Goal: Book appointment/travel/reservation

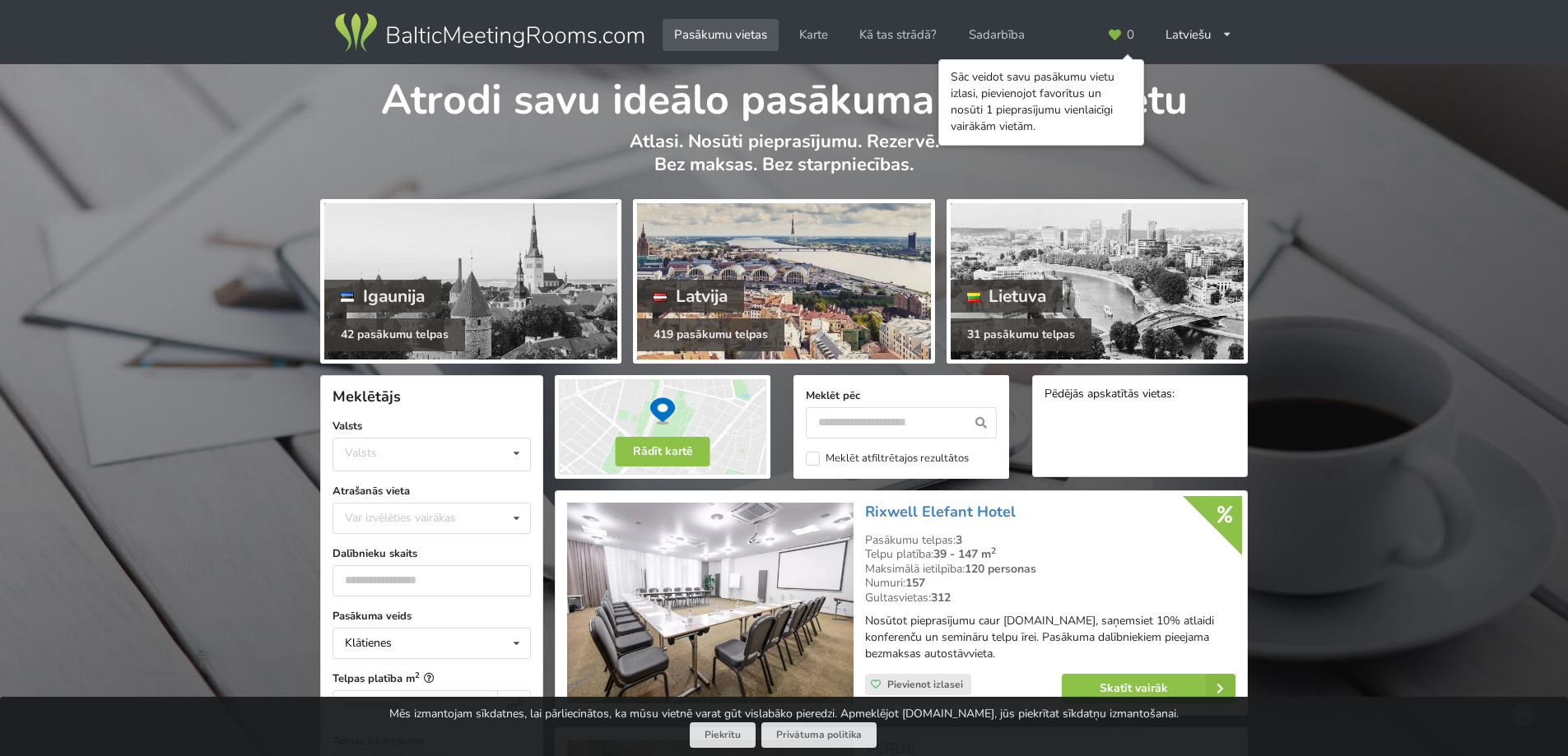
click at [756, 295] on div at bounding box center [784, 281] width 293 height 157
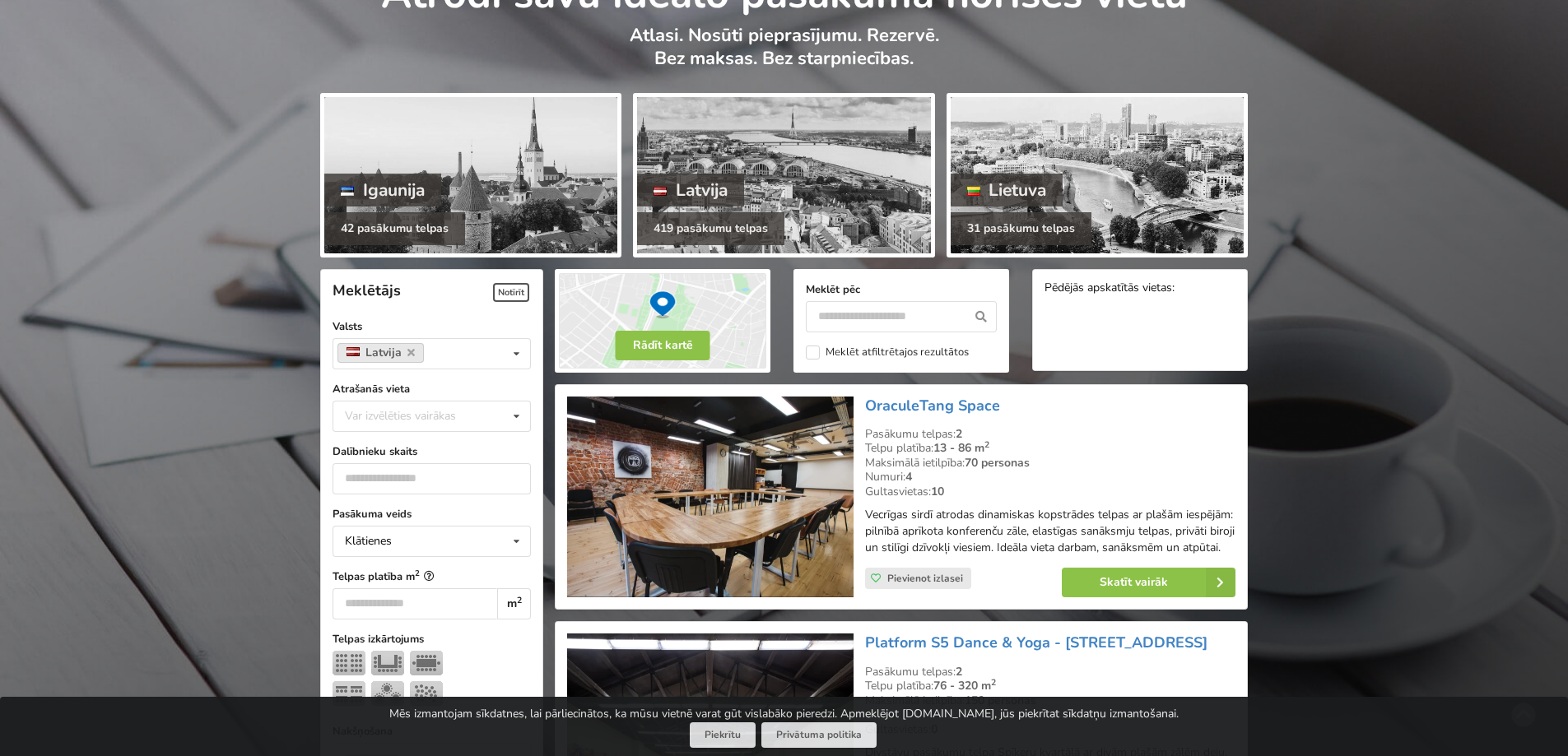
scroll to position [329, 0]
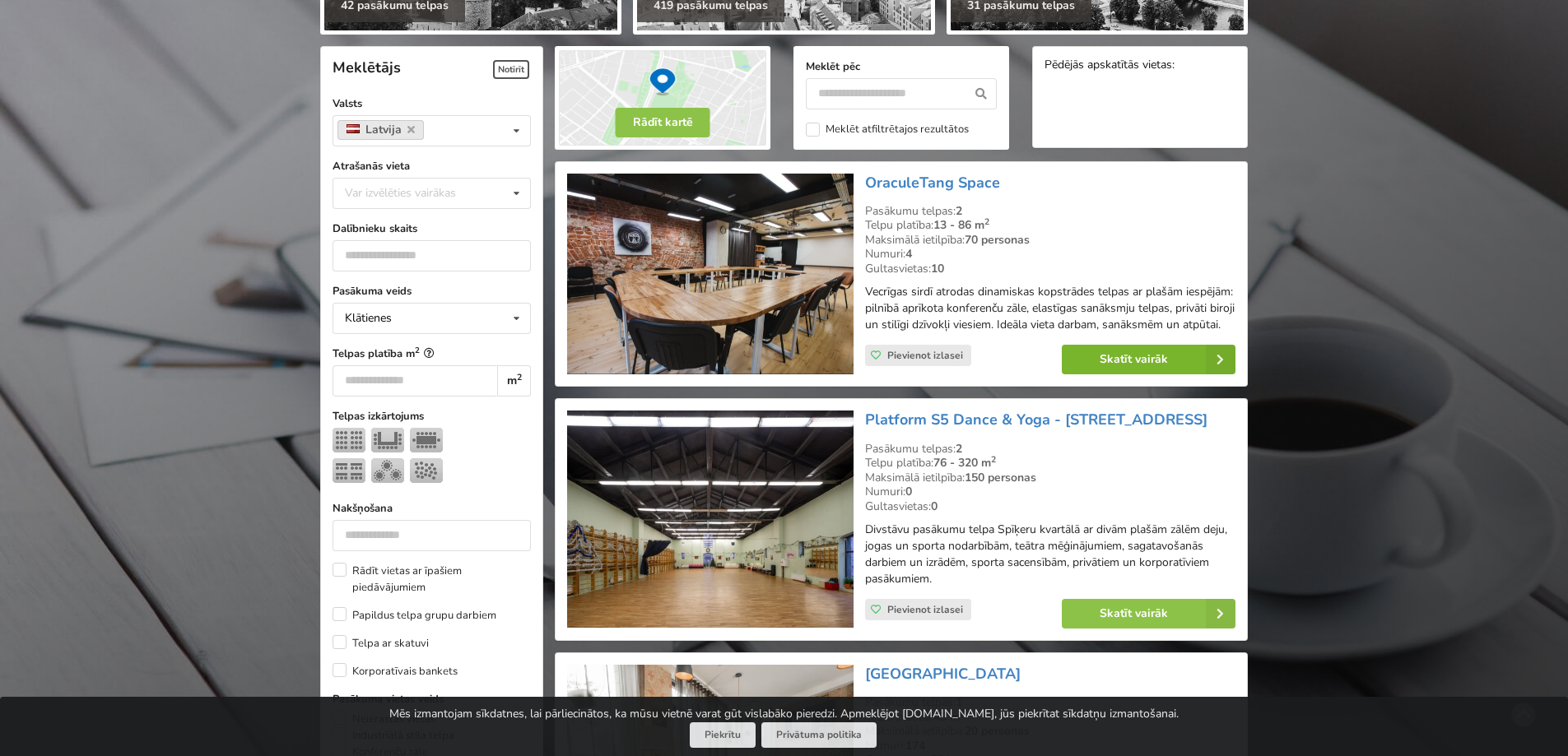
click at [1139, 365] on link "Skatīt vairāk" at bounding box center [1149, 359] width 174 height 29
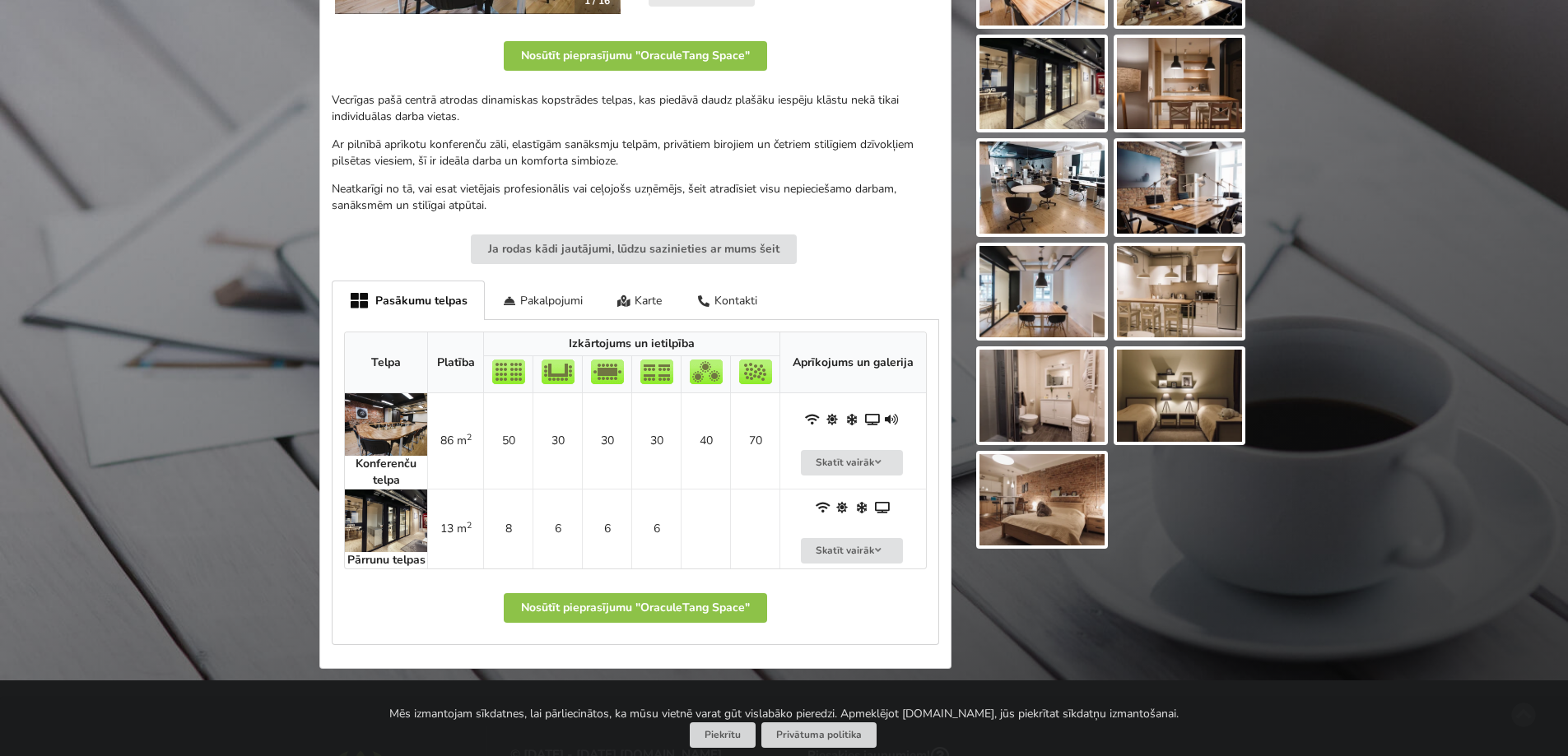
scroll to position [460, 0]
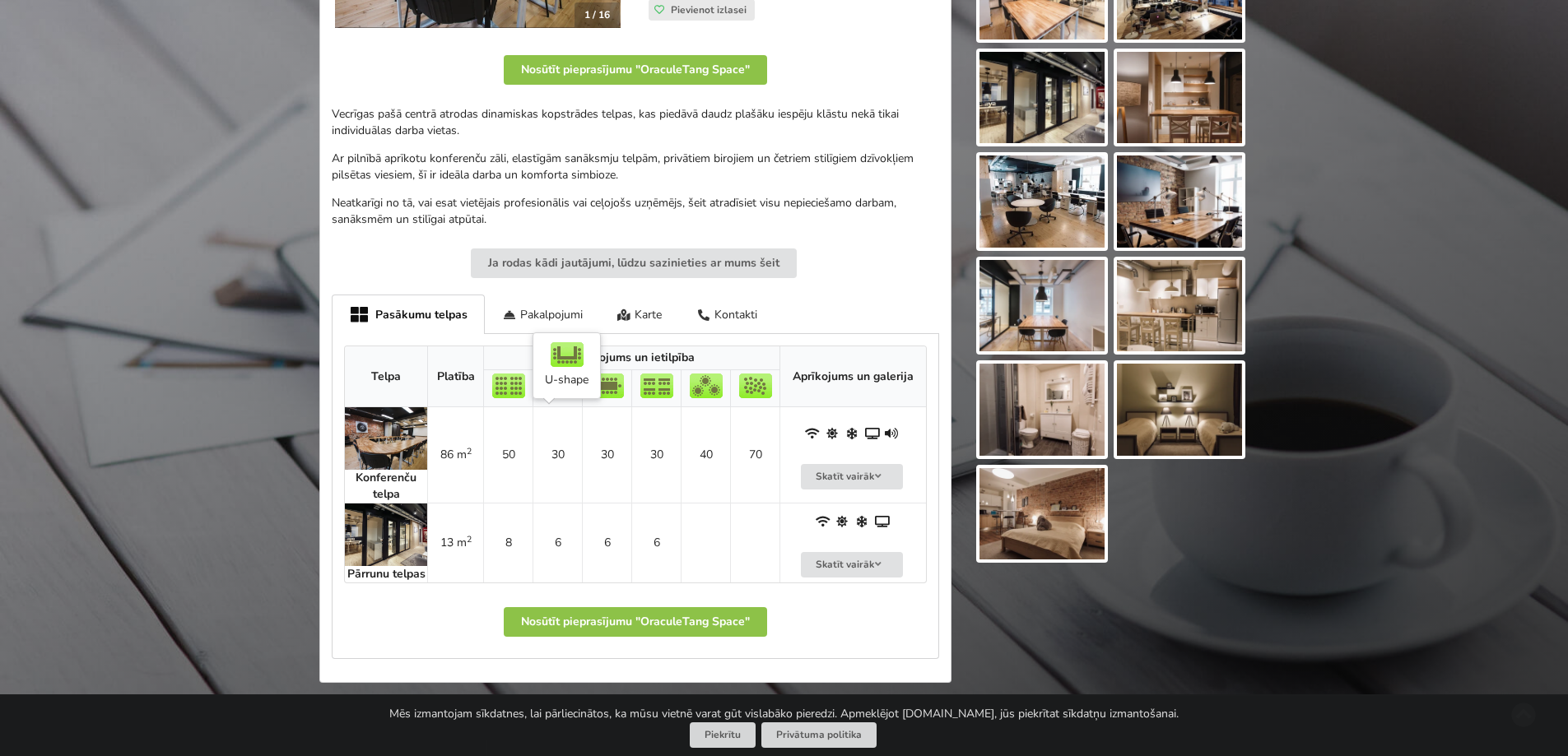
click at [557, 462] on td "30" at bounding box center [557, 455] width 49 height 95
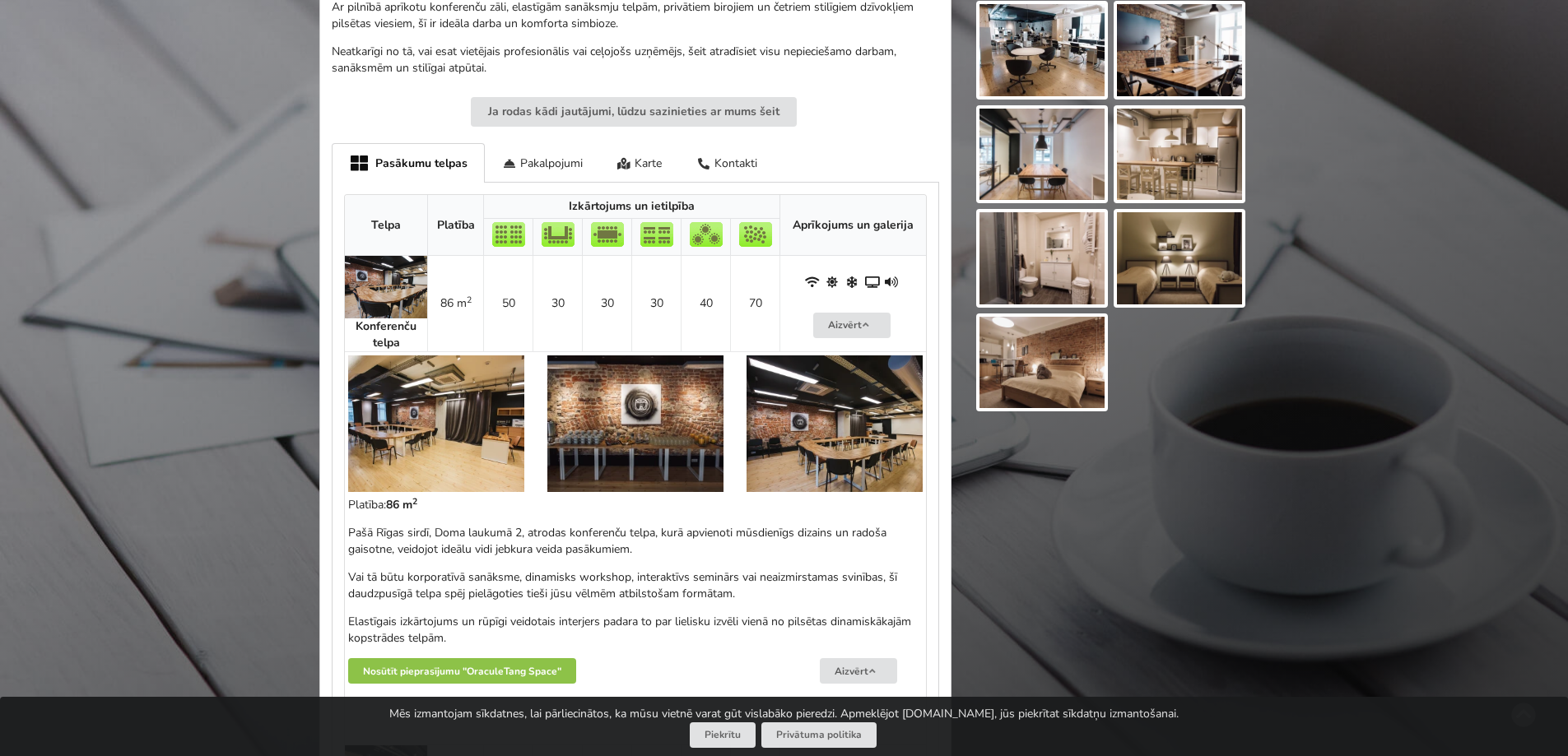
scroll to position [625, 0]
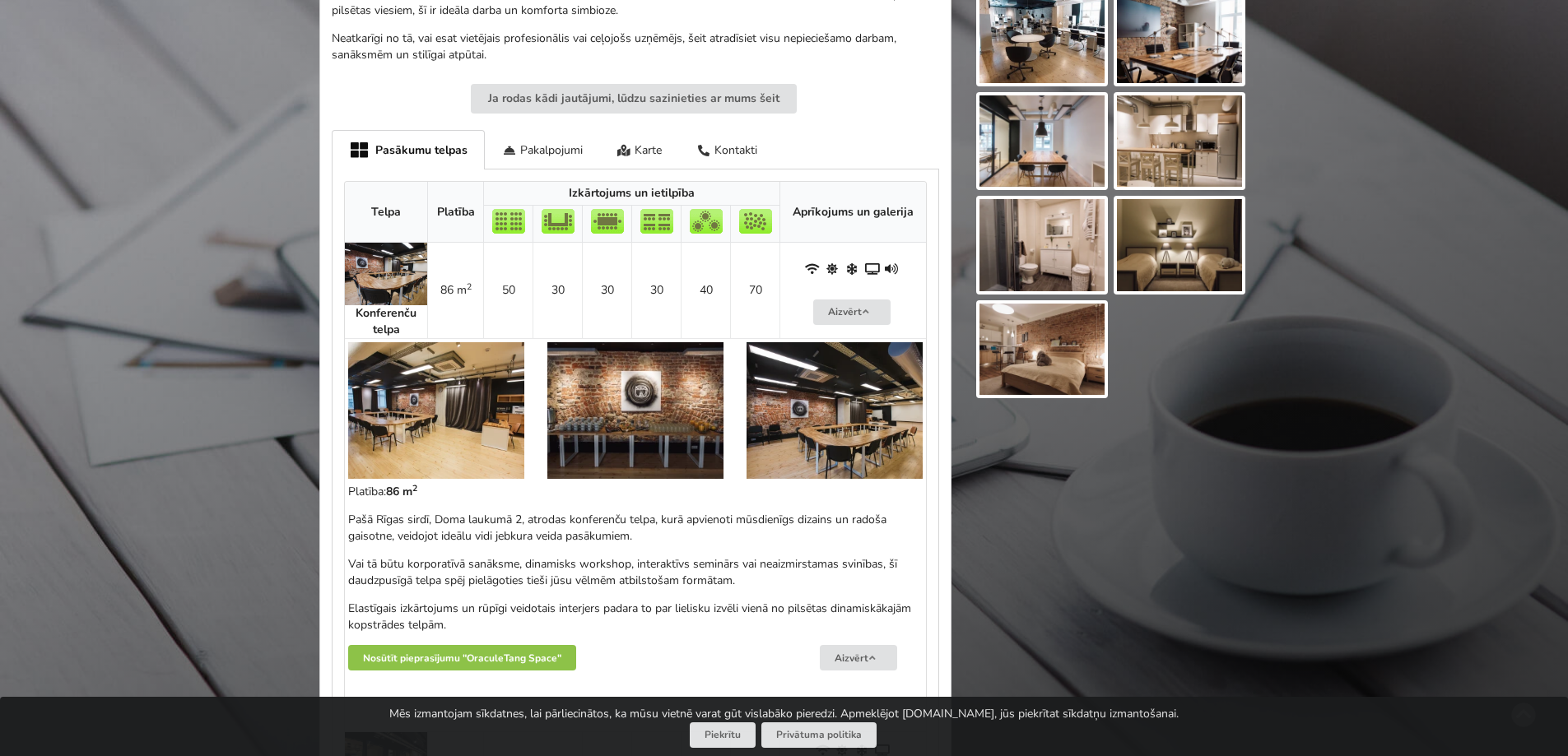
click at [402, 400] on img at bounding box center [436, 411] width 177 height 137
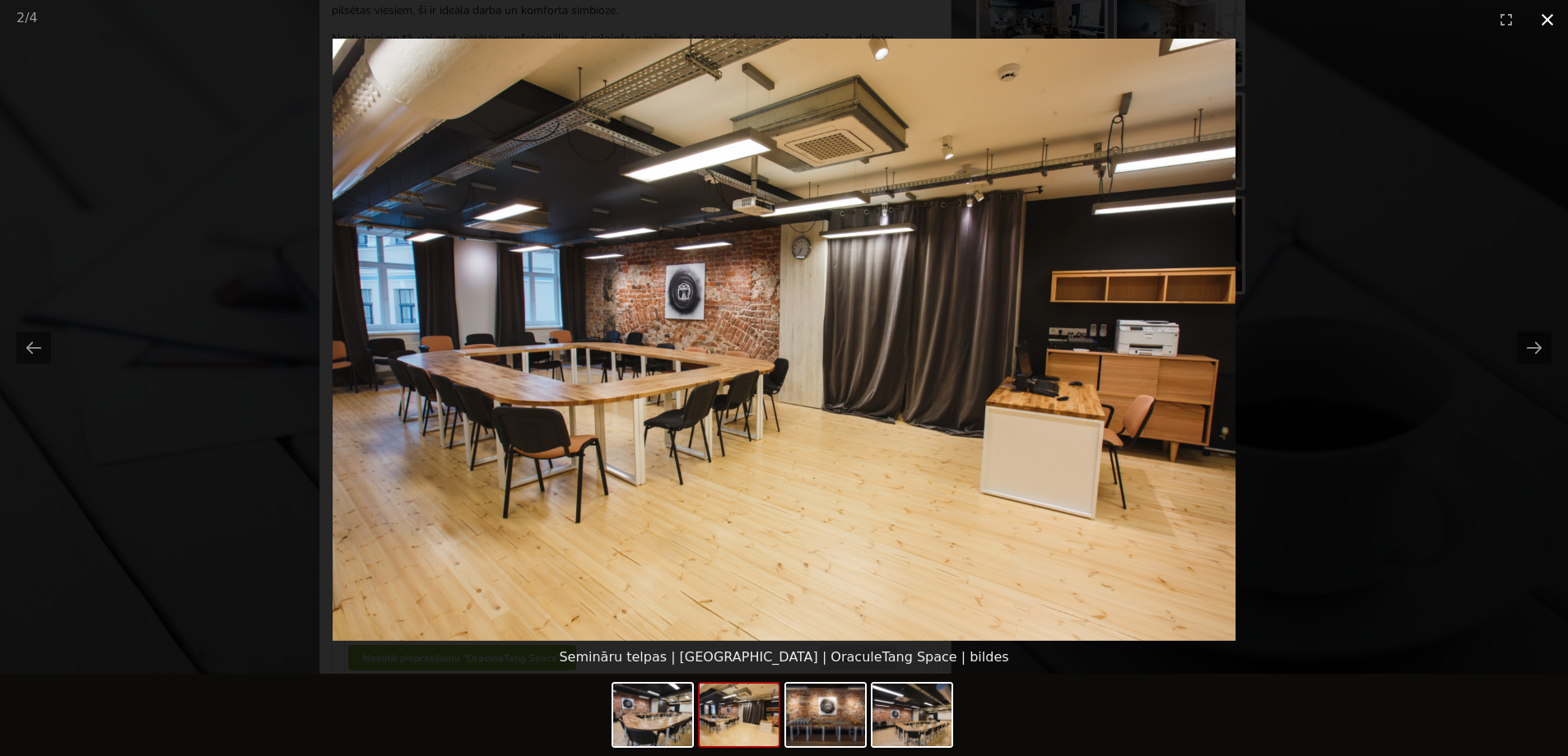
click at [1560, 20] on button "Close gallery" at bounding box center [1547, 19] width 42 height 39
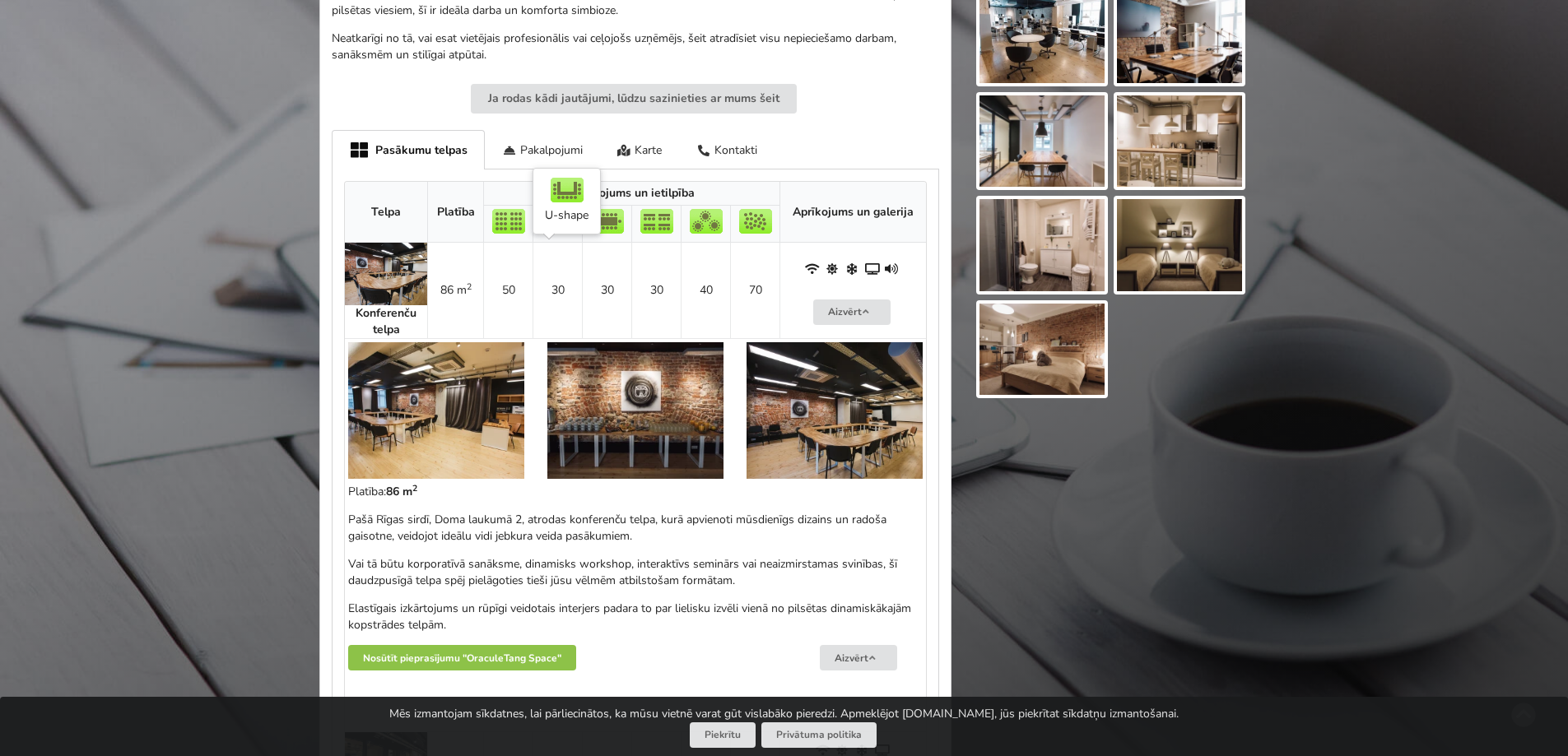
click at [550, 276] on td "30" at bounding box center [557, 290] width 49 height 95
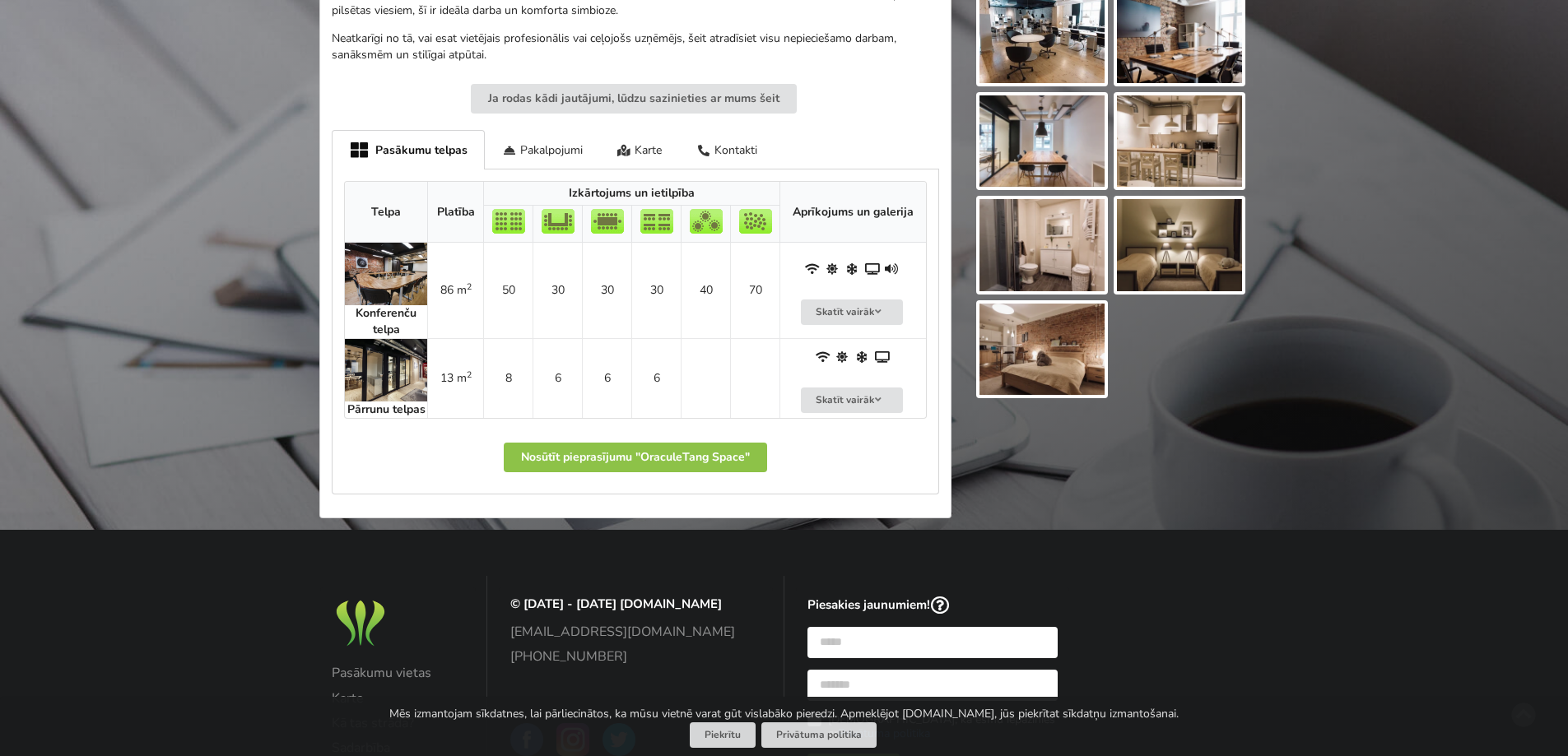
click at [554, 286] on td "30" at bounding box center [557, 290] width 49 height 95
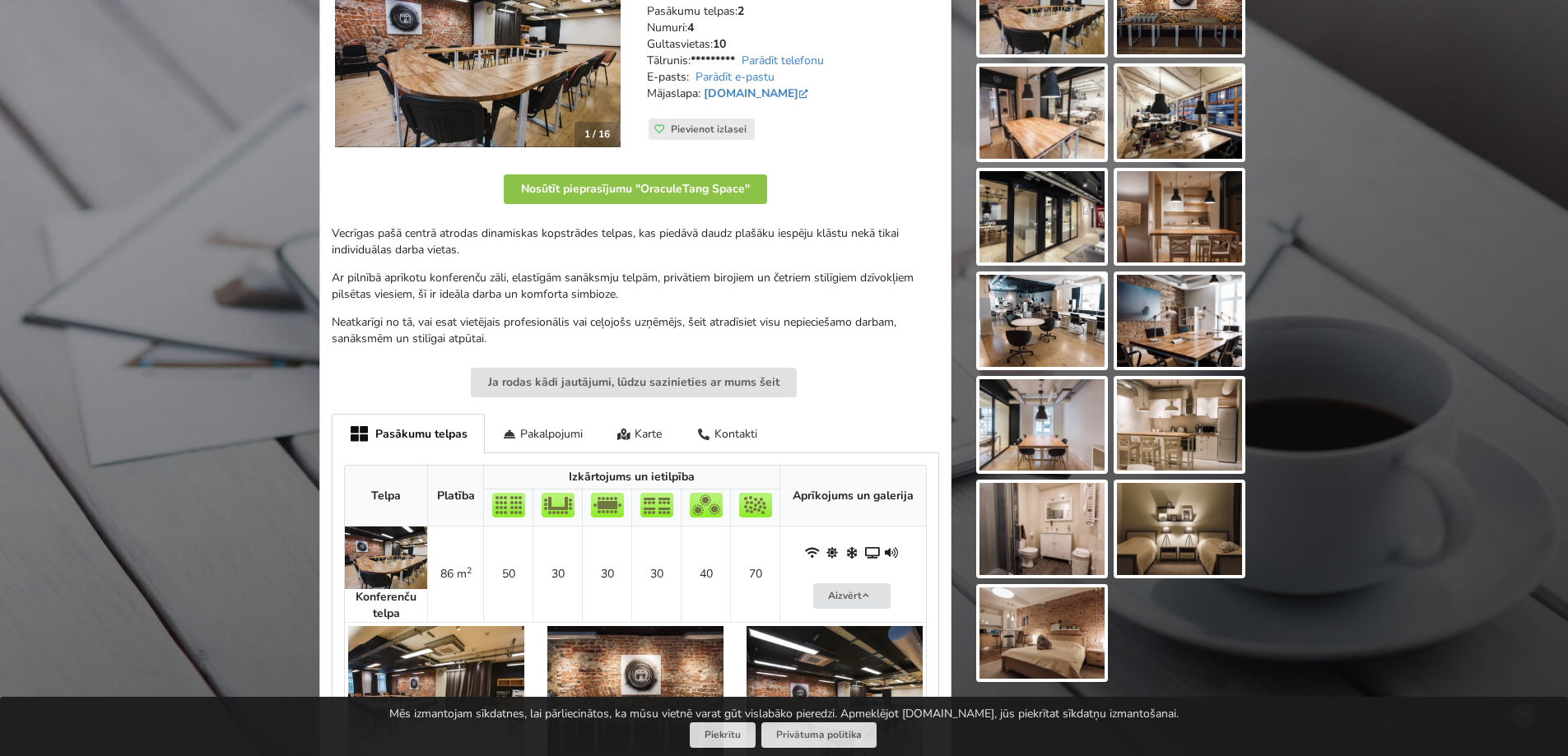
scroll to position [295, 0]
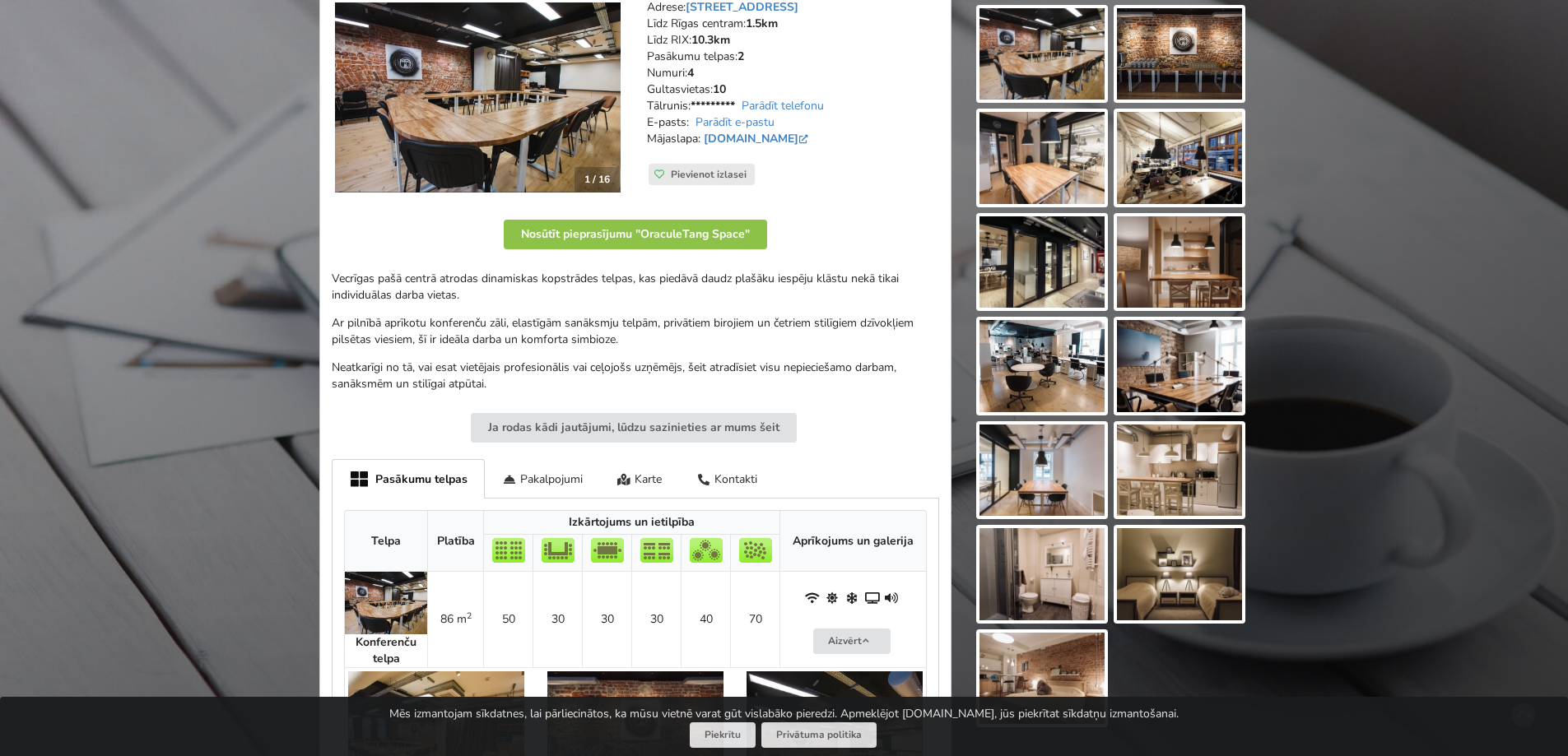
click at [448, 475] on div "Pasākumu telpas" at bounding box center [408, 479] width 153 height 40
click at [374, 546] on th "Telpa" at bounding box center [385, 541] width 82 height 61
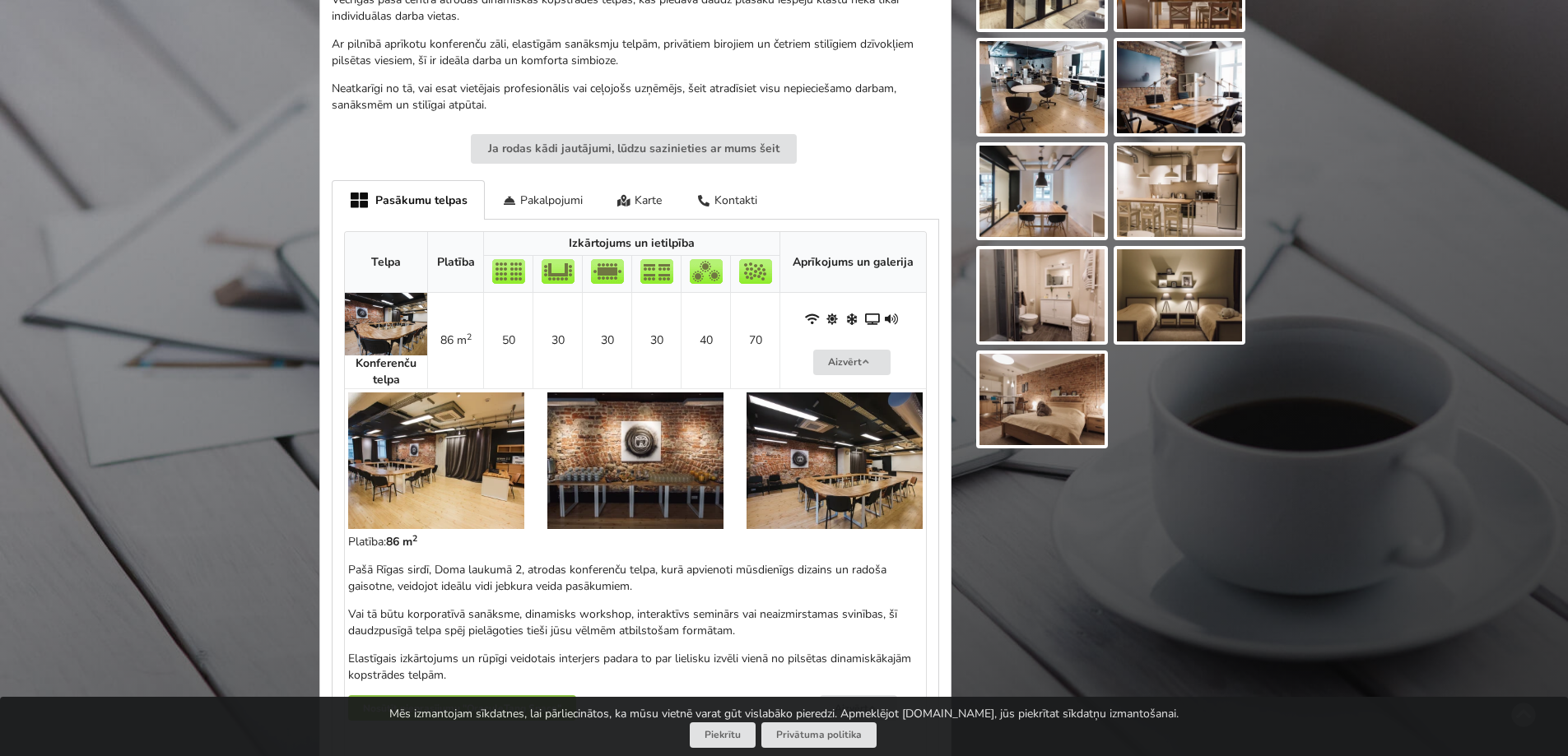
scroll to position [543, 0]
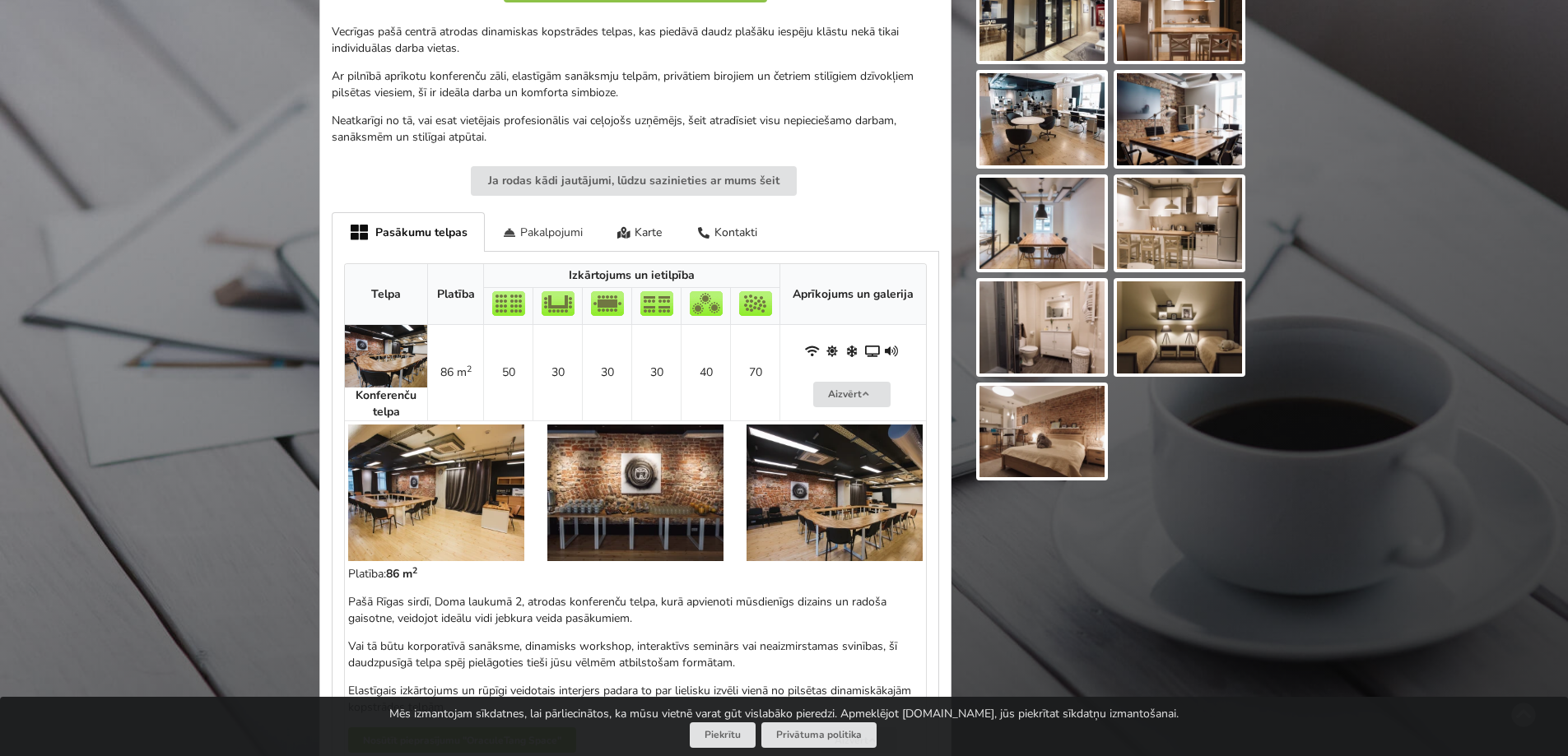
click at [530, 240] on div "Pakalpojumi" at bounding box center [542, 231] width 115 height 39
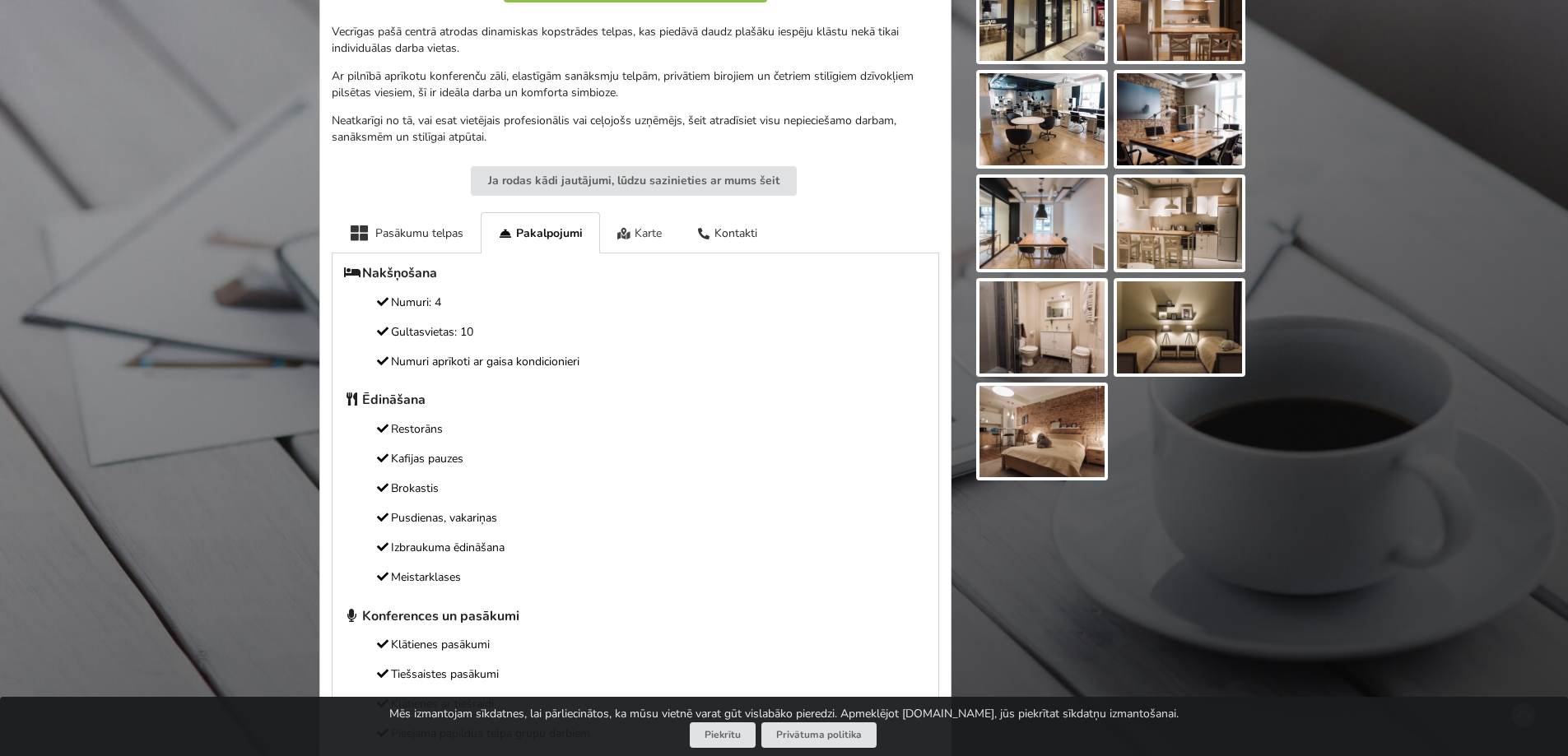
click at [658, 243] on div "Karte" at bounding box center [640, 232] width 80 height 41
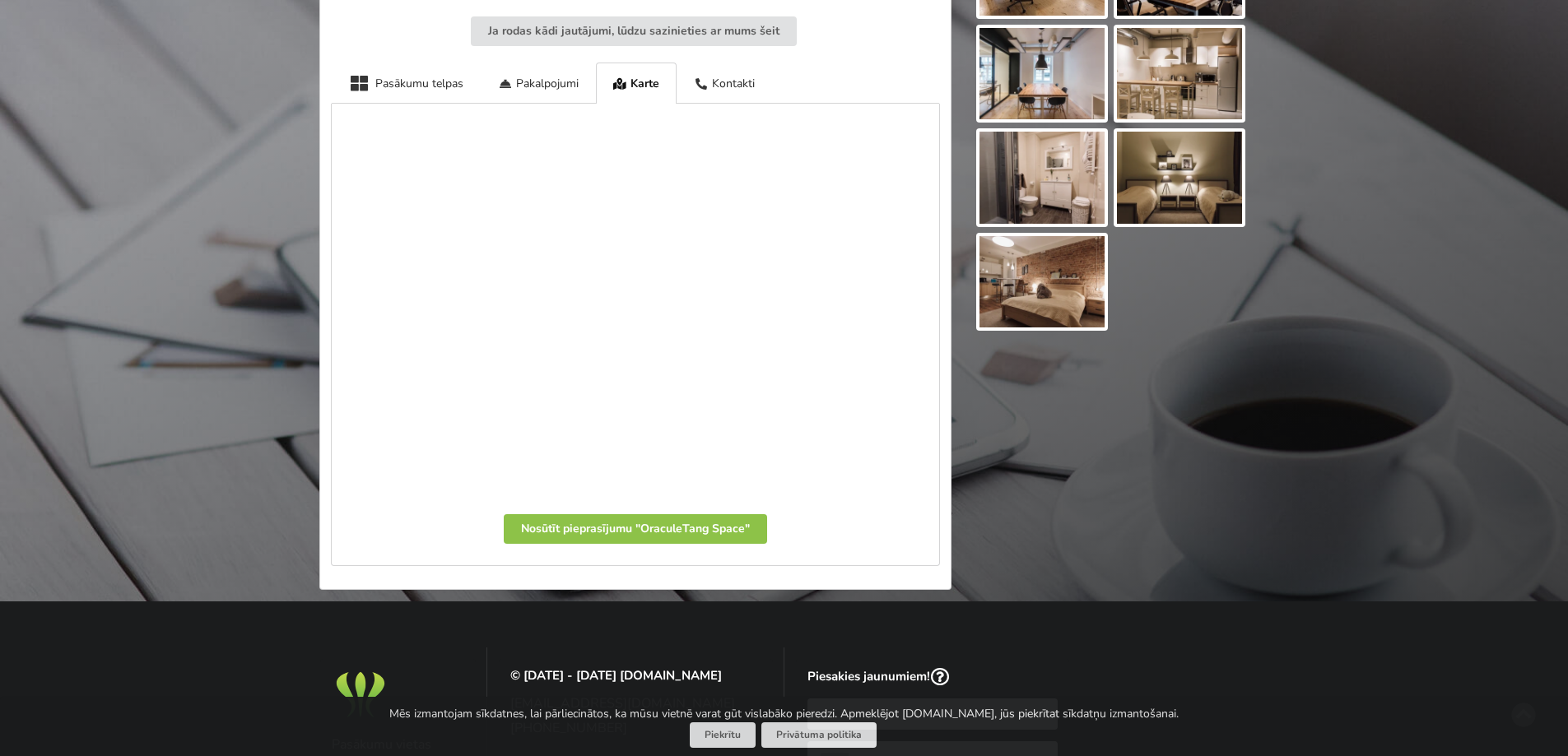
scroll to position [707, 0]
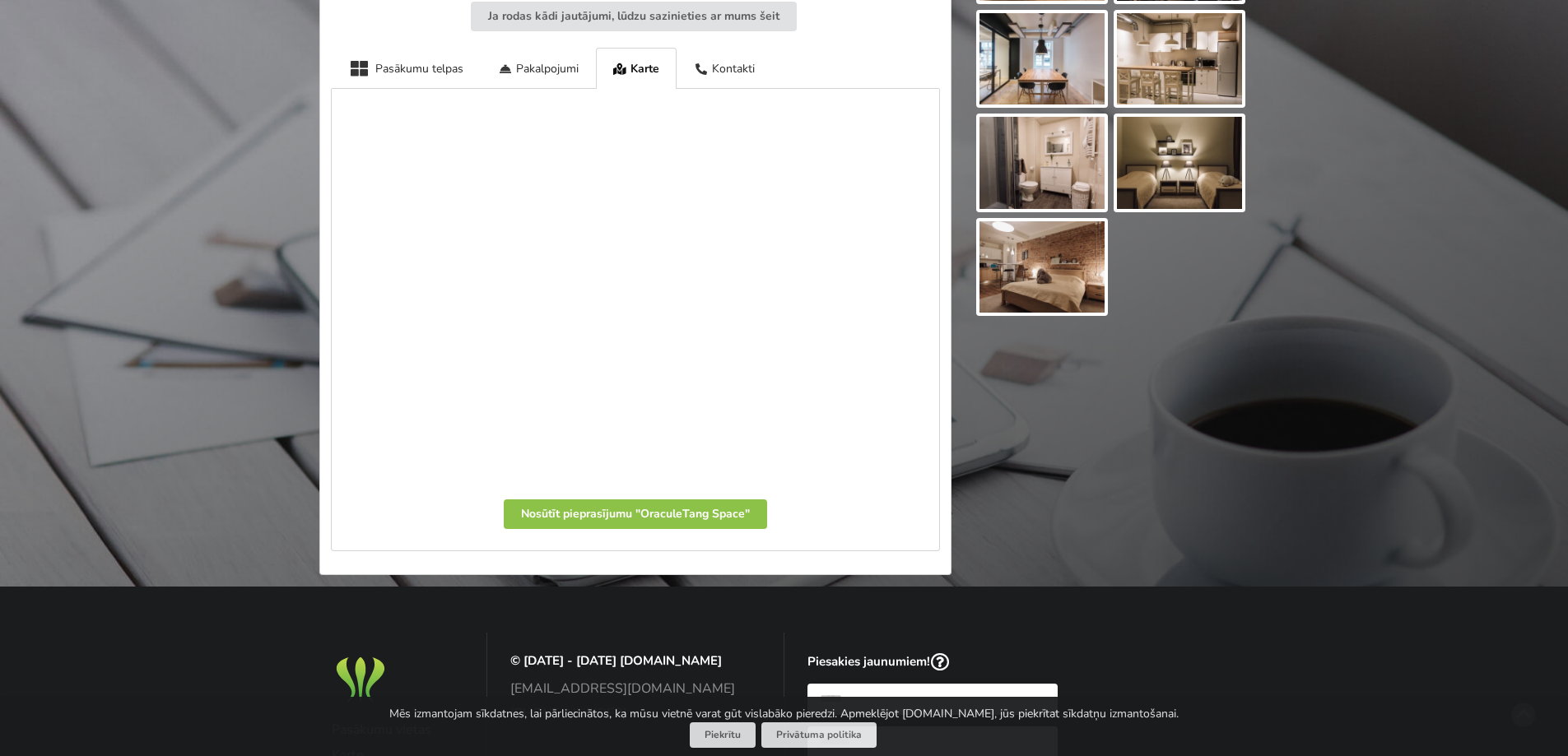
click at [1034, 76] on img at bounding box center [1041, 59] width 126 height 92
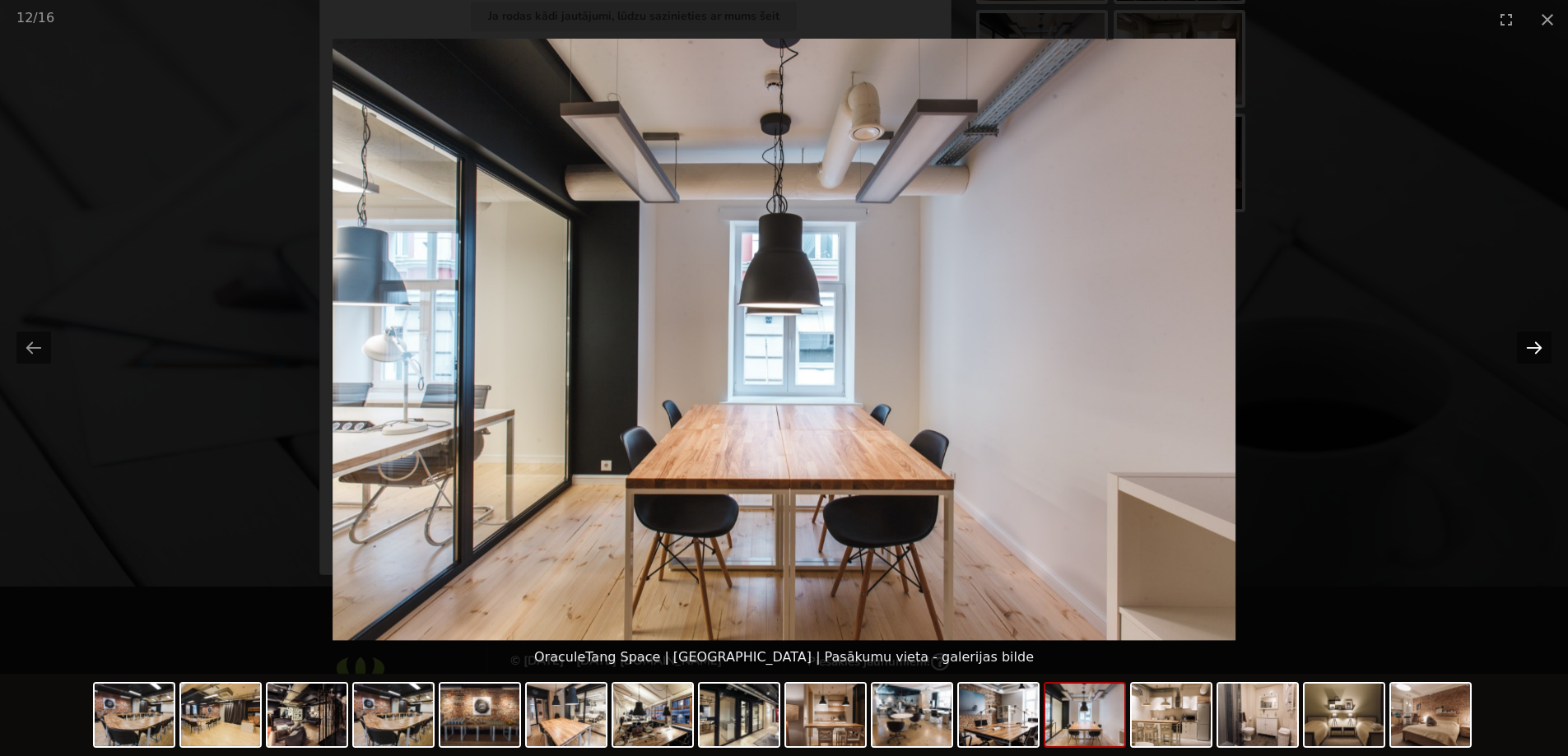
click at [1530, 342] on button "Next slide" at bounding box center [1534, 347] width 35 height 32
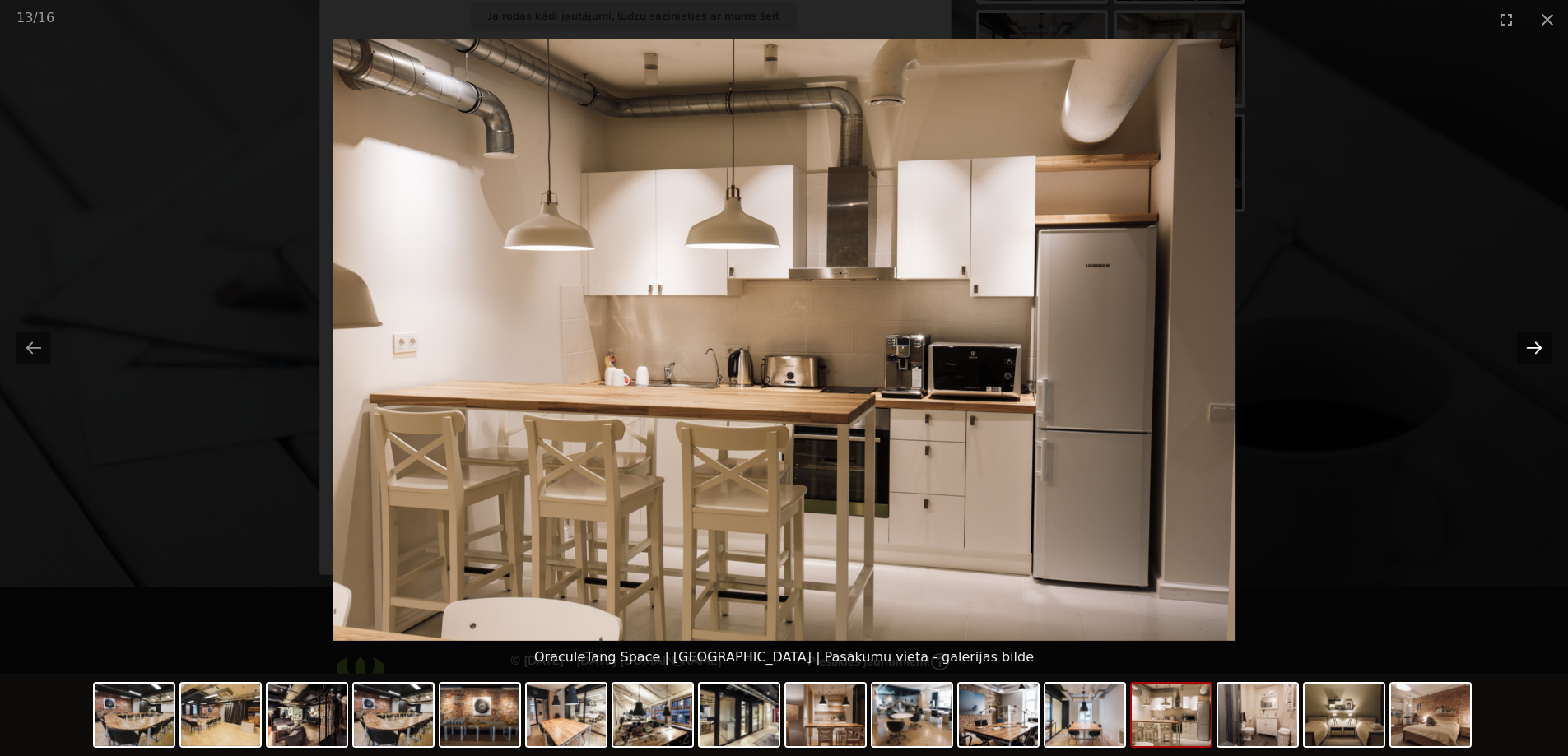
click at [1530, 342] on button "Next slide" at bounding box center [1534, 347] width 35 height 32
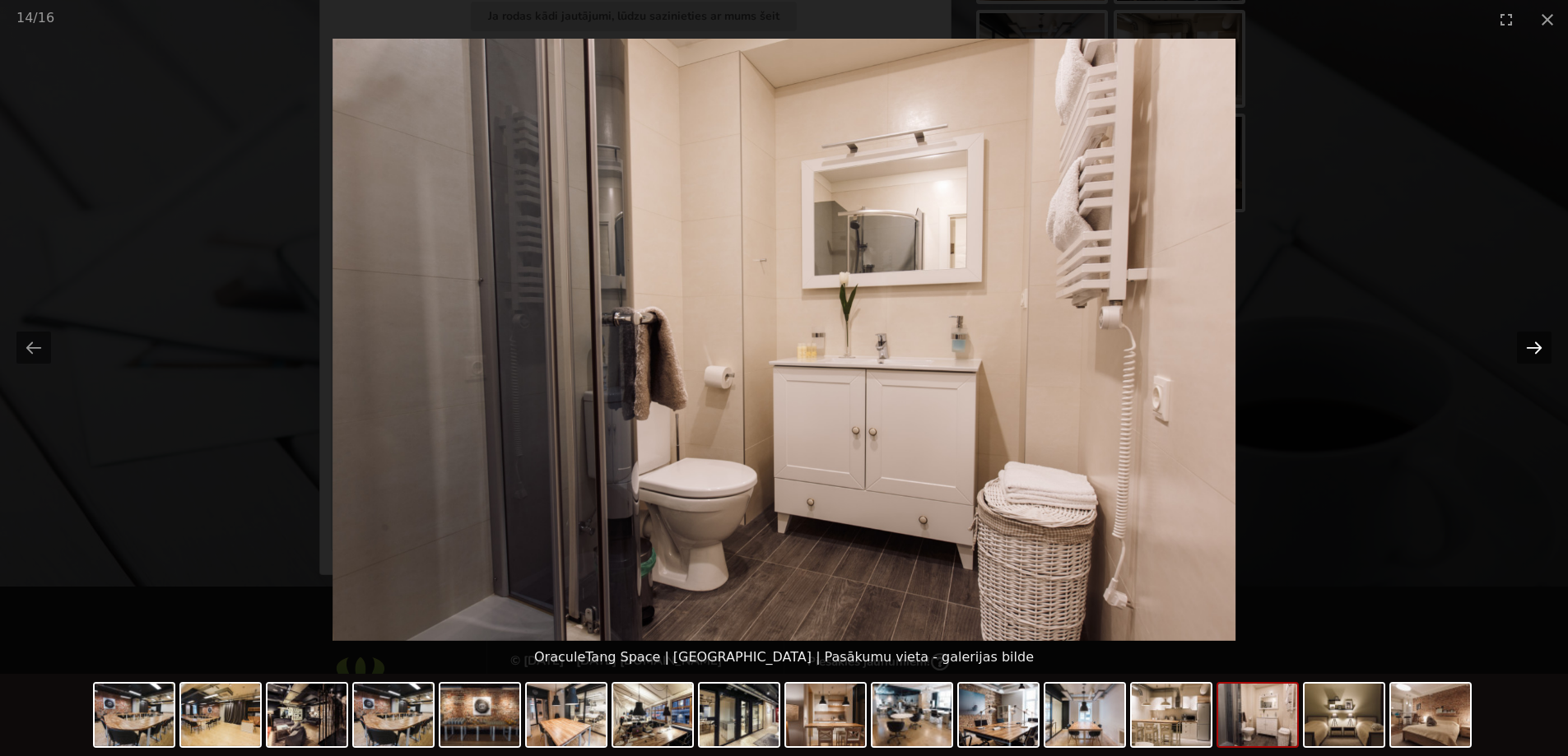
click at [1530, 342] on button "Next slide" at bounding box center [1534, 347] width 35 height 32
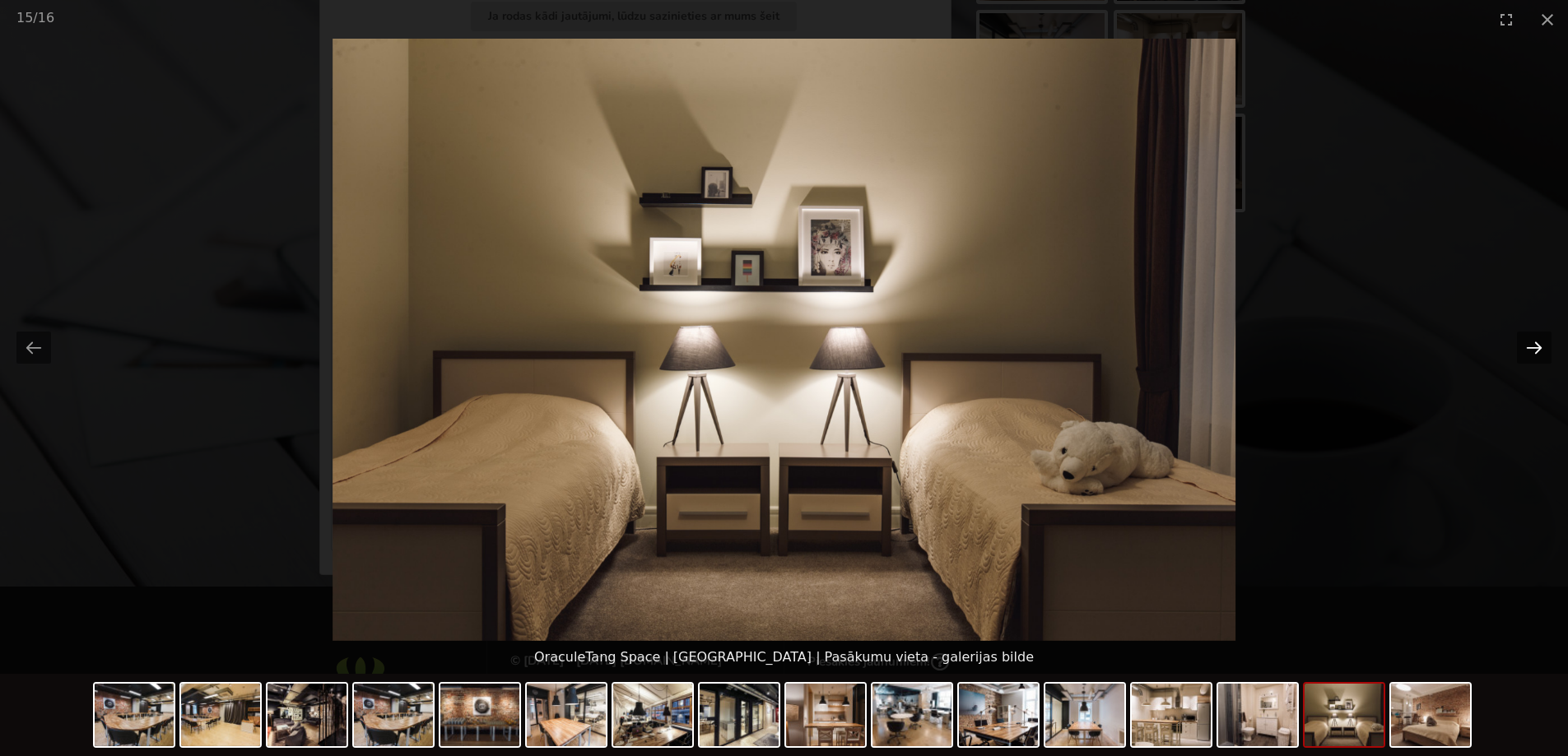
click at [1530, 342] on button "Next slide" at bounding box center [1534, 347] width 35 height 32
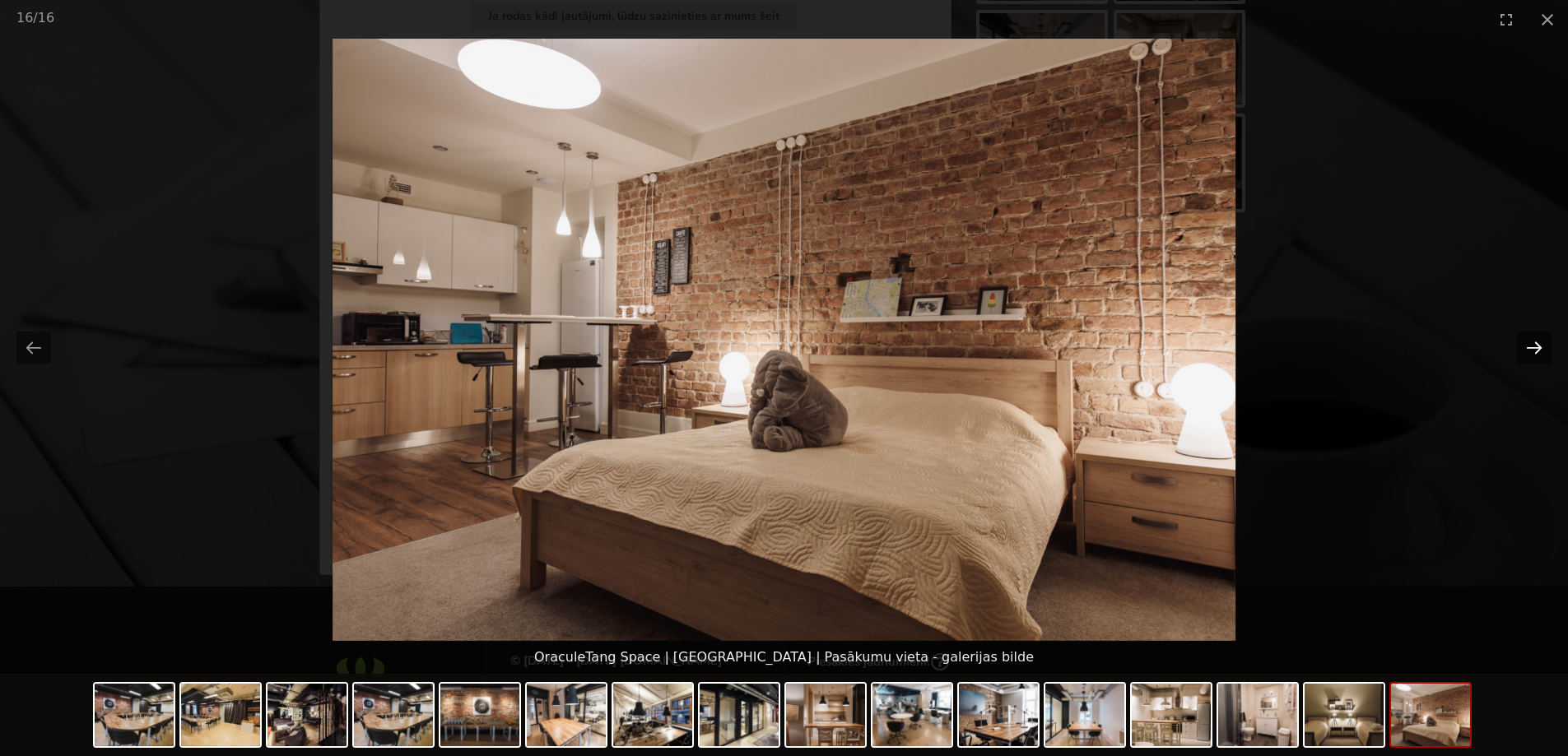
click at [1530, 342] on button "Next slide" at bounding box center [1534, 347] width 35 height 32
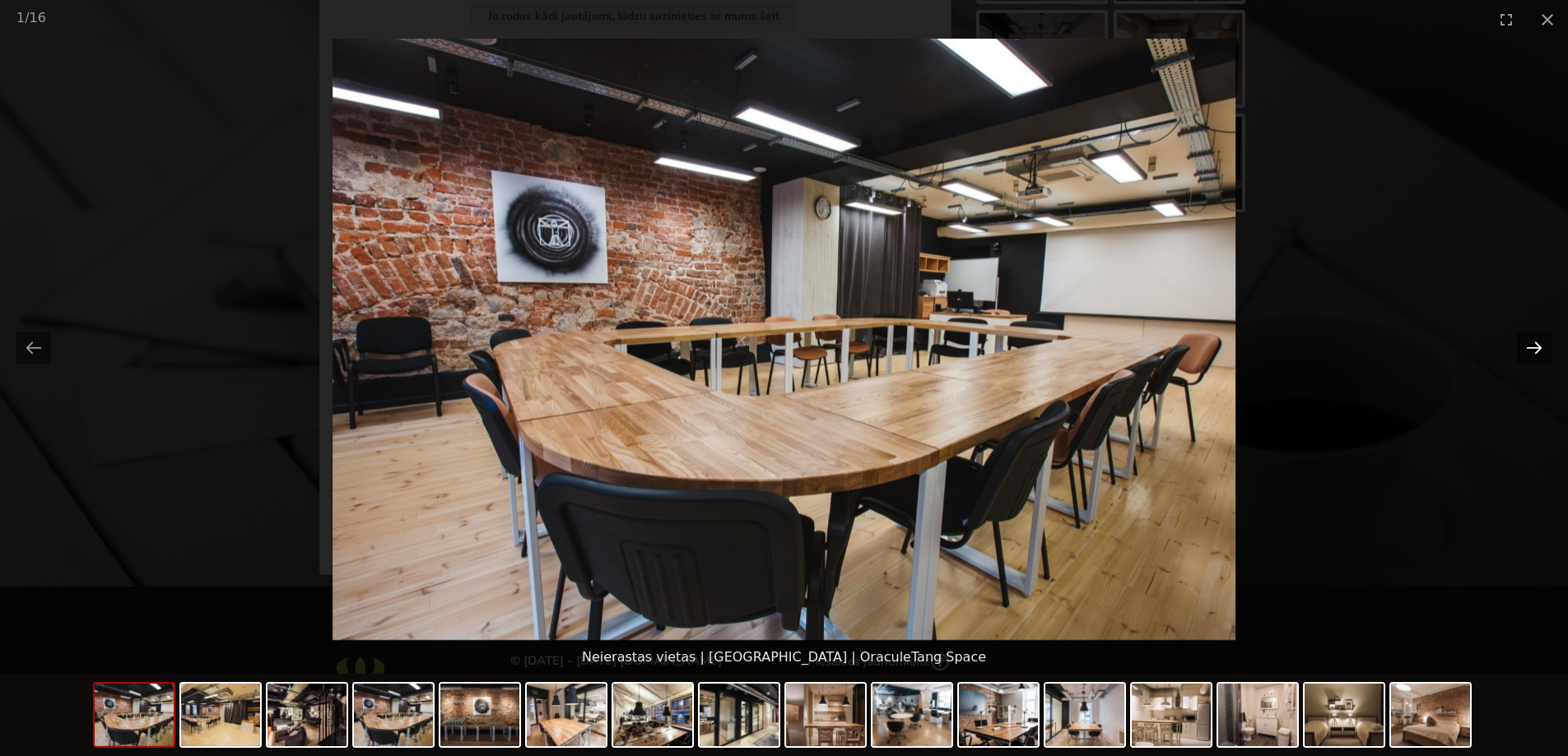
click at [1530, 342] on button "Next slide" at bounding box center [1534, 347] width 35 height 32
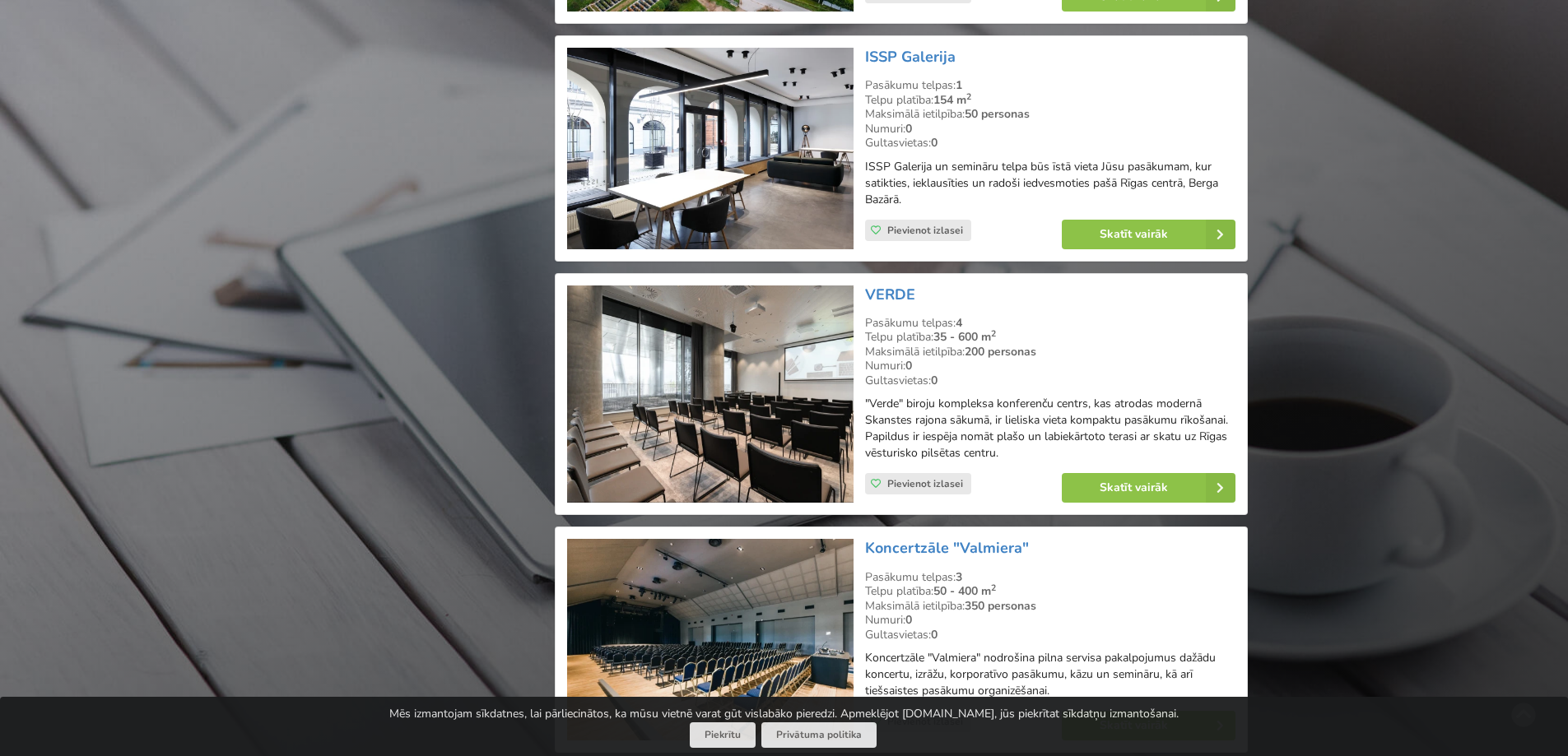
scroll to position [2962, 0]
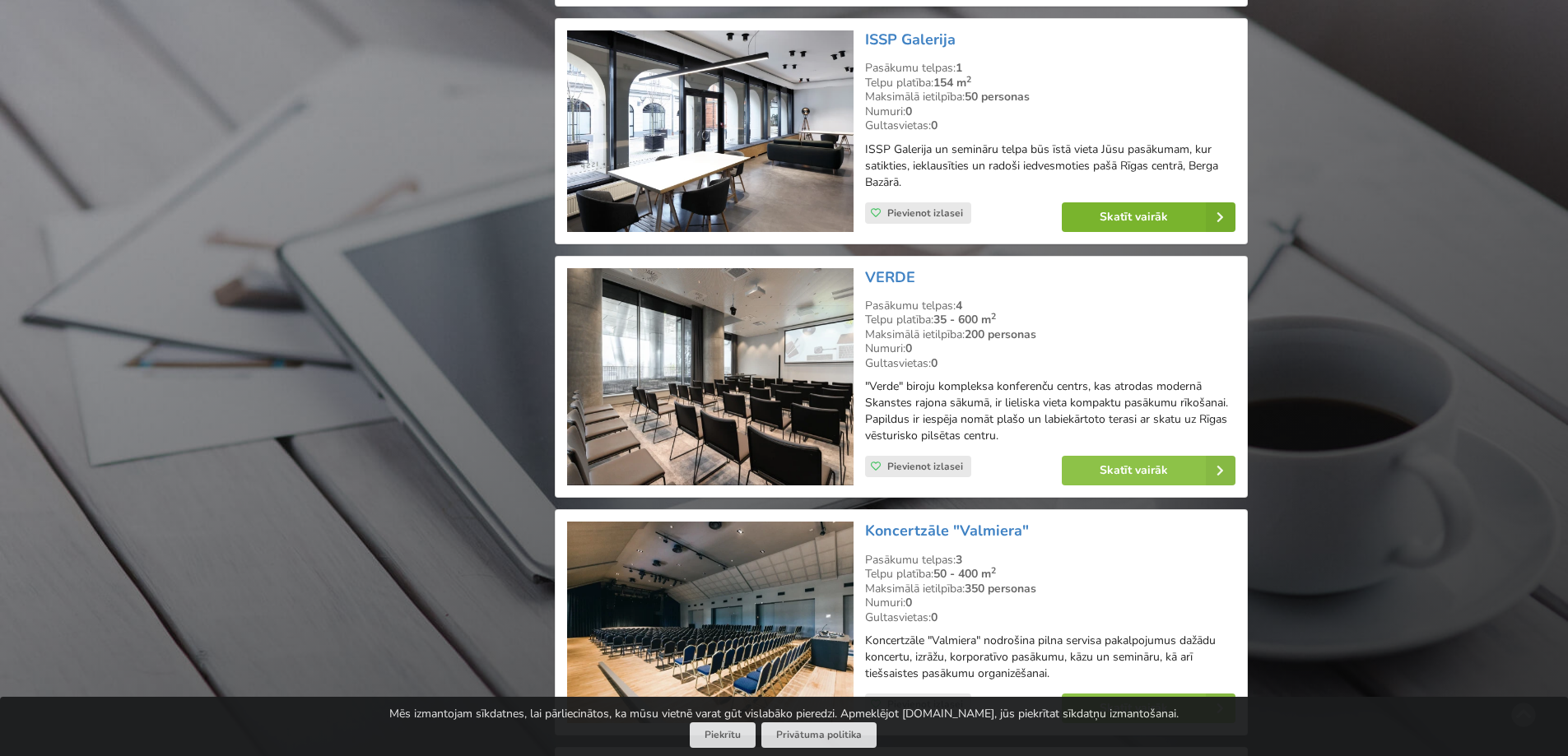
click at [1134, 225] on link "Skatīt vairāk" at bounding box center [1149, 216] width 174 height 29
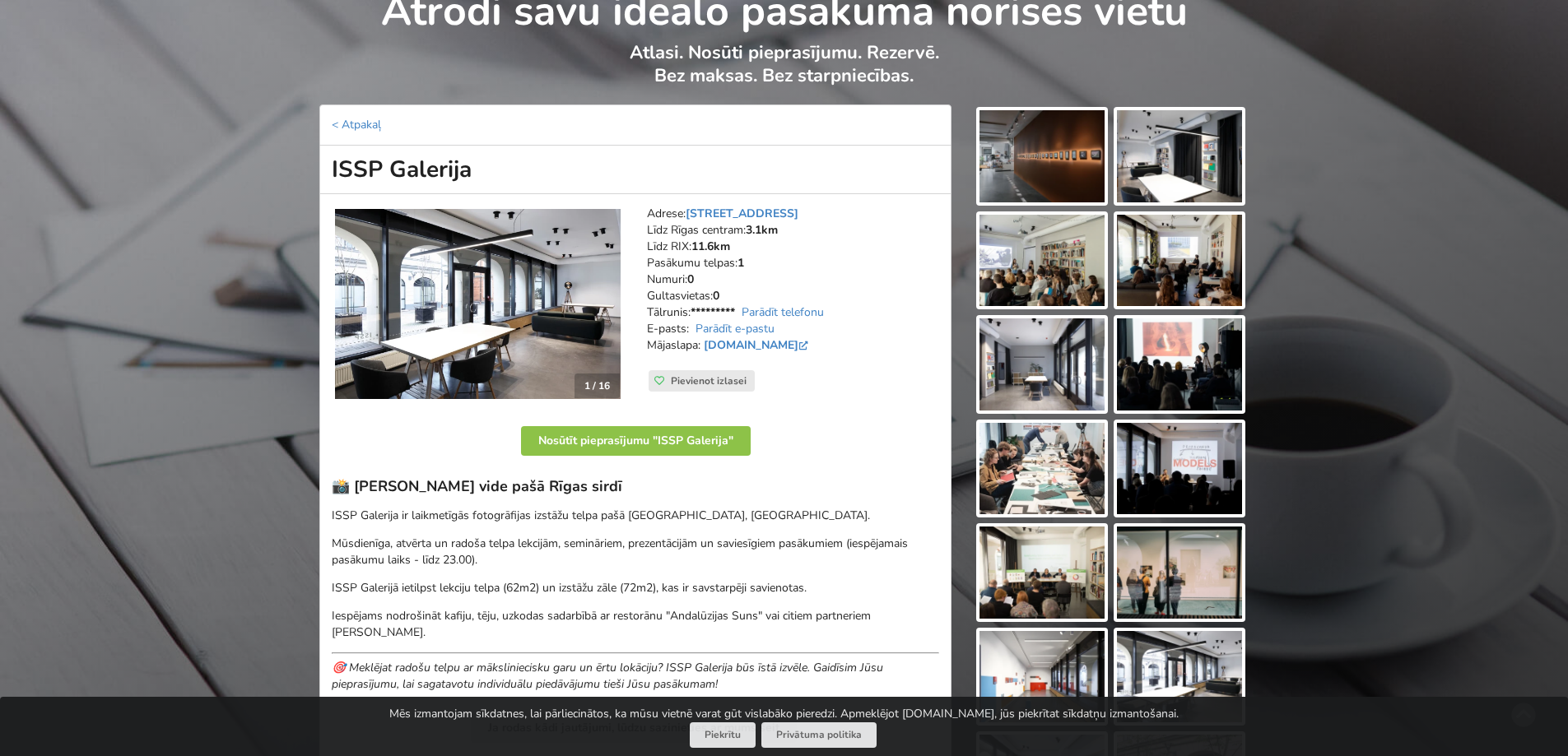
scroll to position [82, 0]
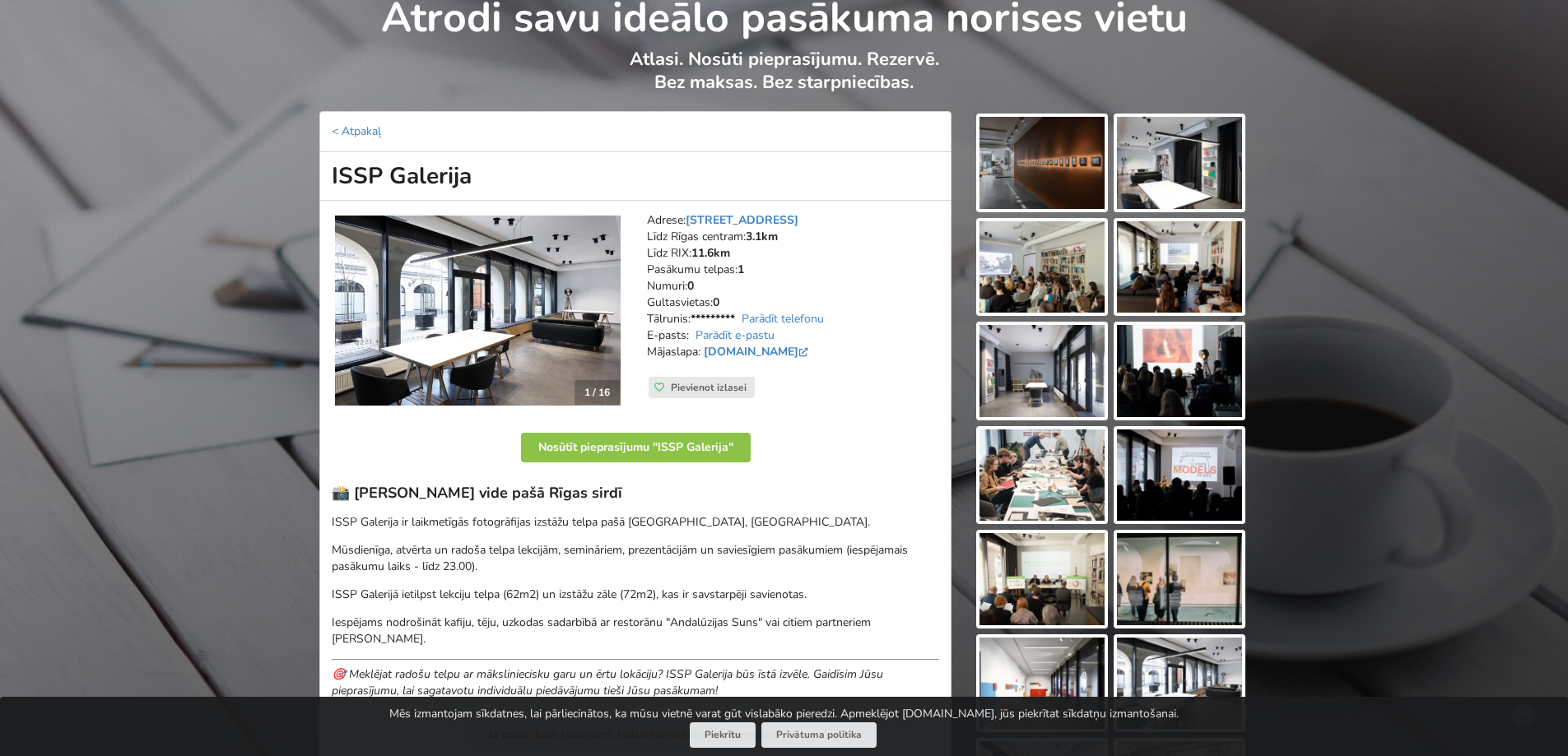
click at [1034, 267] on img at bounding box center [1041, 268] width 126 height 92
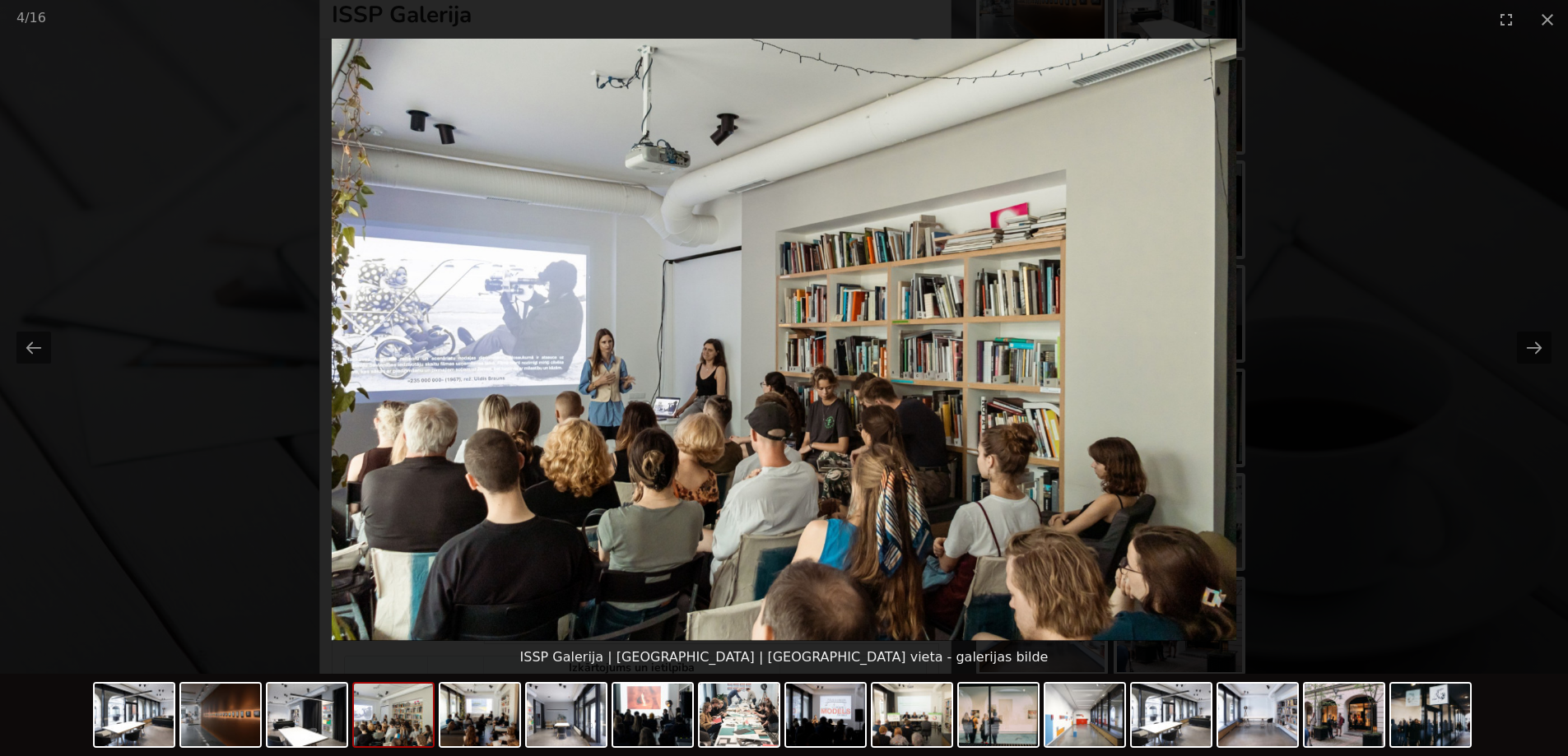
scroll to position [247, 0]
click at [1533, 351] on button "Next slide" at bounding box center [1534, 347] width 35 height 32
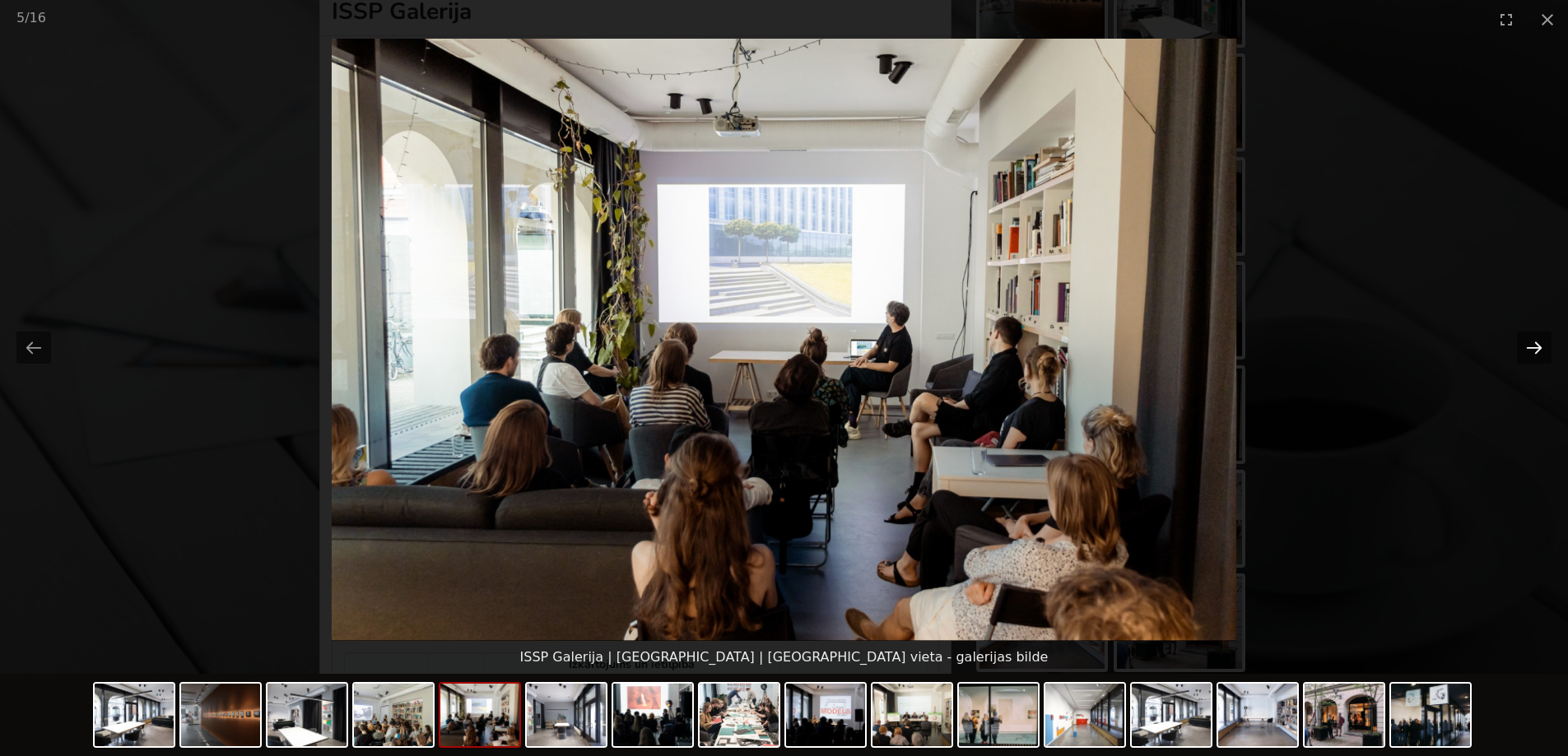
click at [1533, 351] on button "Next slide" at bounding box center [1534, 347] width 35 height 32
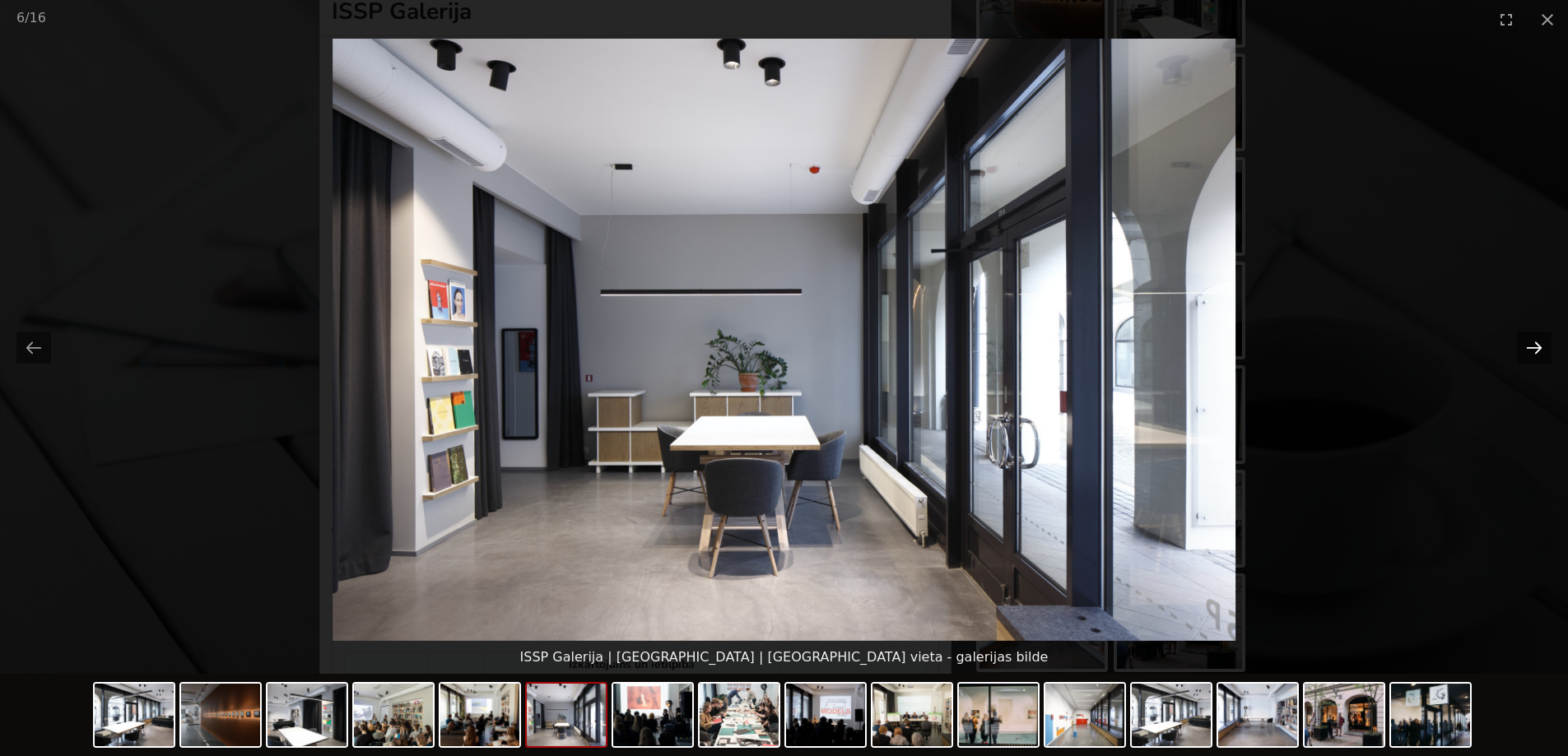
click at [1533, 351] on button "Next slide" at bounding box center [1534, 347] width 35 height 32
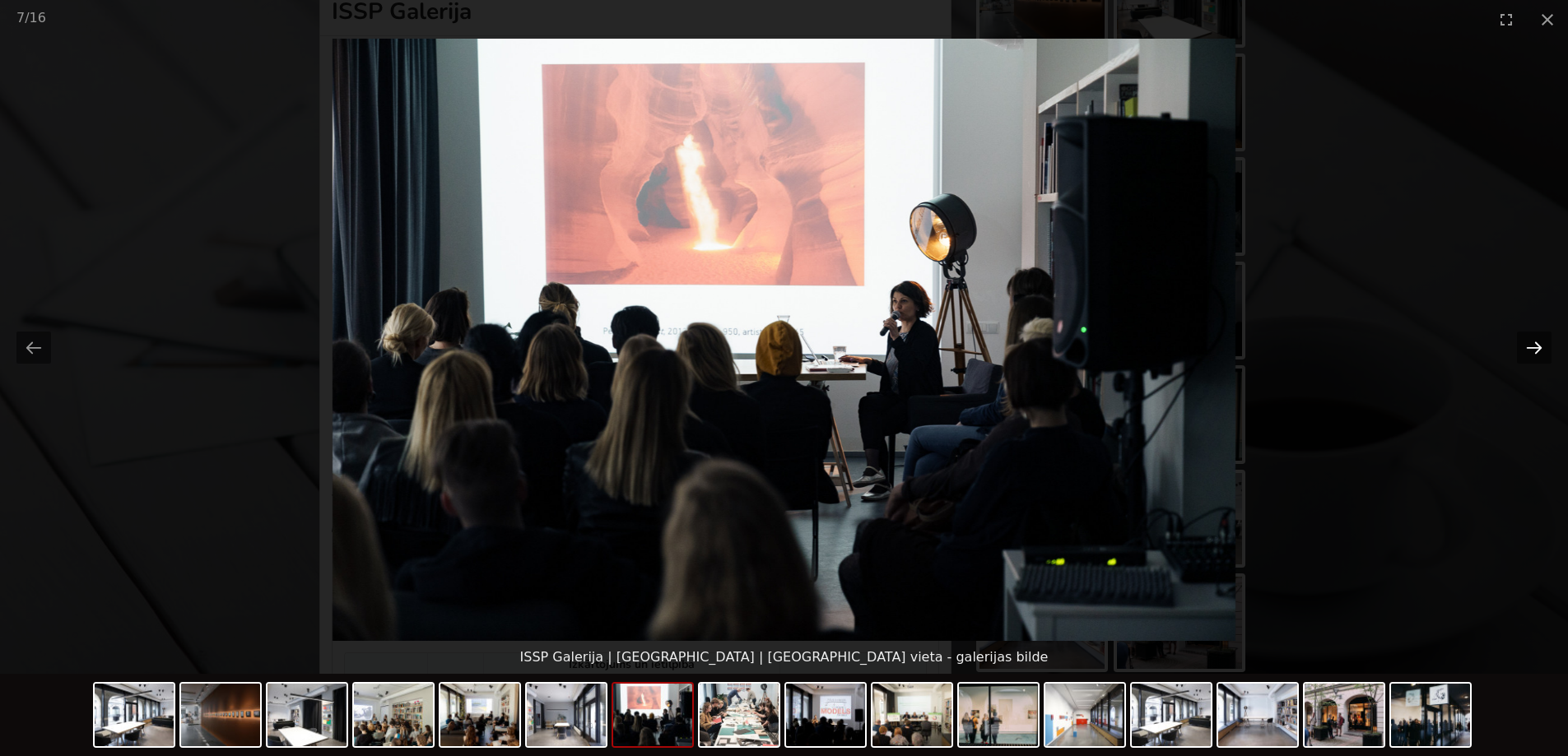
click at [1533, 351] on button "Next slide" at bounding box center [1534, 347] width 35 height 32
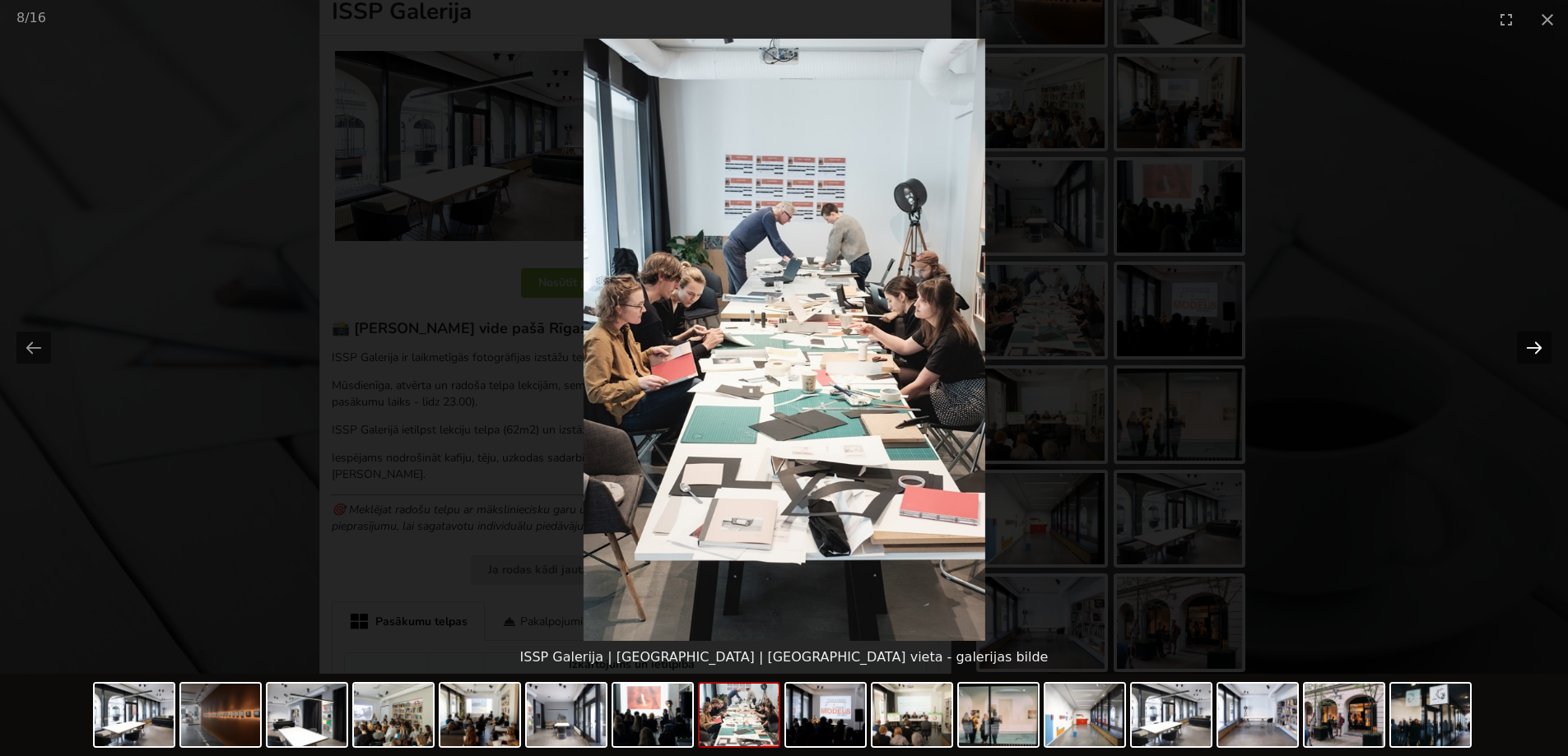
click at [1533, 351] on button "Next slide" at bounding box center [1534, 347] width 35 height 32
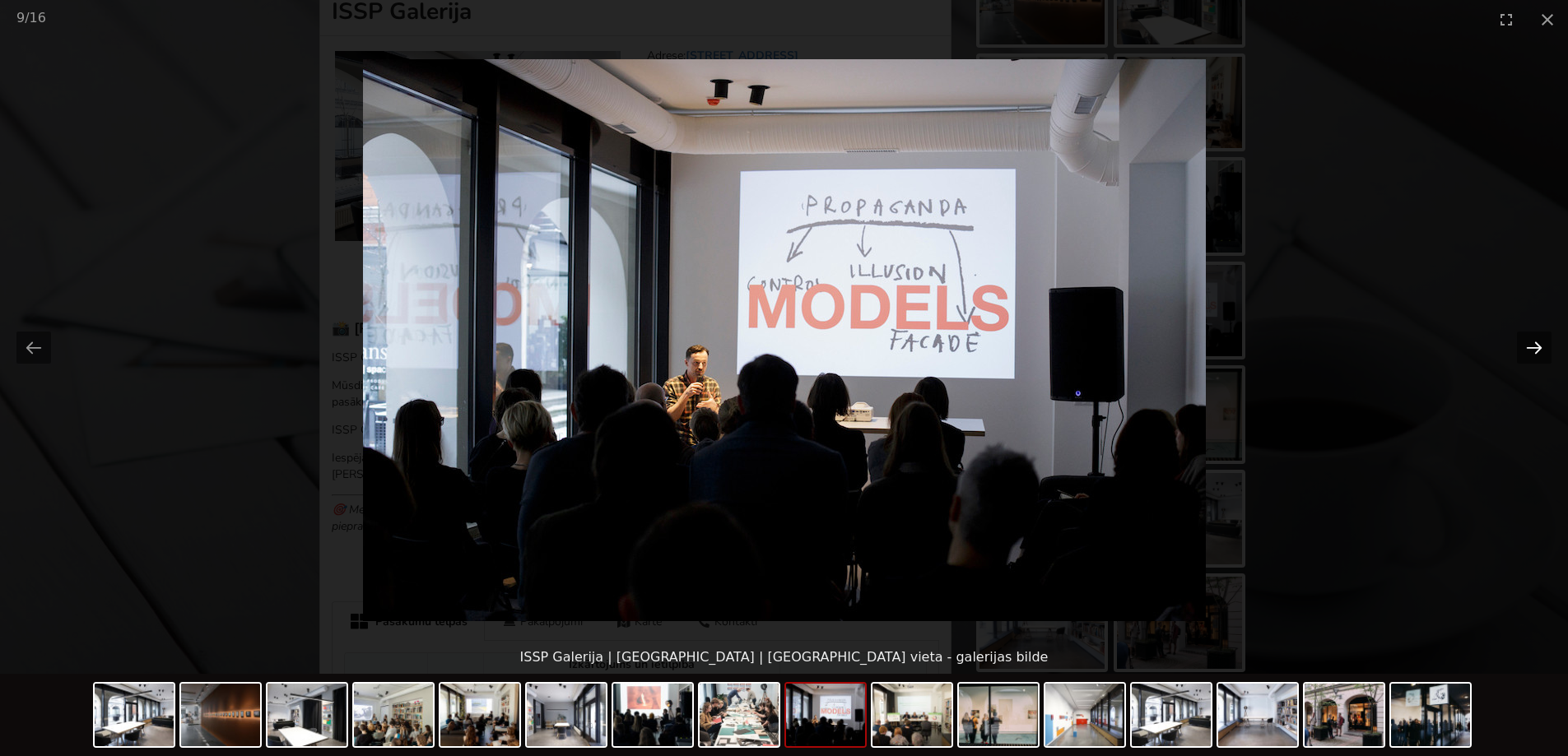
click at [1534, 350] on button "Next slide" at bounding box center [1534, 347] width 35 height 32
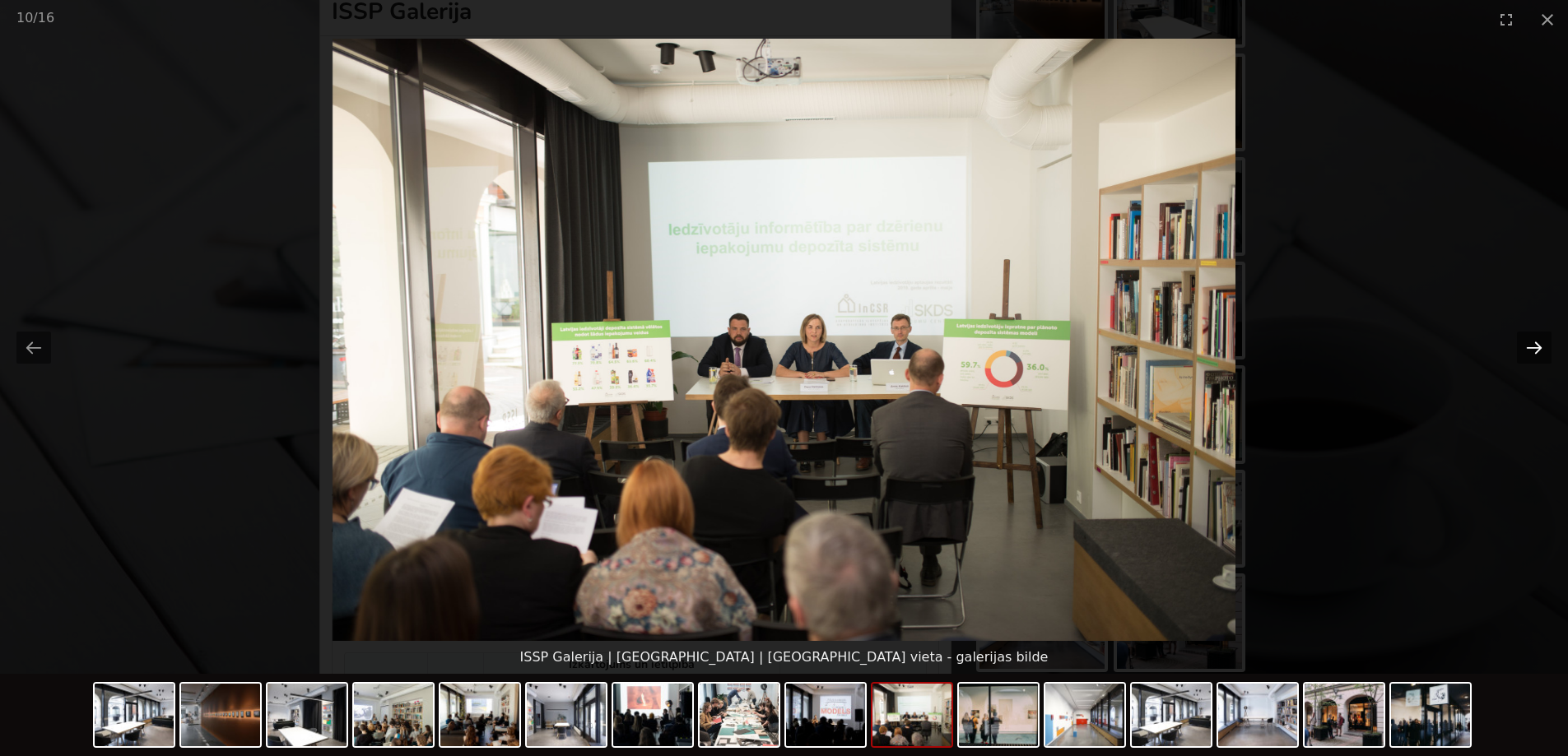
click at [1534, 350] on button "Next slide" at bounding box center [1534, 347] width 35 height 32
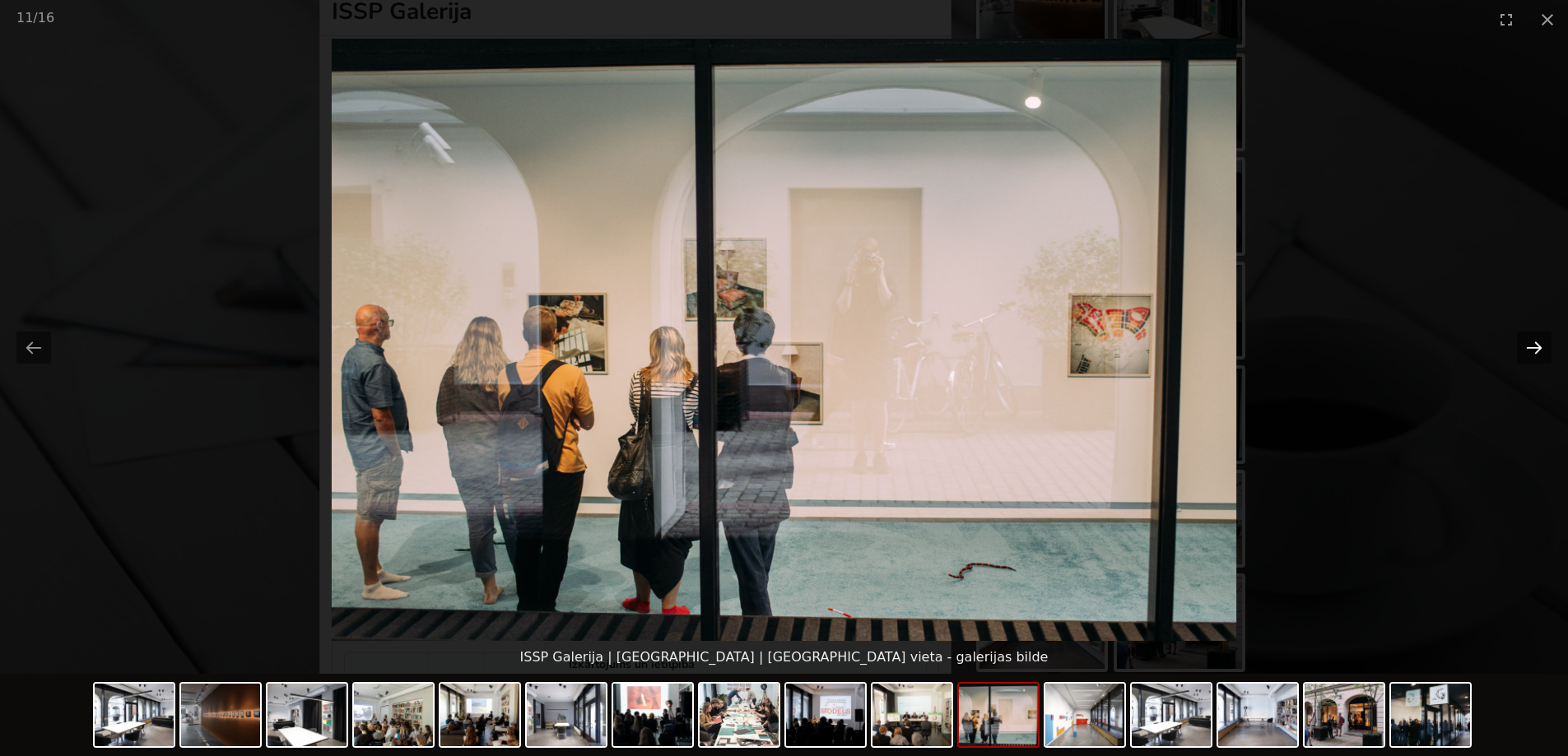
click at [1534, 350] on button "Next slide" at bounding box center [1534, 347] width 35 height 32
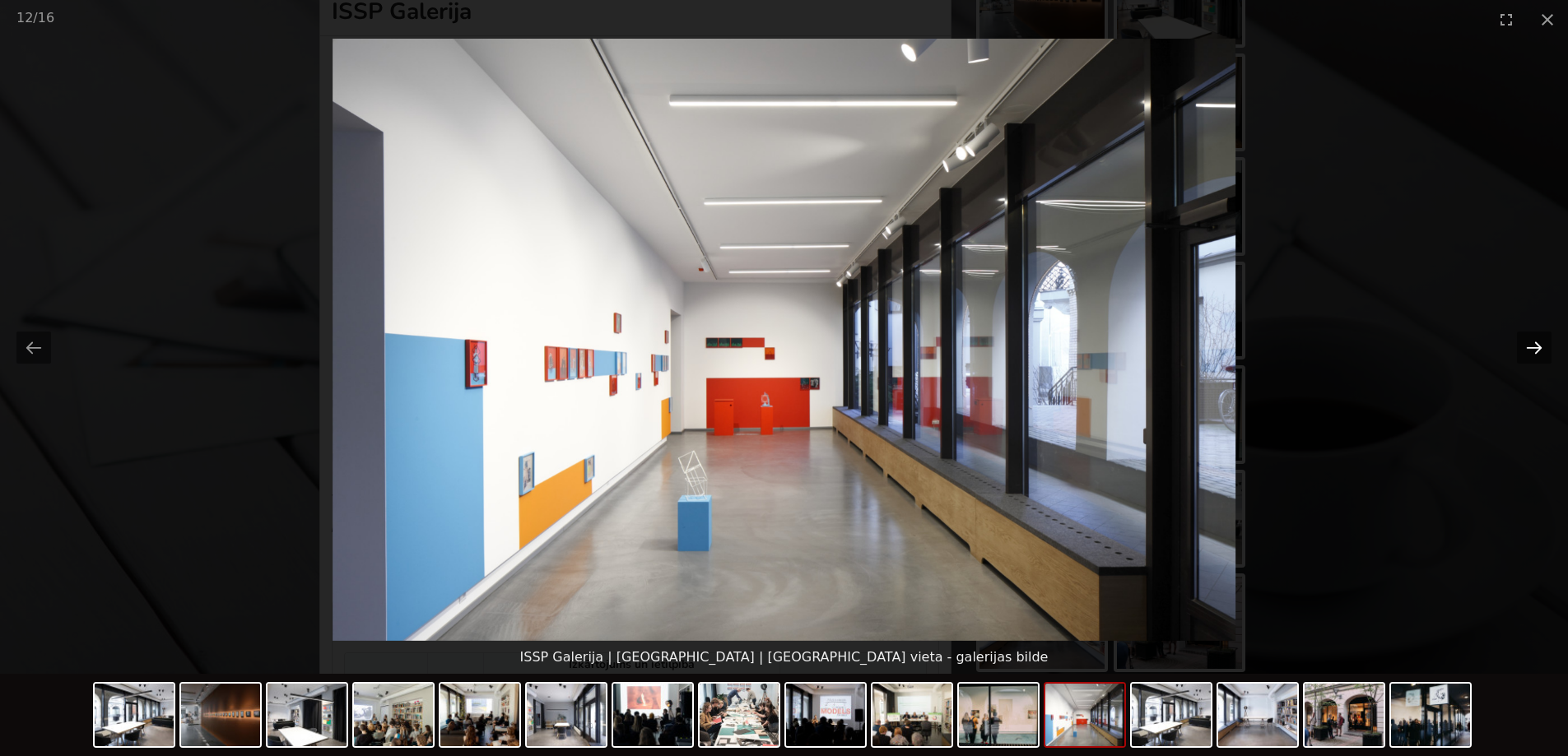
click at [1534, 350] on button "Next slide" at bounding box center [1534, 347] width 35 height 32
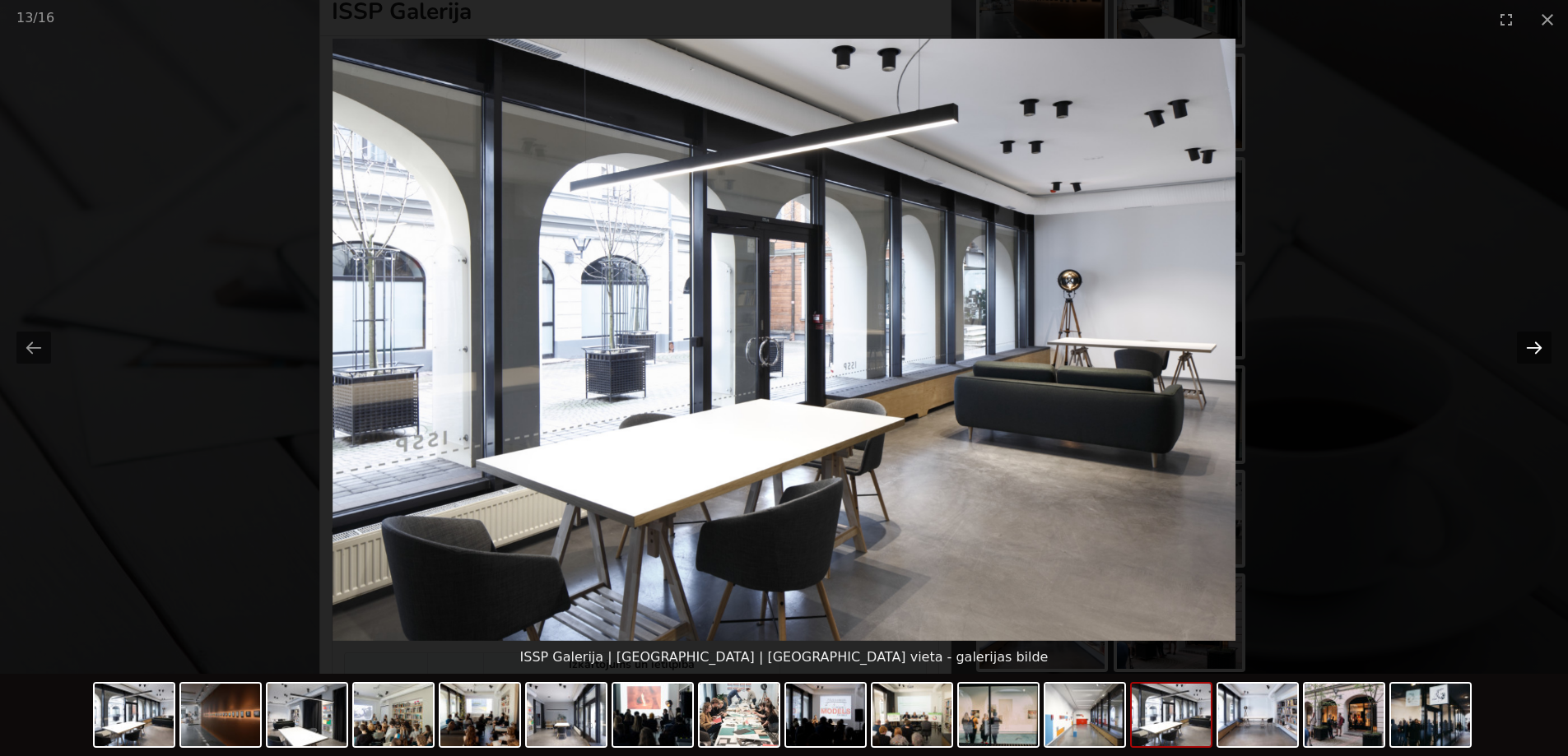
click at [1534, 350] on button "Next slide" at bounding box center [1534, 347] width 35 height 32
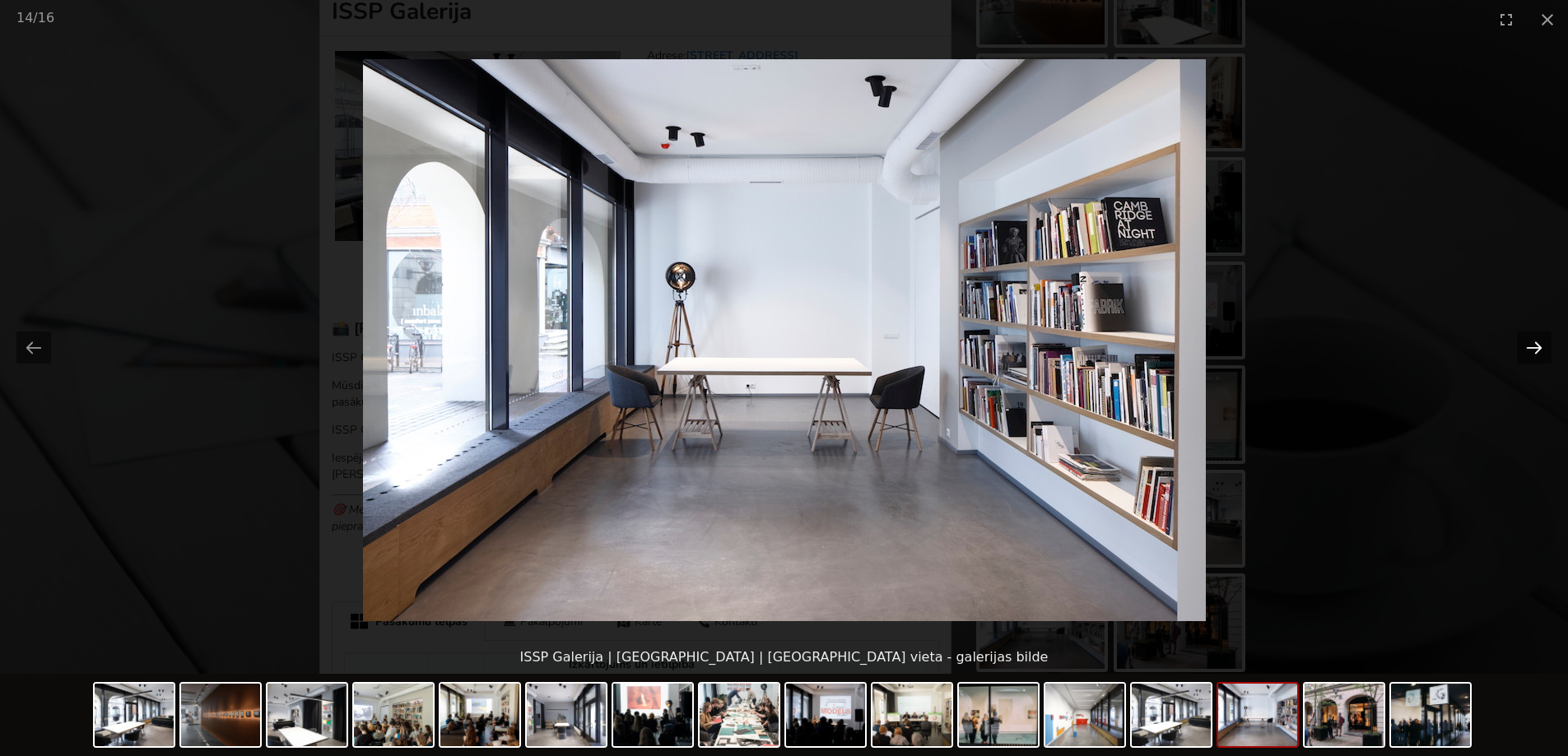
click at [1534, 350] on button "Next slide" at bounding box center [1534, 347] width 35 height 32
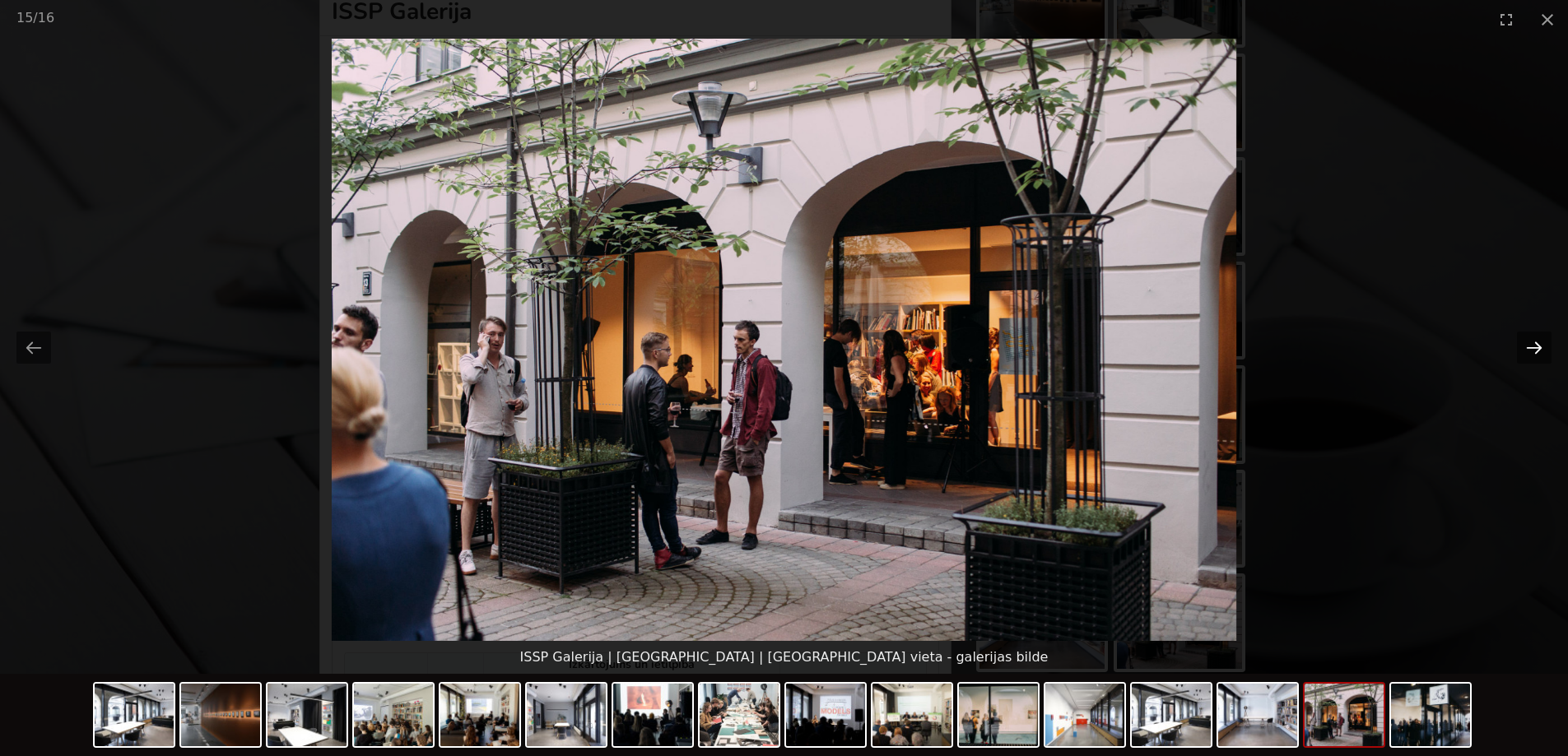
click at [1537, 348] on button "Next slide" at bounding box center [1534, 347] width 35 height 32
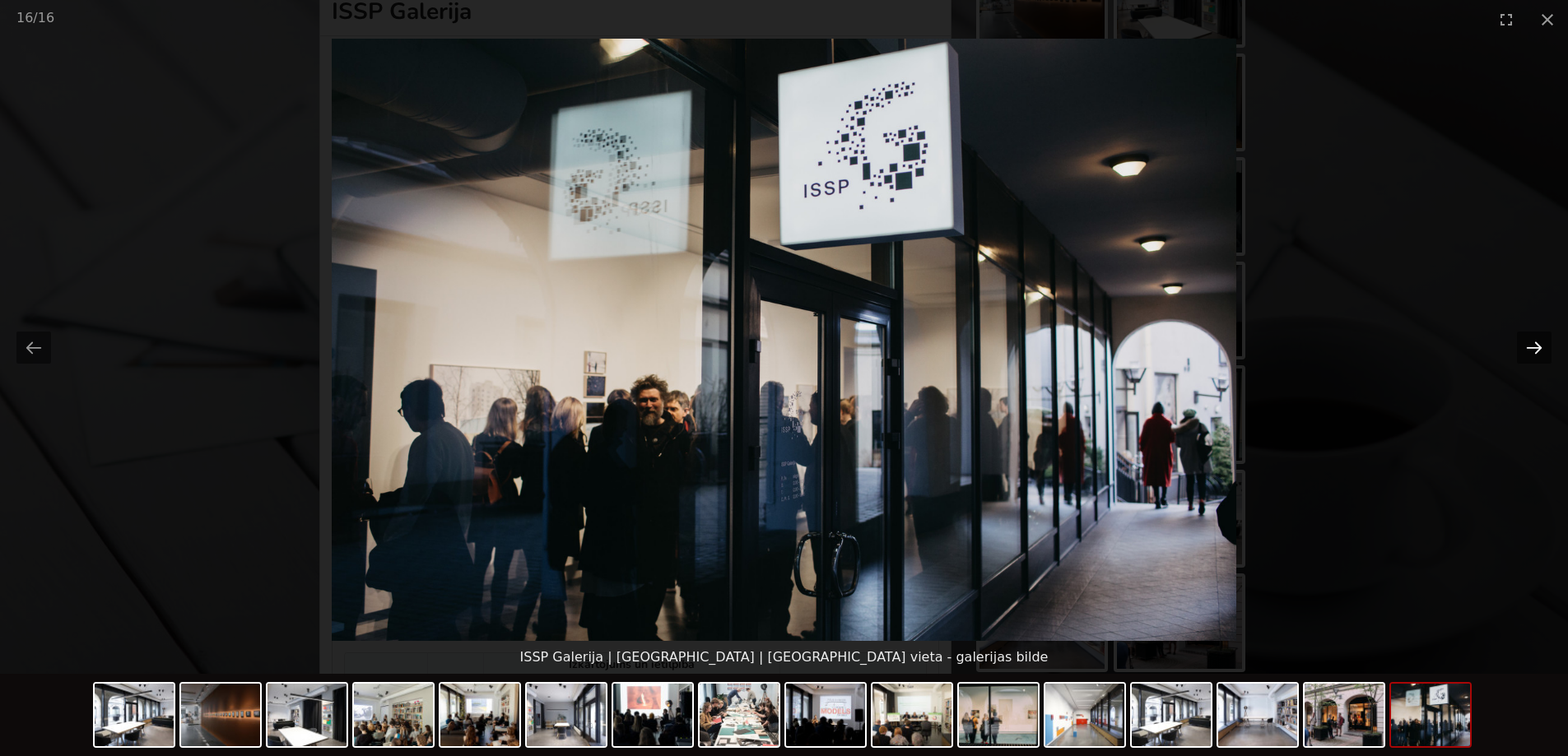
click at [1537, 348] on button "Next slide" at bounding box center [1534, 347] width 35 height 32
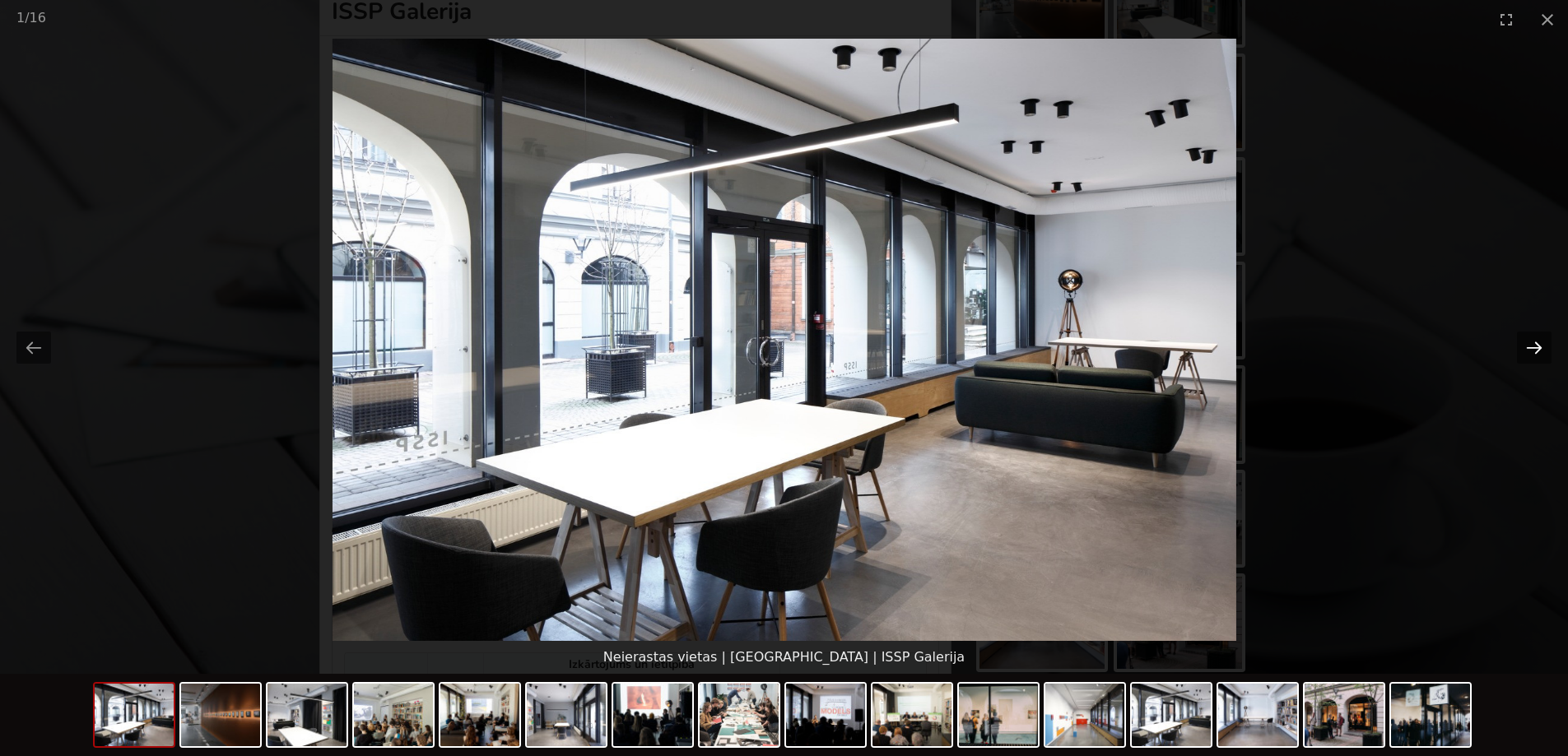
click at [1537, 348] on button "Next slide" at bounding box center [1534, 347] width 35 height 32
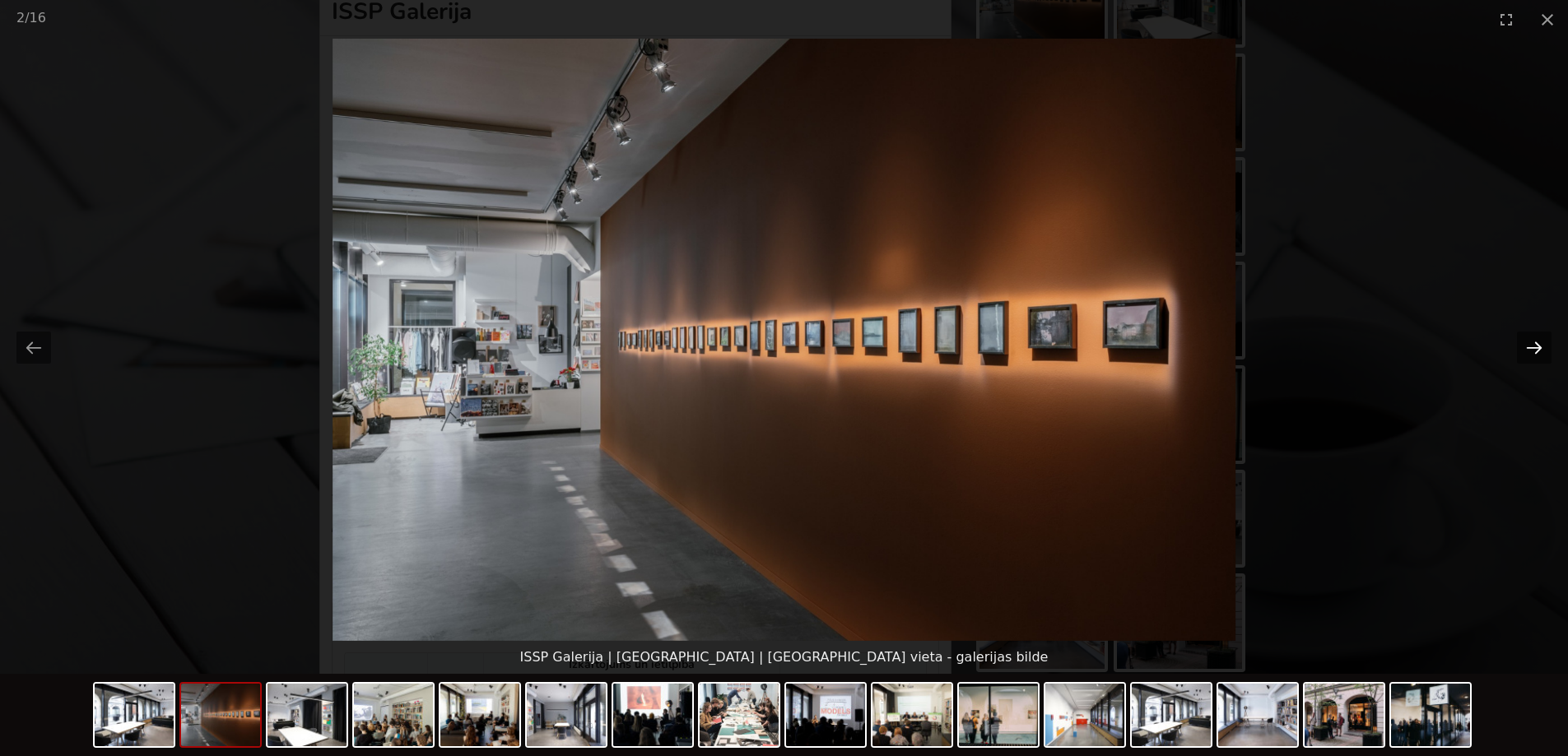
click at [1537, 348] on button "Next slide" at bounding box center [1534, 347] width 35 height 32
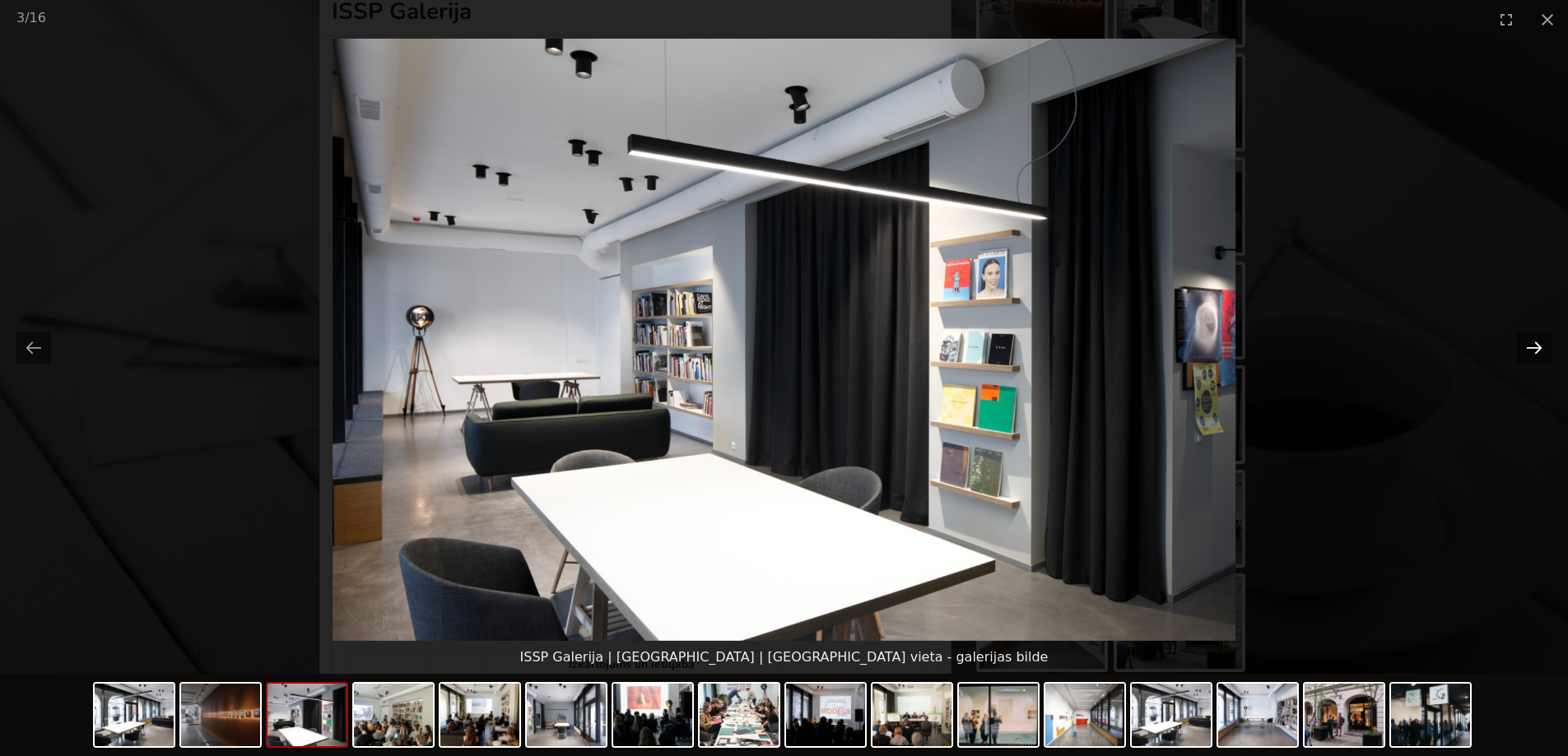
click at [1537, 348] on button "Next slide" at bounding box center [1534, 347] width 35 height 32
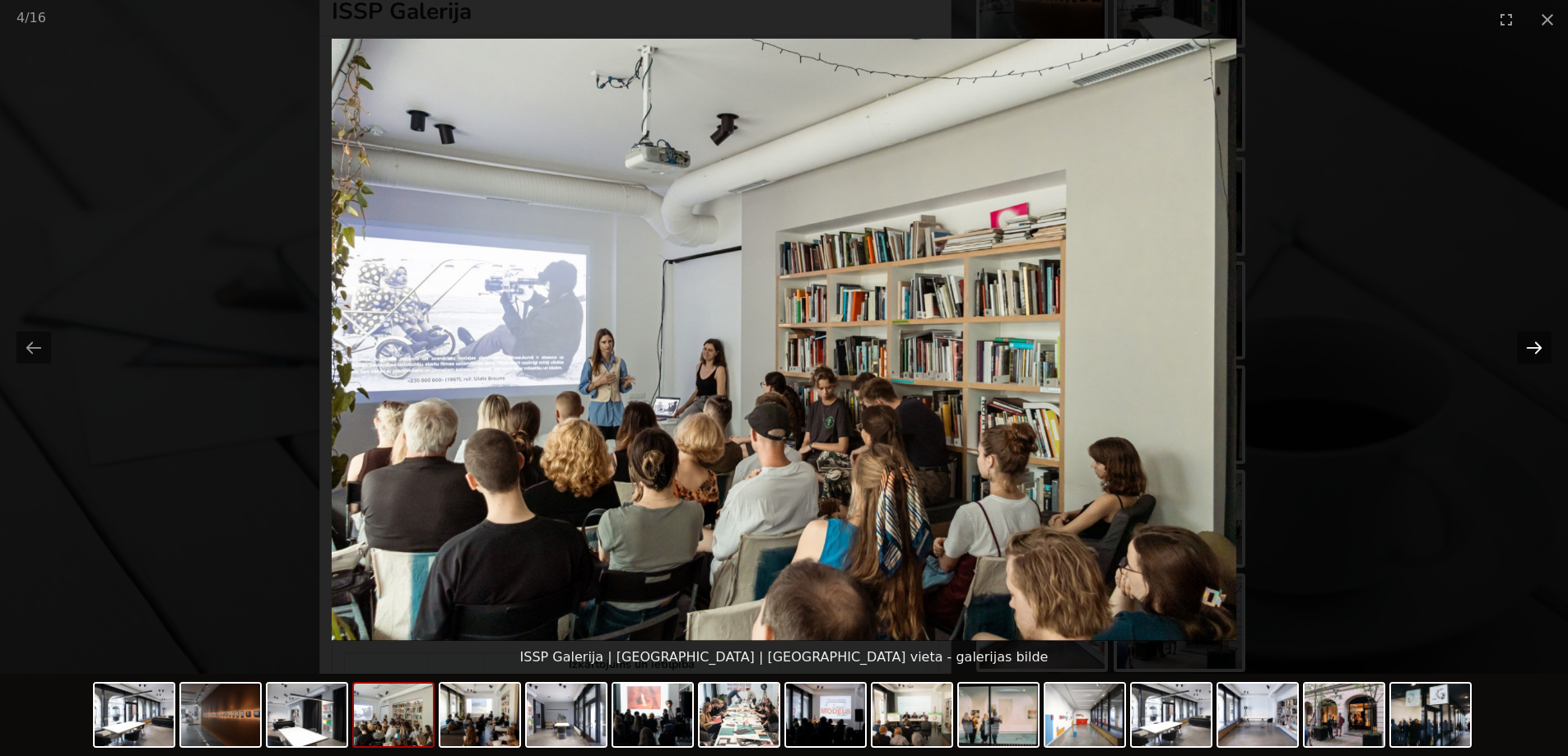
click at [1537, 348] on button "Next slide" at bounding box center [1534, 347] width 35 height 32
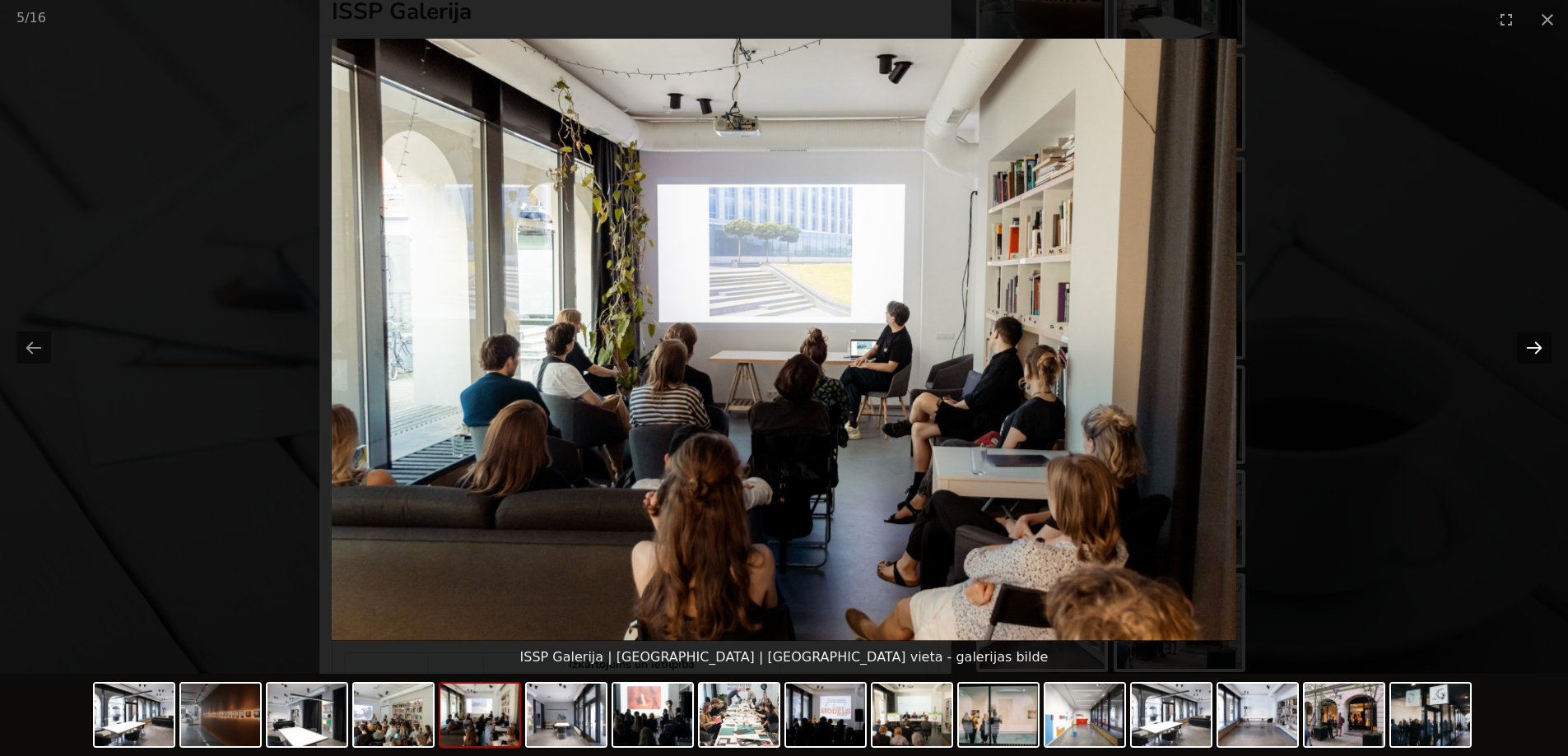
click at [1537, 348] on button "Next slide" at bounding box center [1534, 347] width 35 height 32
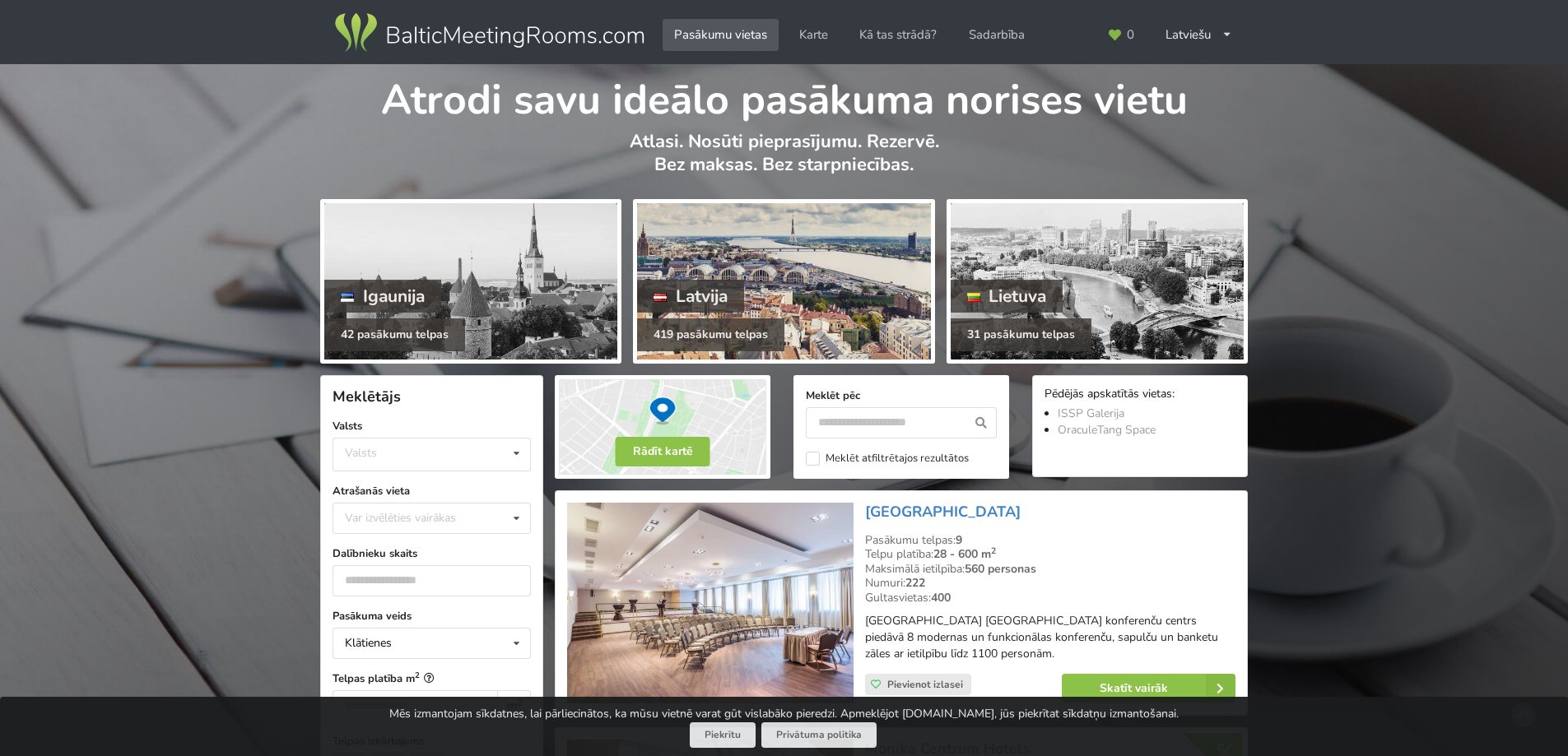
click at [710, 298] on div "Latvija" at bounding box center [690, 295] width 107 height 33
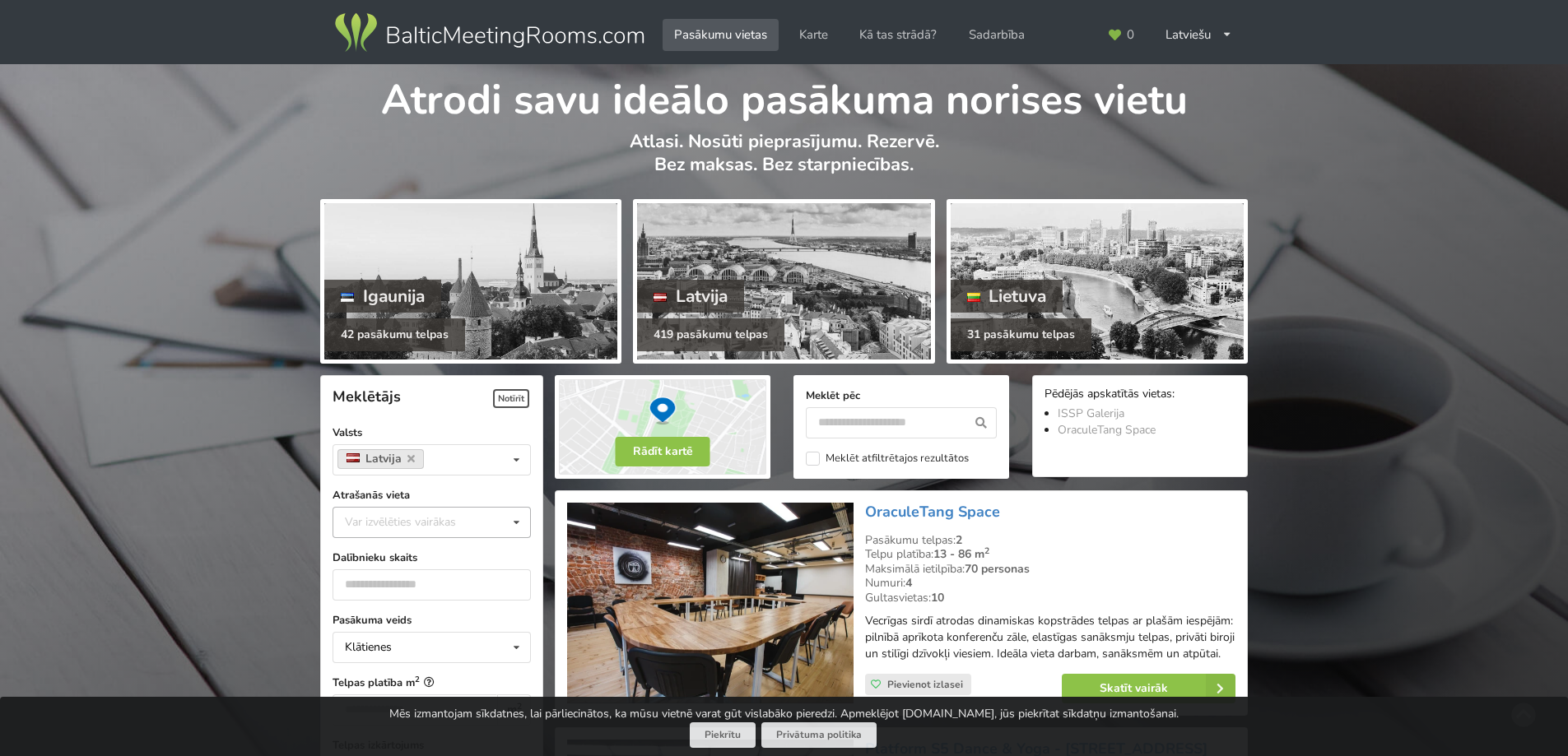
click at [515, 523] on icon at bounding box center [515, 523] width 24 height 30
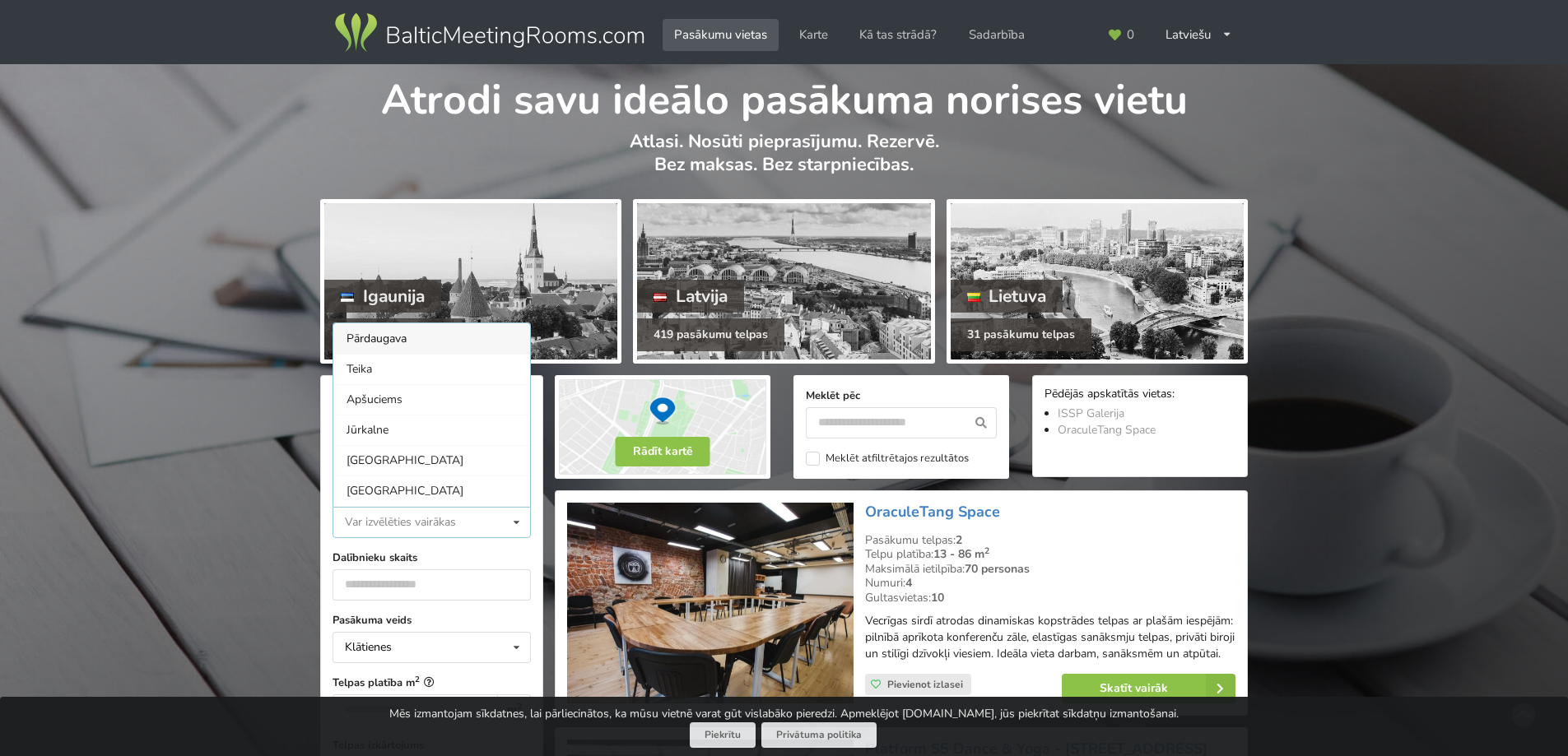
scroll to position [1, 0]
click at [362, 505] on div "Vecrīga" at bounding box center [431, 520] width 196 height 30
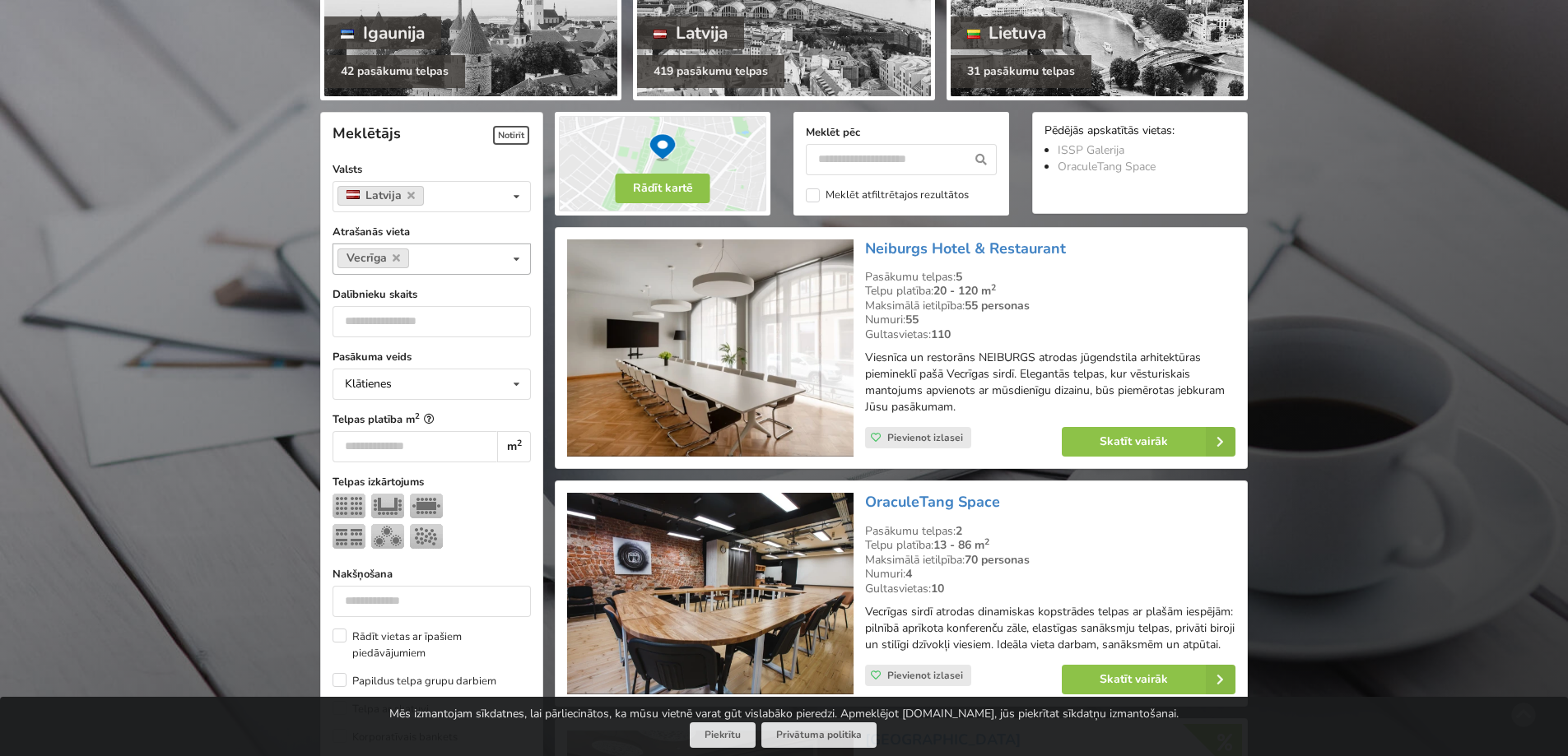
scroll to position [369, 0]
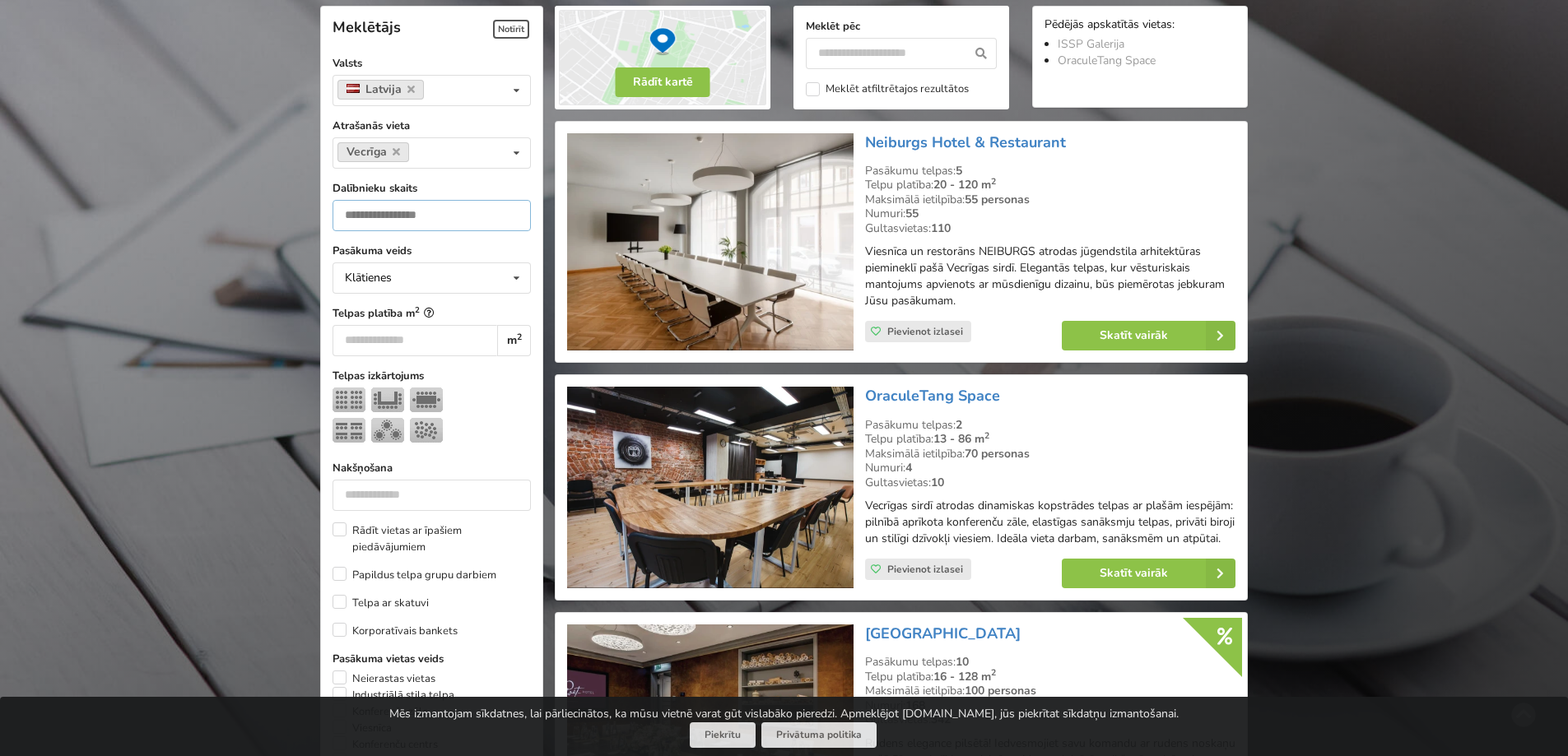
drag, startPoint x: 356, startPoint y: 211, endPoint x: 382, endPoint y: 227, distance: 30.5
click at [356, 211] on input "number" at bounding box center [431, 215] width 198 height 31
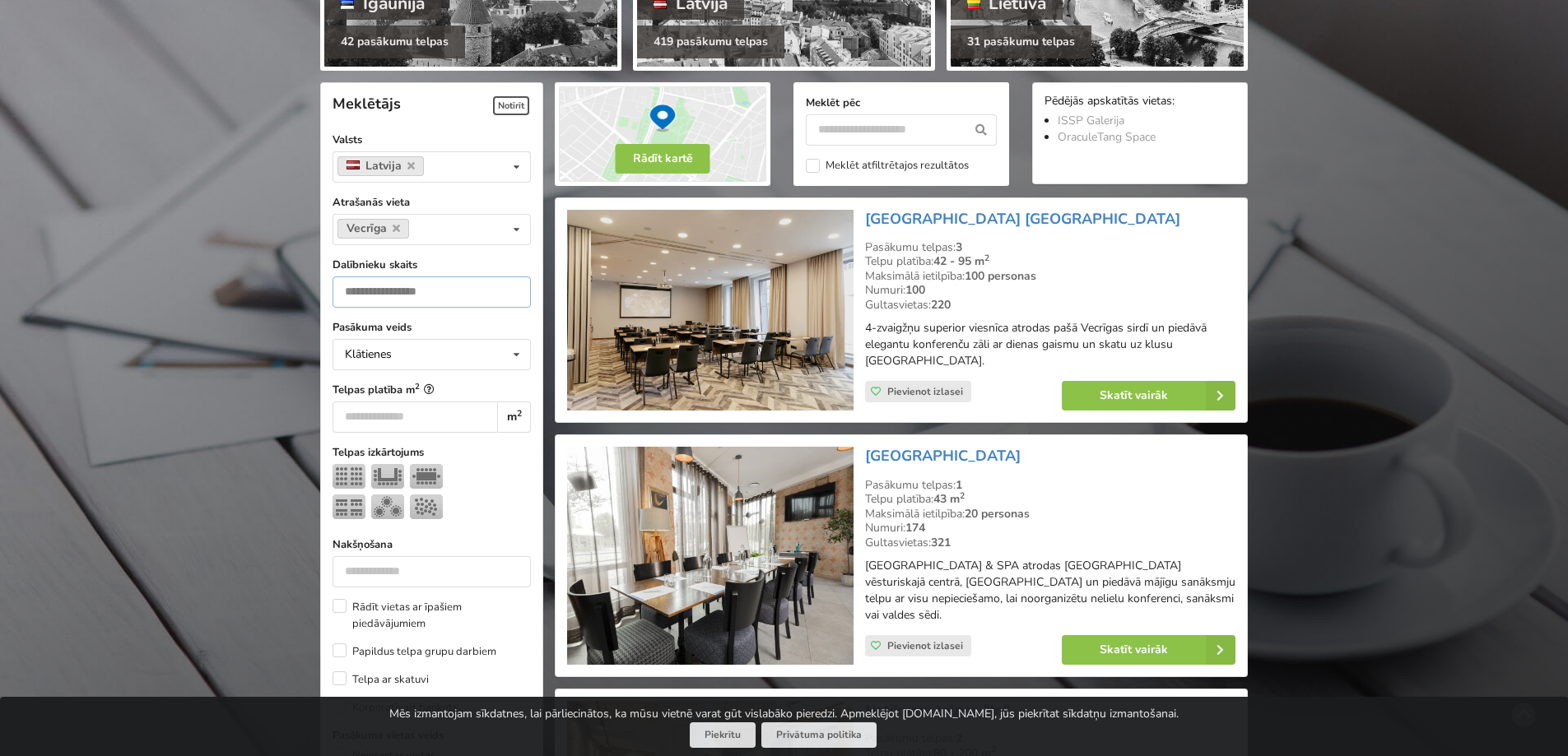
scroll to position [287, 0]
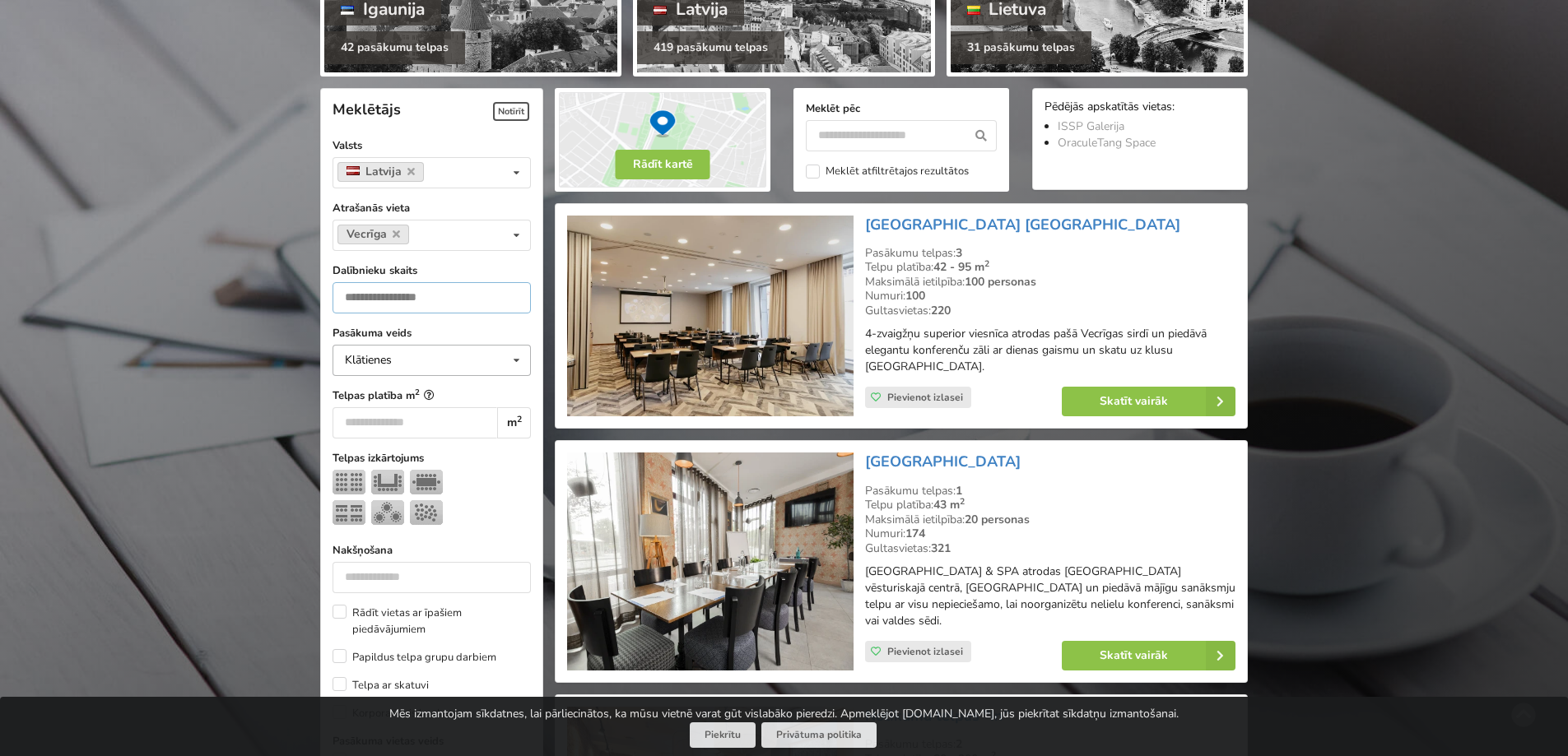
type input "**"
click at [519, 362] on icon at bounding box center [515, 361] width 24 height 30
click at [370, 388] on div "Klātienes" at bounding box center [431, 391] width 196 height 30
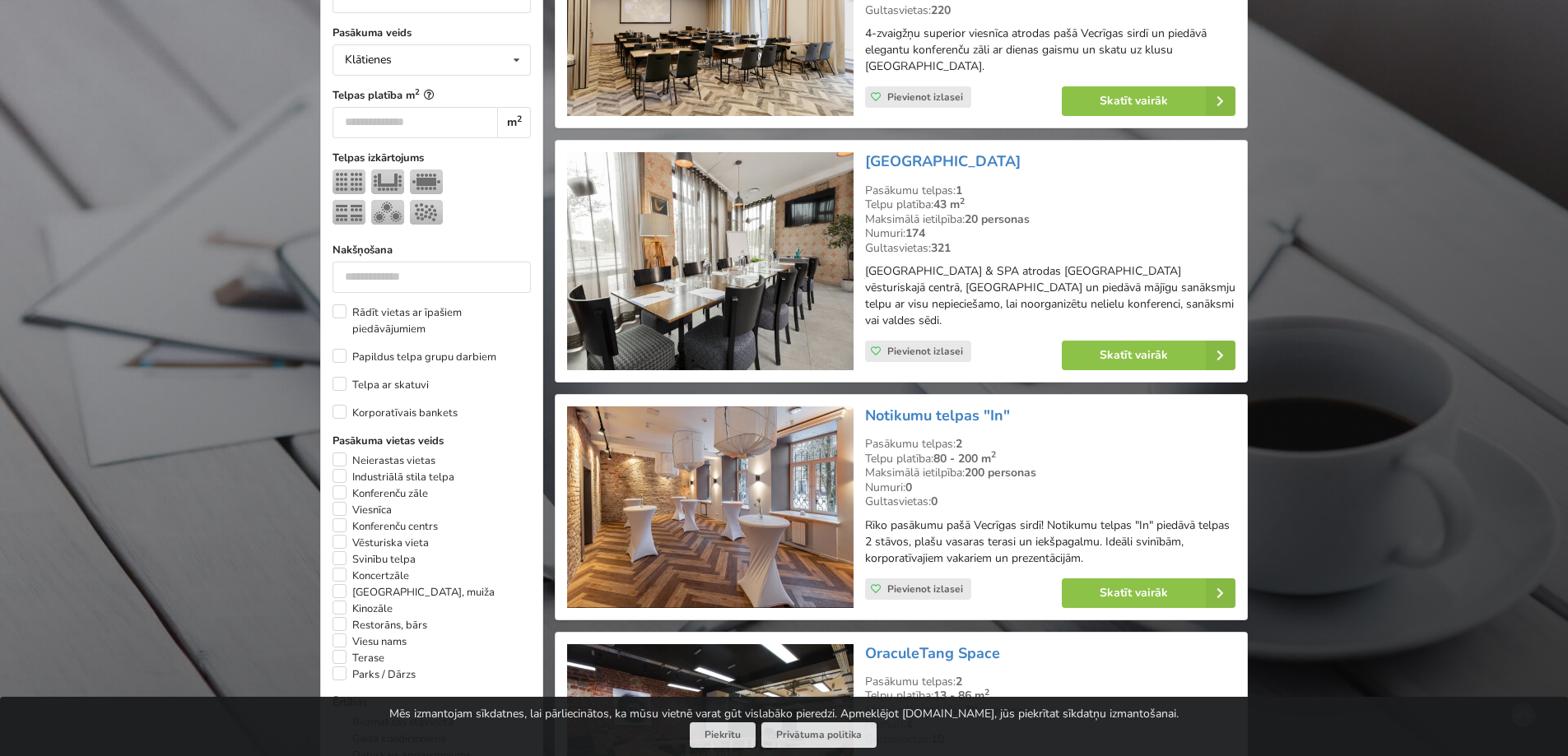
scroll to position [616, 0]
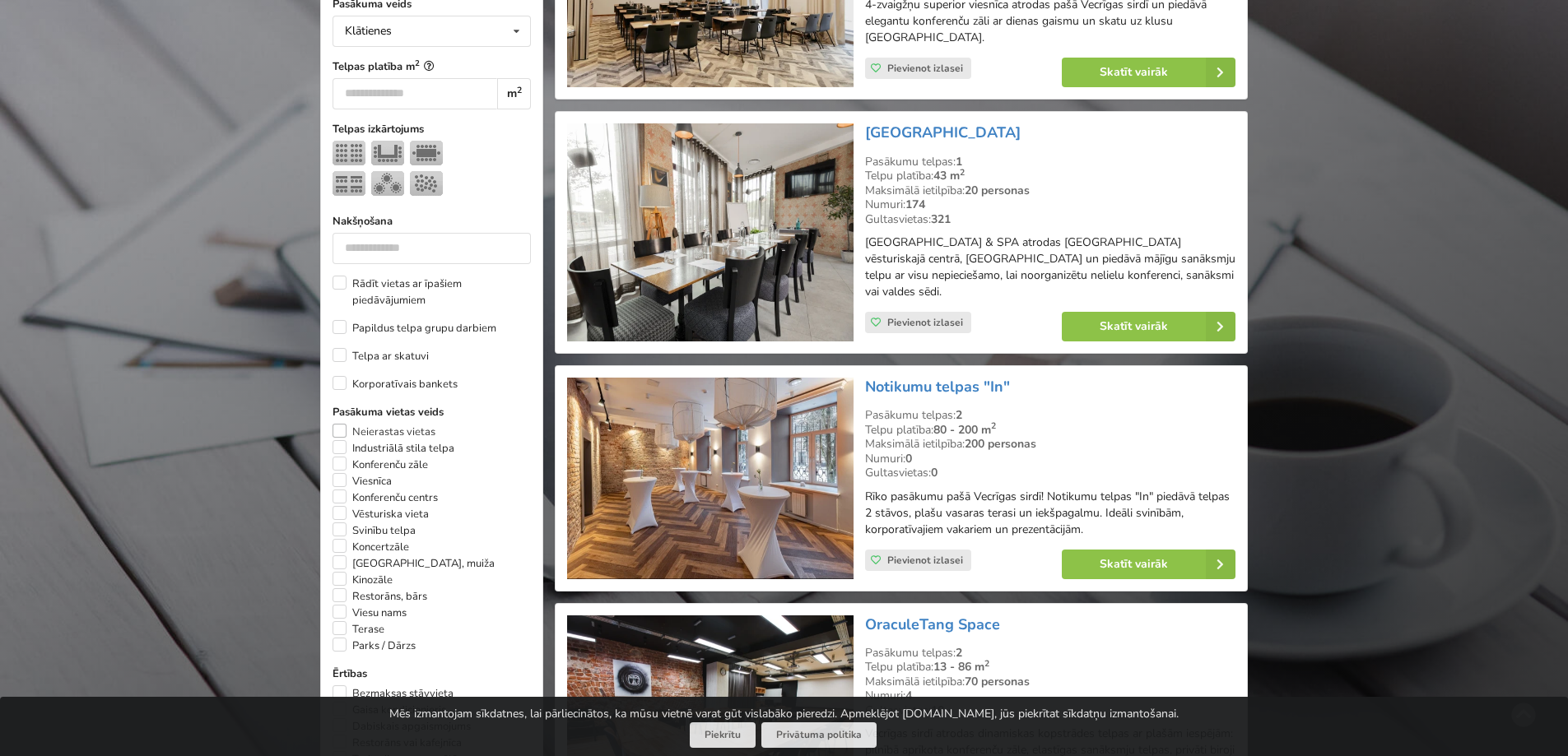
click at [339, 434] on label "Neierastas vietas" at bounding box center [383, 431] width 103 height 16
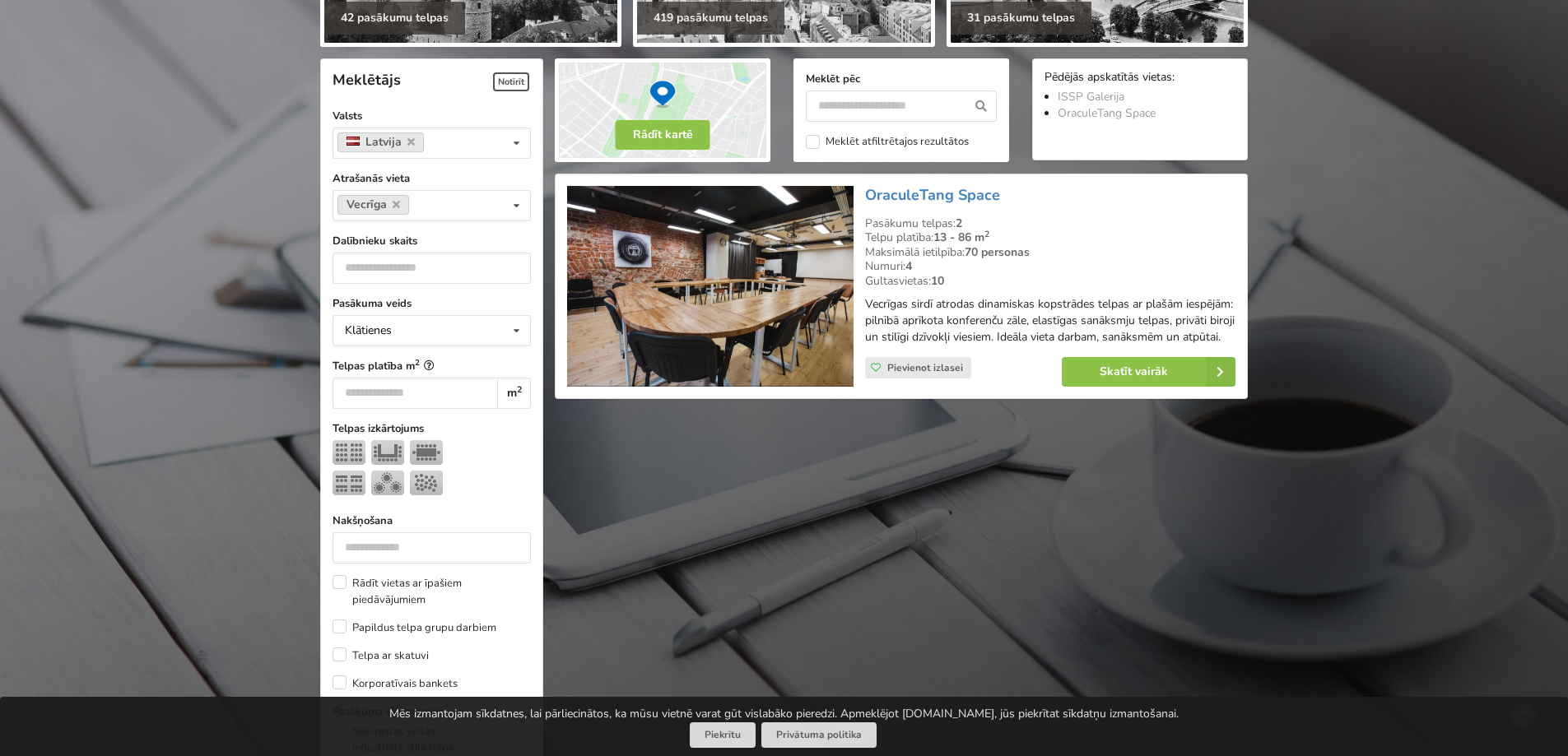
scroll to position [287, 0]
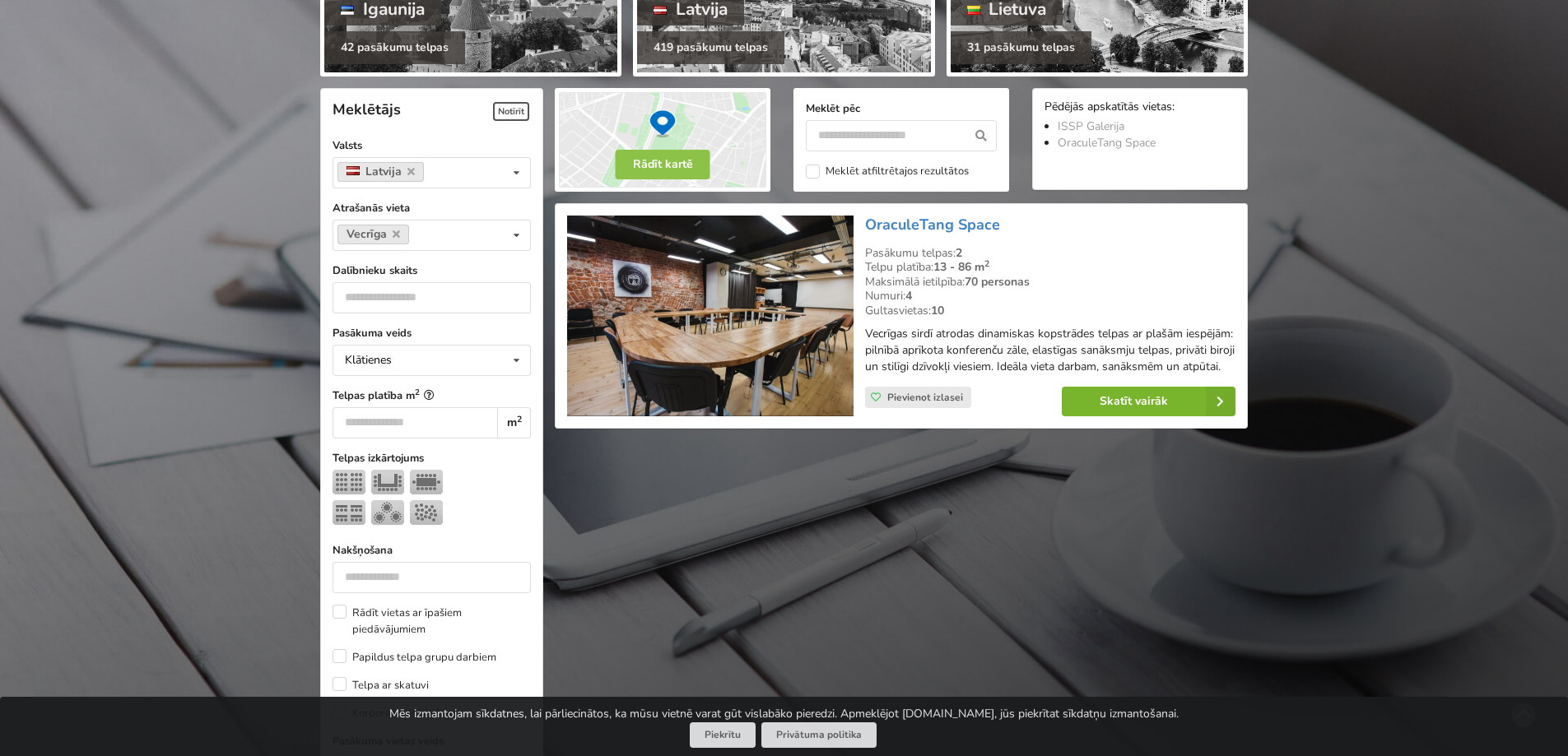
click at [1163, 416] on link "Skatīt vairāk" at bounding box center [1149, 401] width 174 height 29
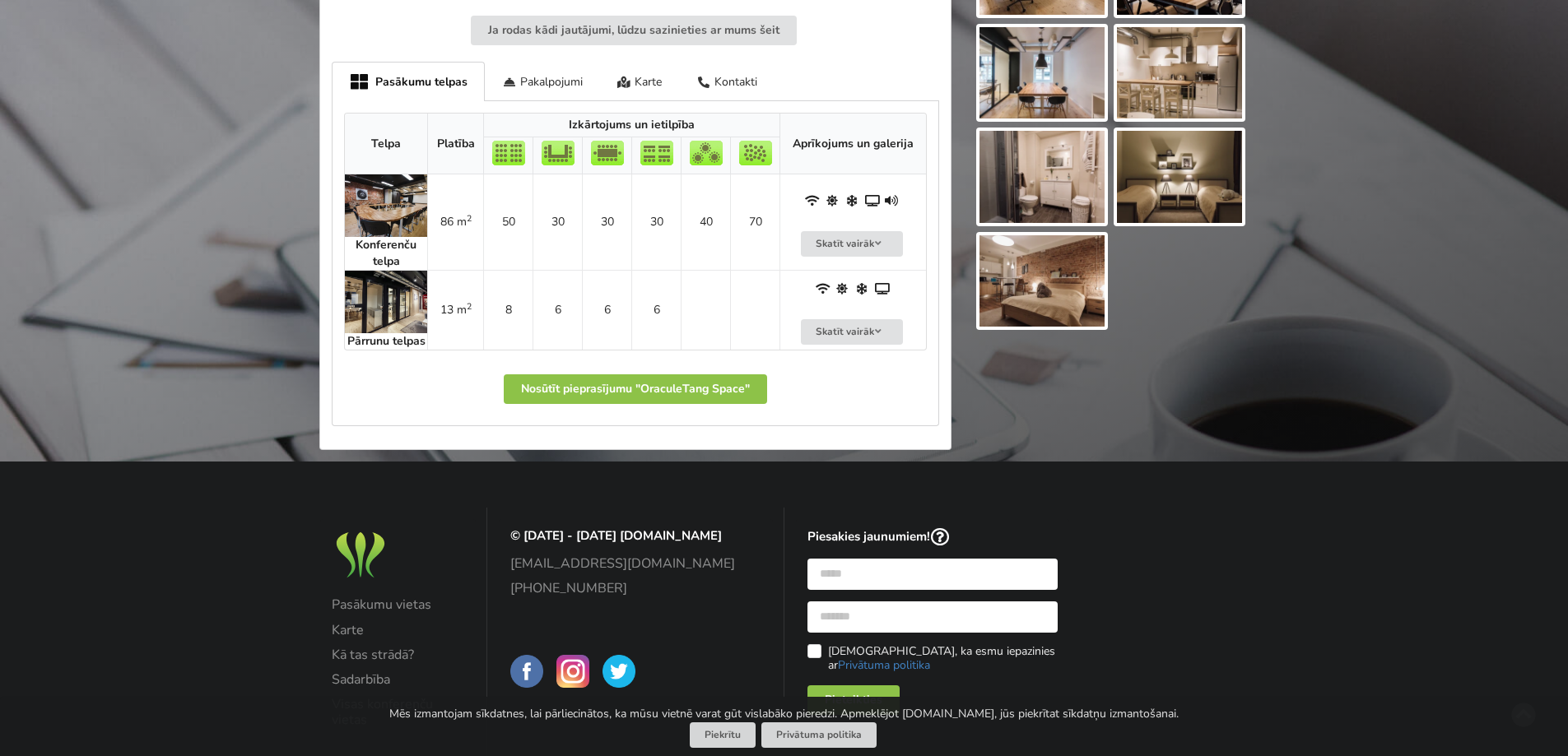
scroll to position [741, 0]
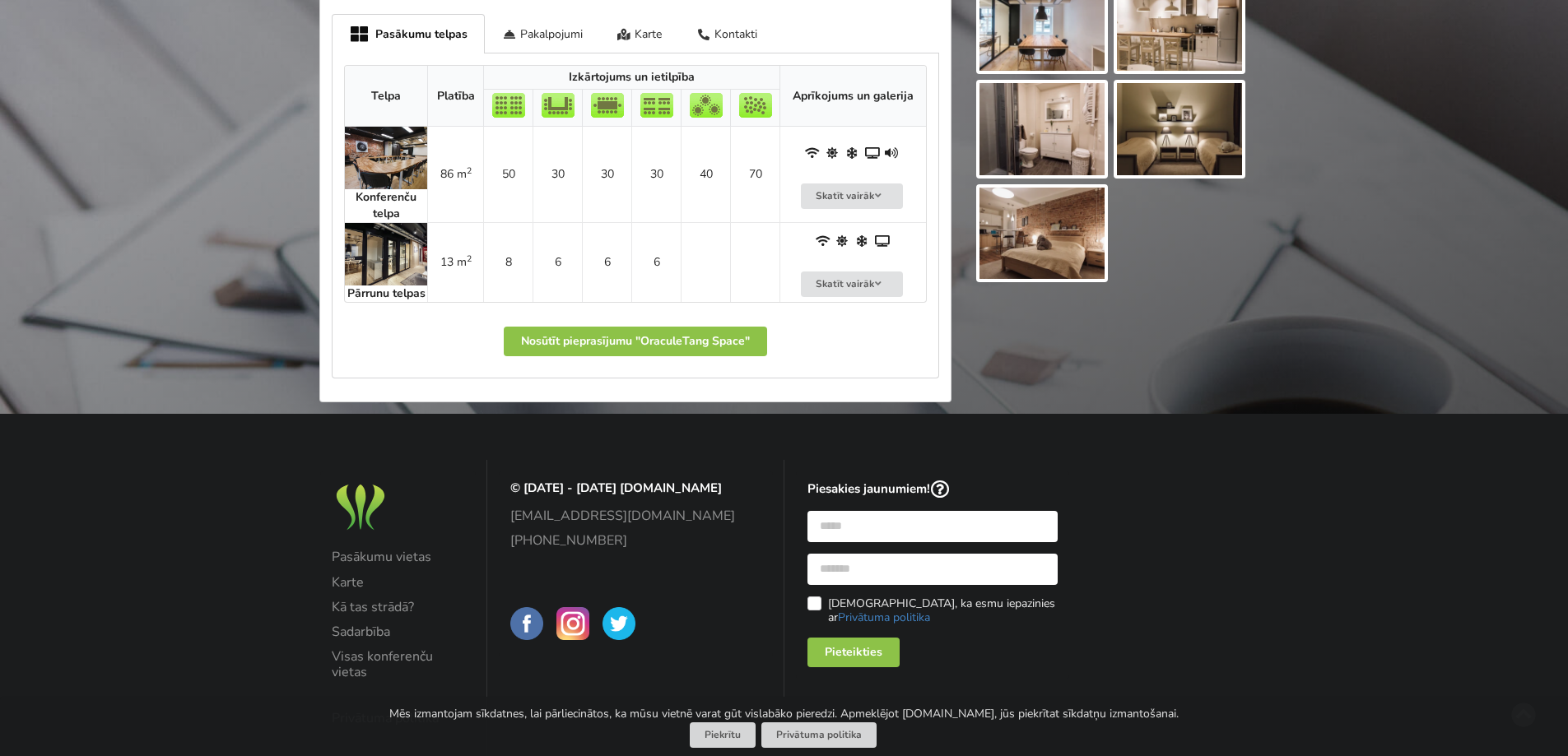
click at [396, 164] on img at bounding box center [385, 158] width 82 height 62
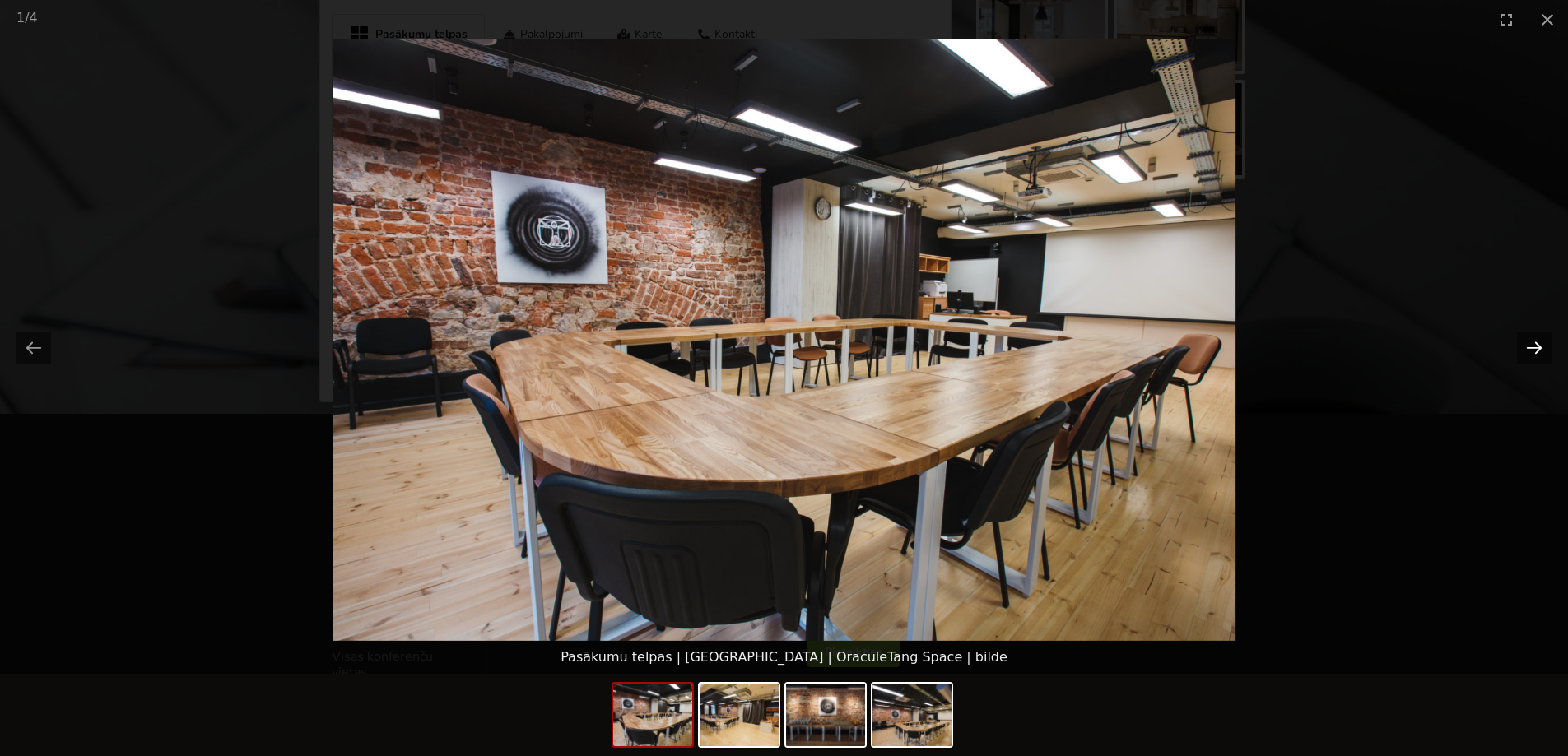
click at [1527, 352] on button "Next slide" at bounding box center [1534, 347] width 35 height 32
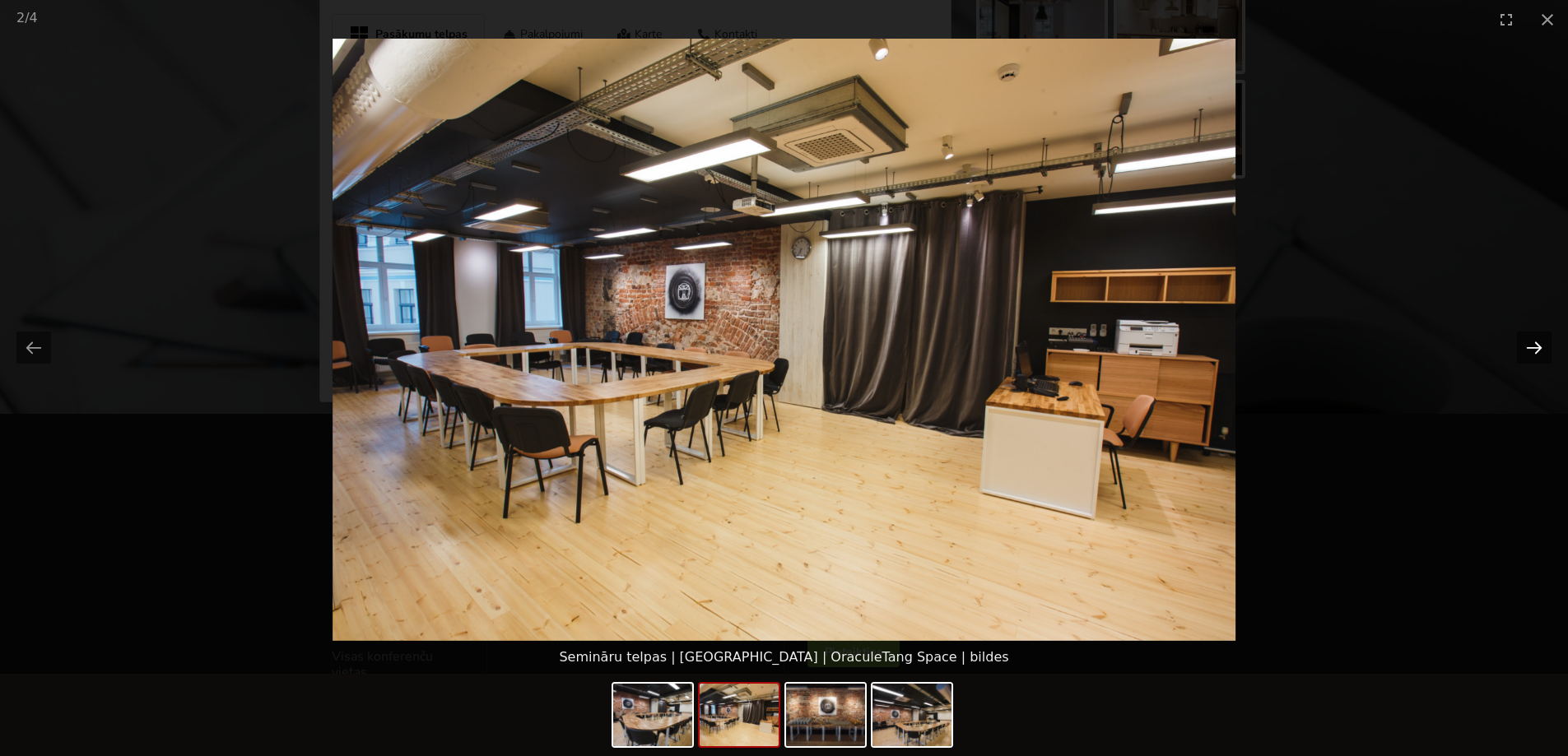
click at [1527, 352] on button "Next slide" at bounding box center [1534, 347] width 35 height 32
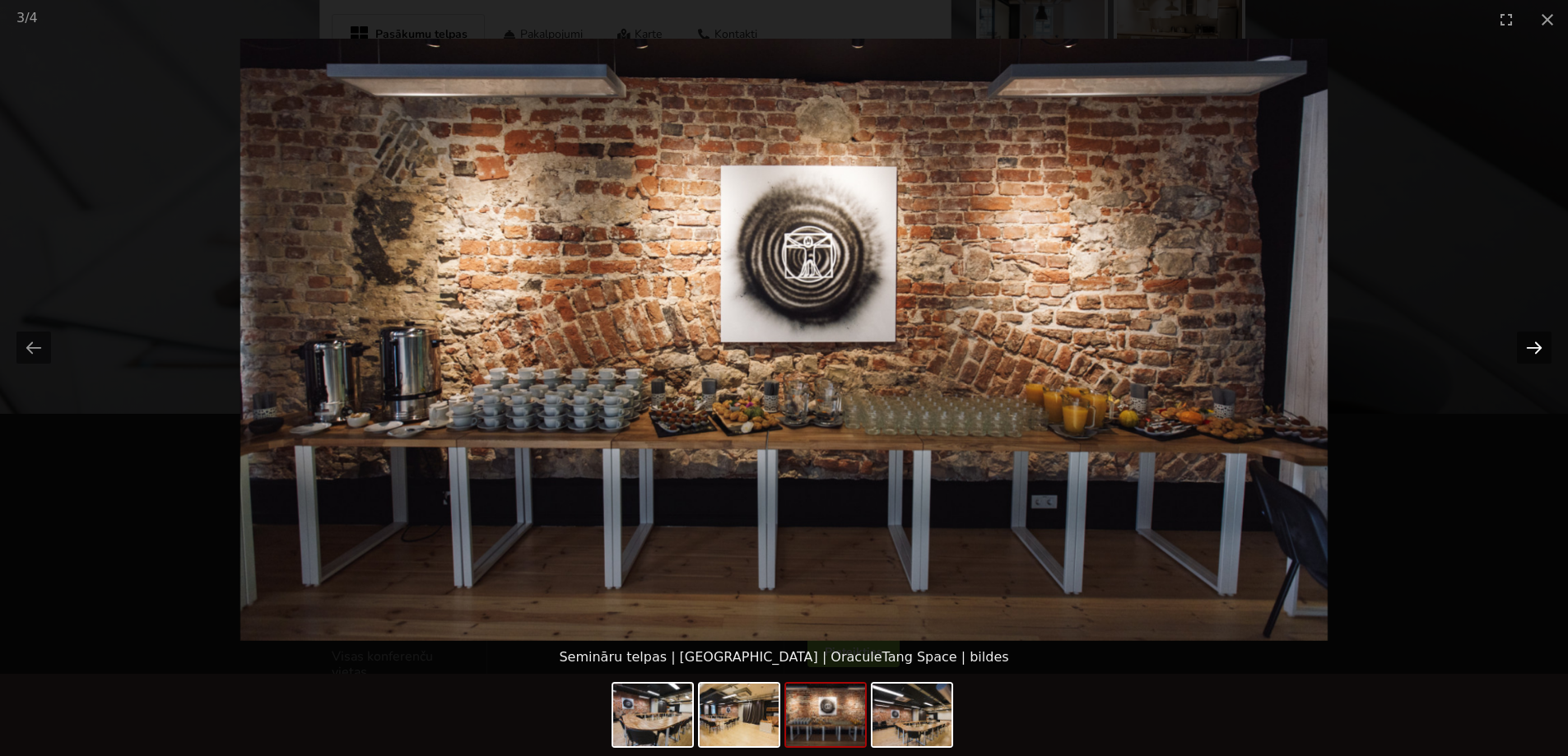
click at [1527, 352] on button "Next slide" at bounding box center [1534, 347] width 35 height 32
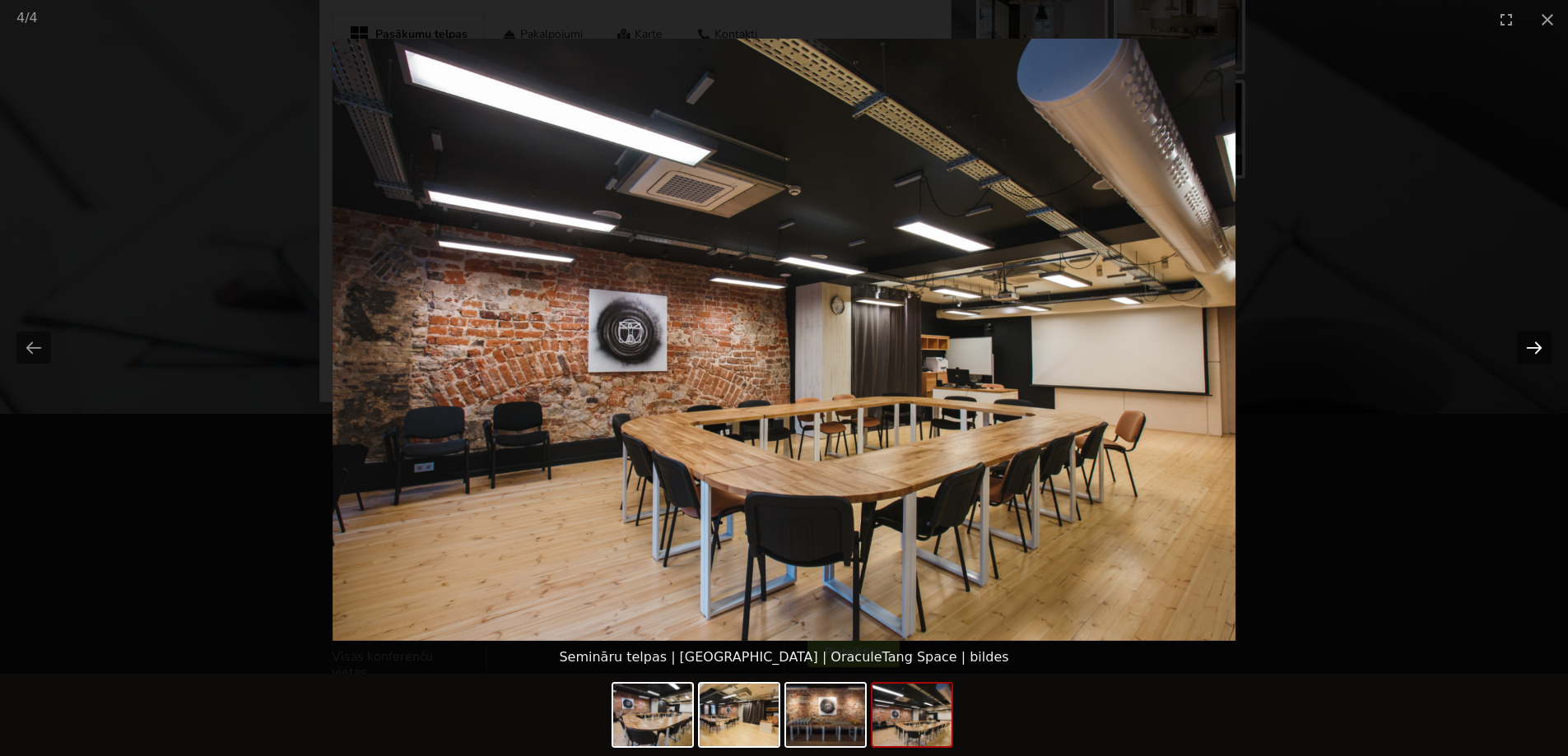
click at [1527, 352] on button "Next slide" at bounding box center [1534, 347] width 35 height 32
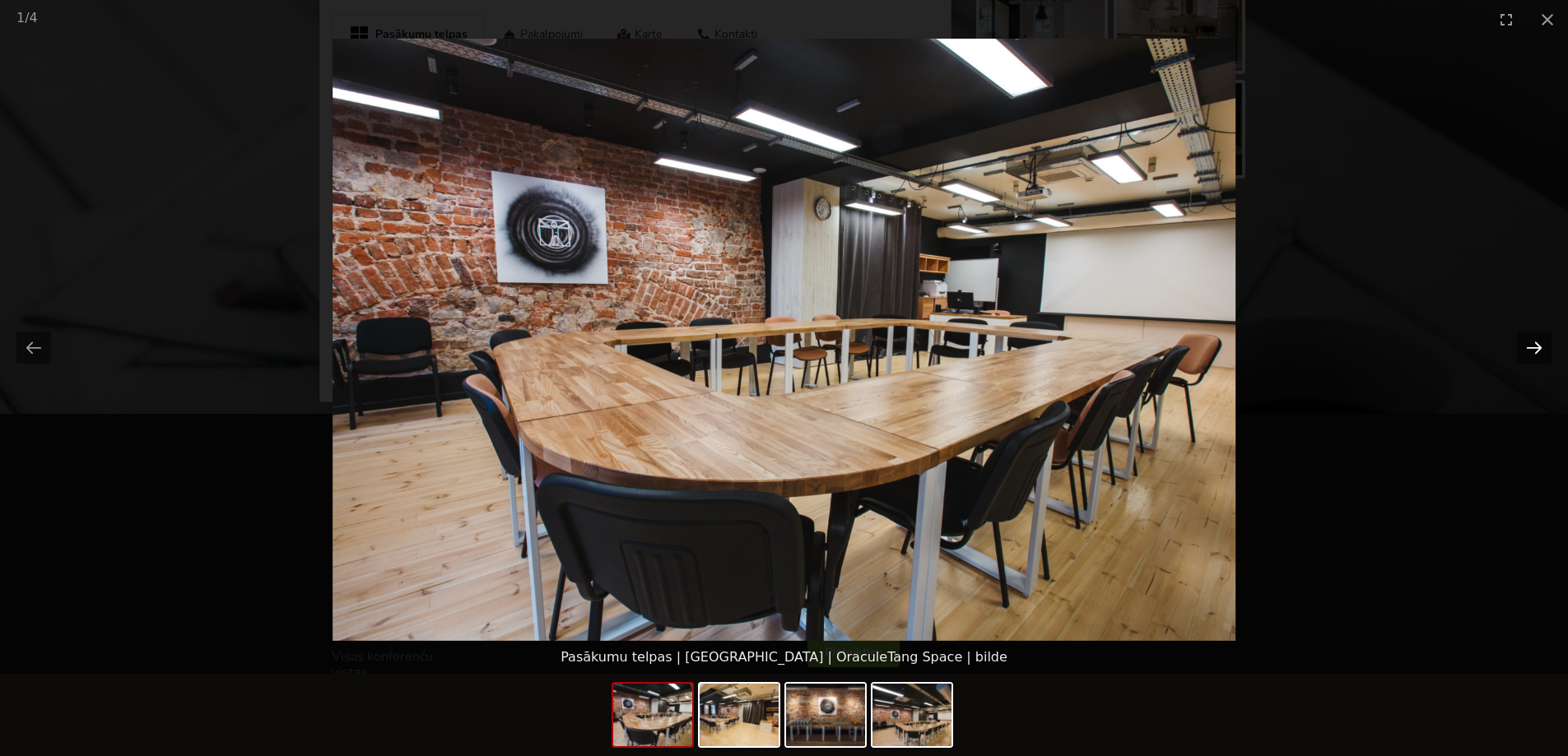
click at [1527, 352] on button "Next slide" at bounding box center [1534, 347] width 35 height 32
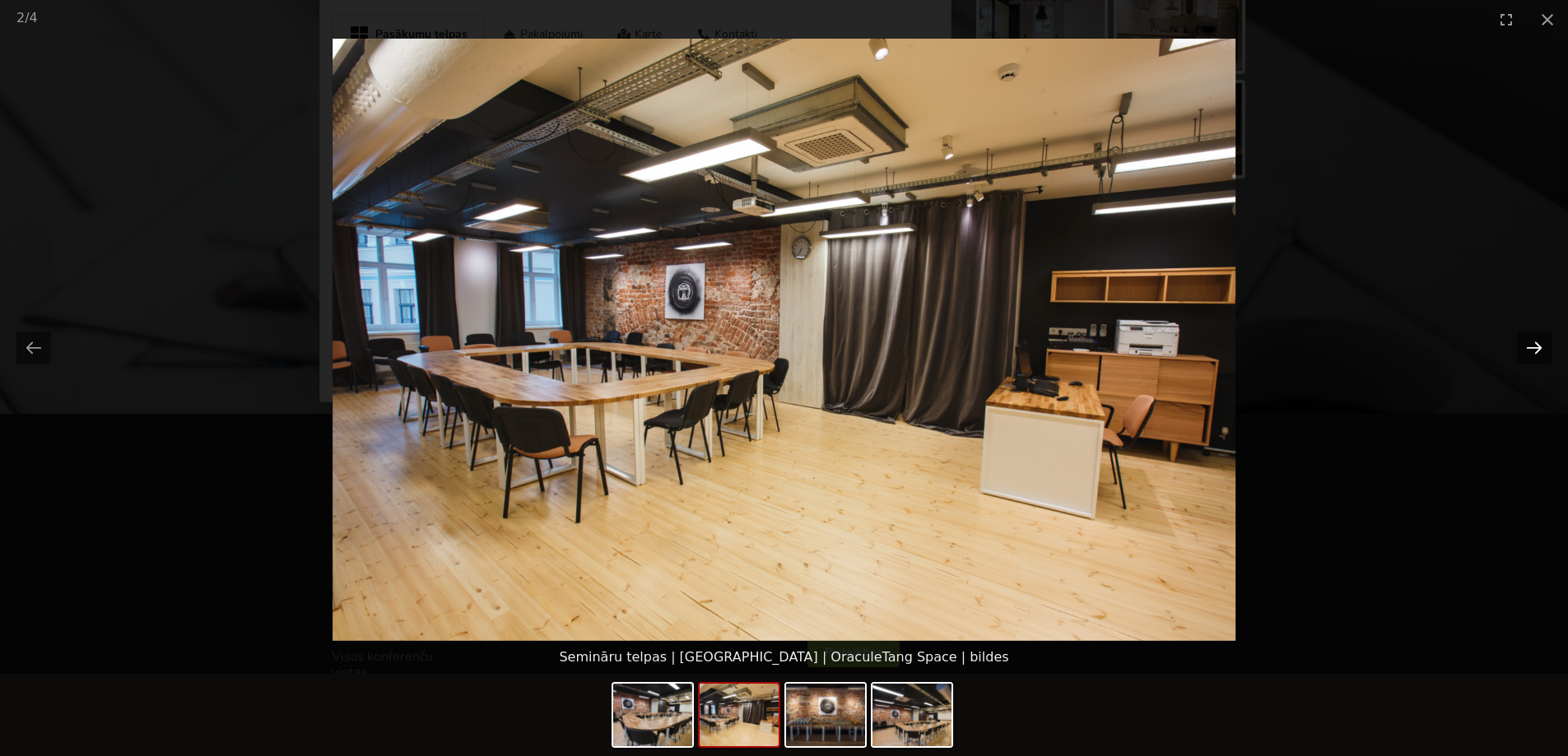
click at [1527, 352] on button "Next slide" at bounding box center [1534, 347] width 35 height 32
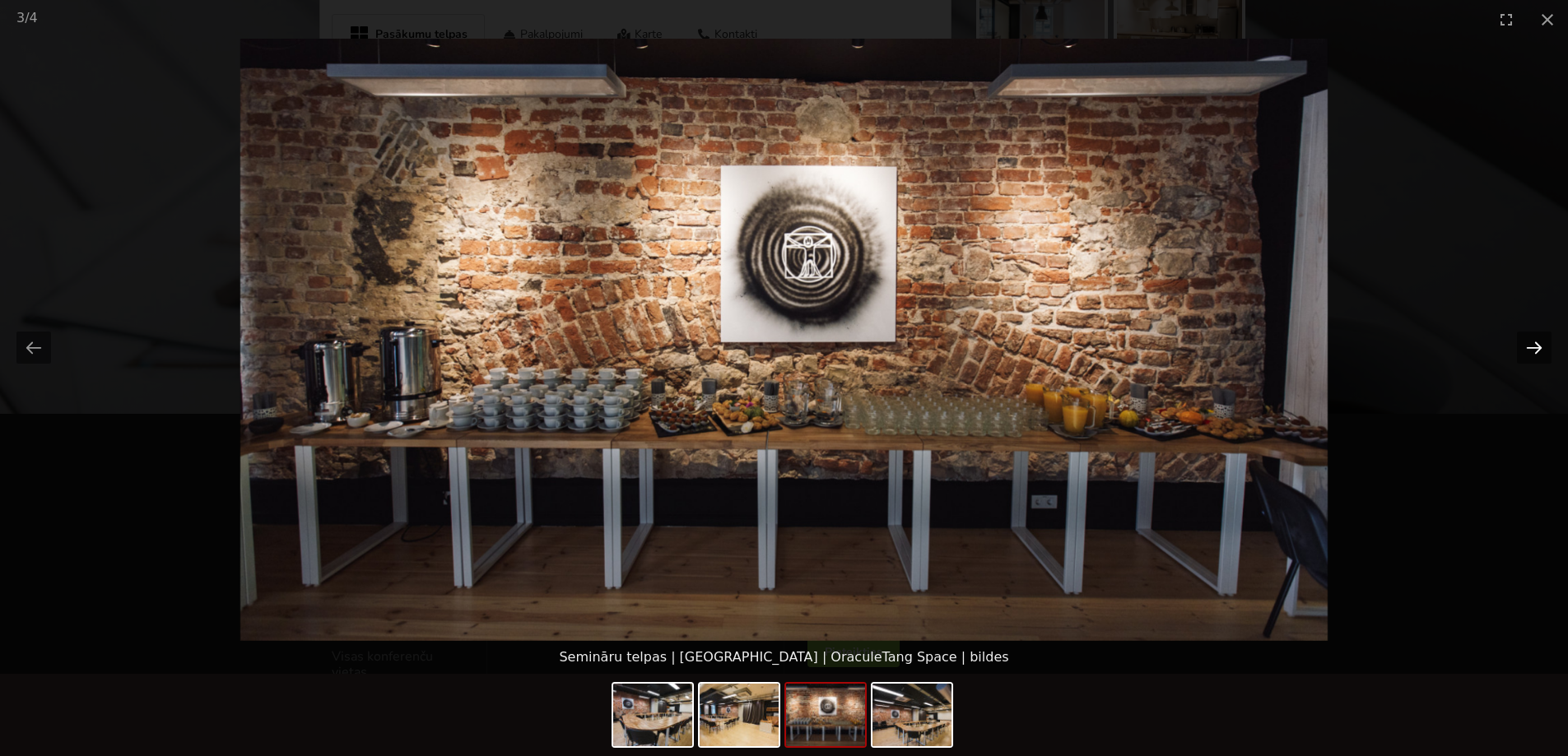
click at [1527, 352] on button "Next slide" at bounding box center [1534, 347] width 35 height 32
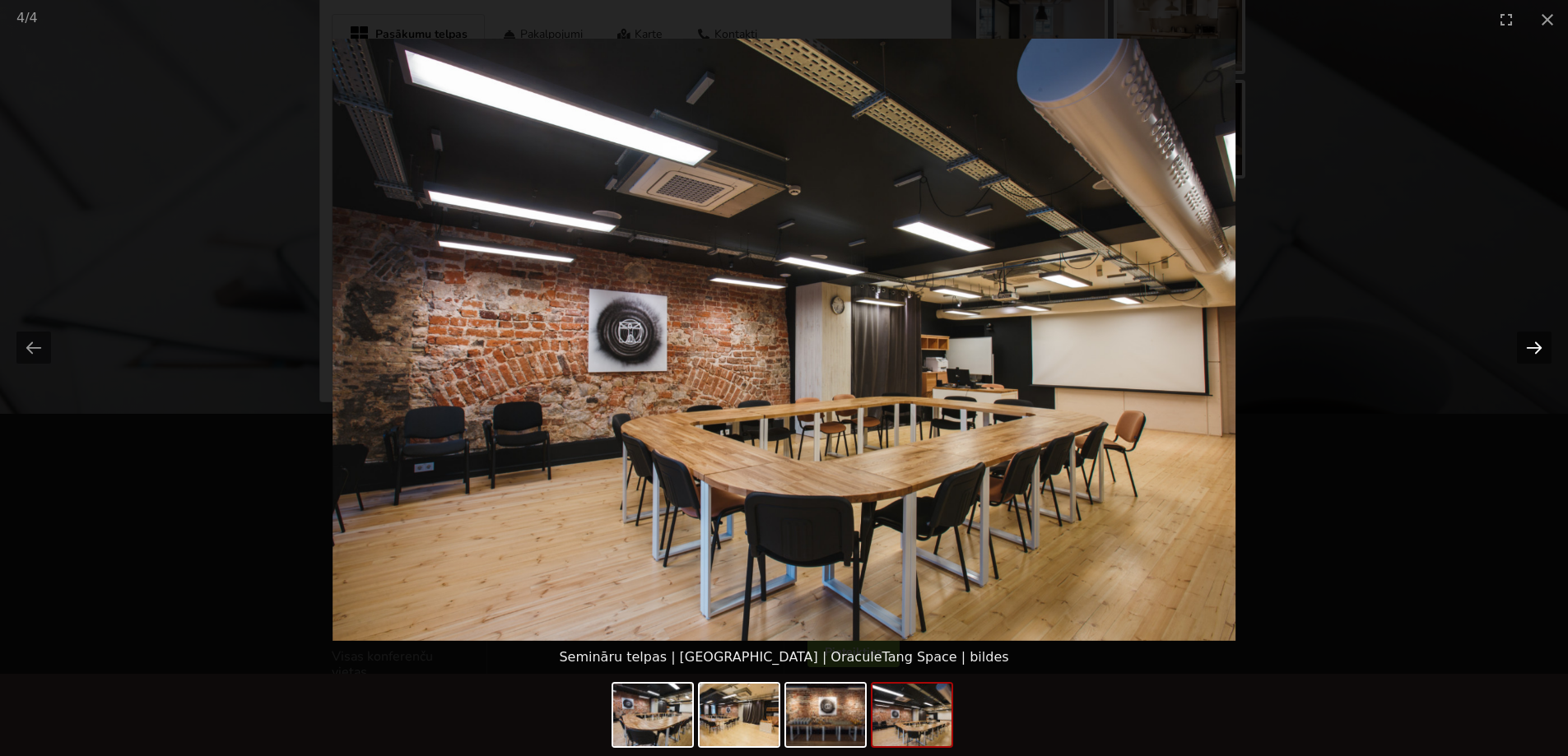
click at [1527, 352] on button "Next slide" at bounding box center [1534, 347] width 35 height 32
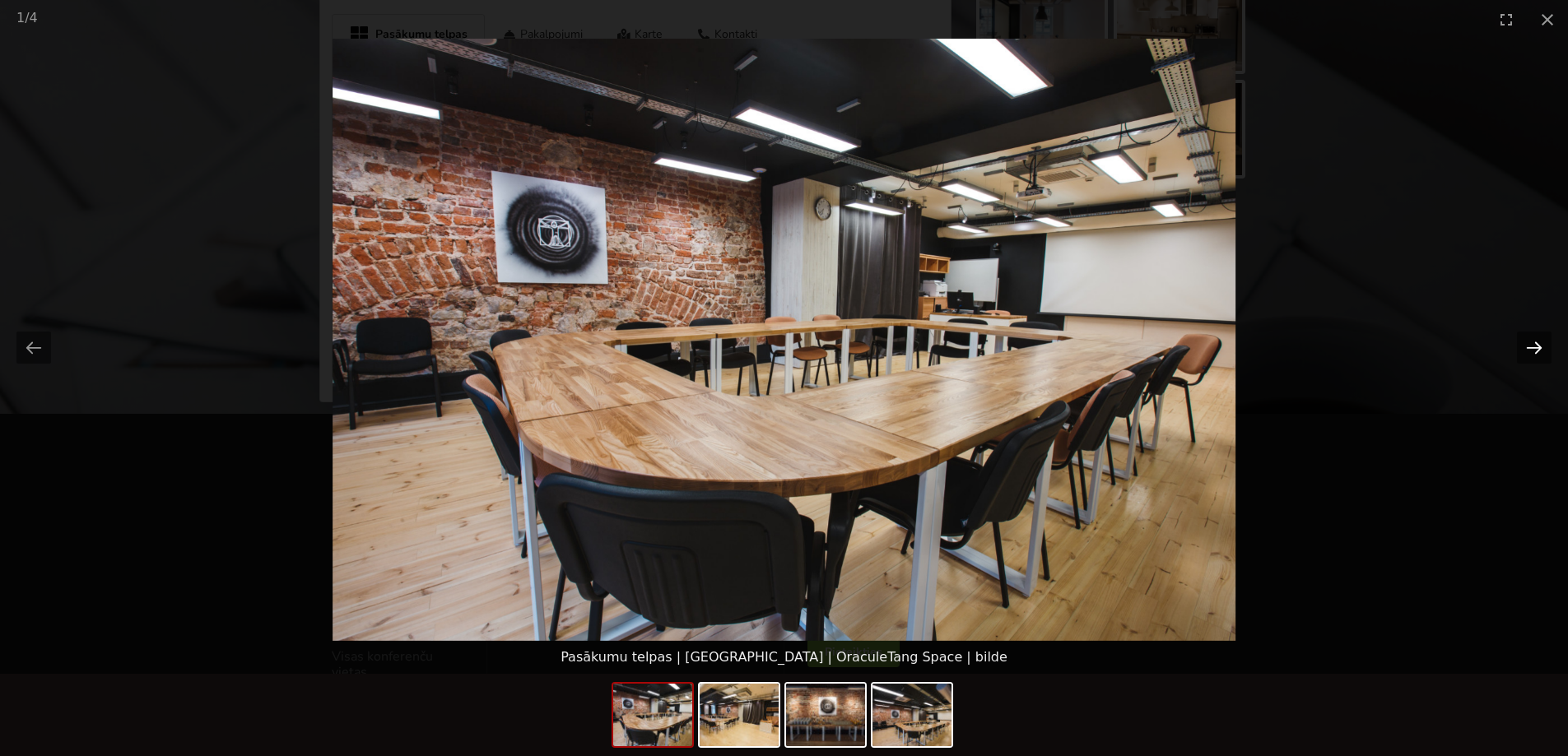
click at [1527, 352] on button "Next slide" at bounding box center [1534, 347] width 35 height 32
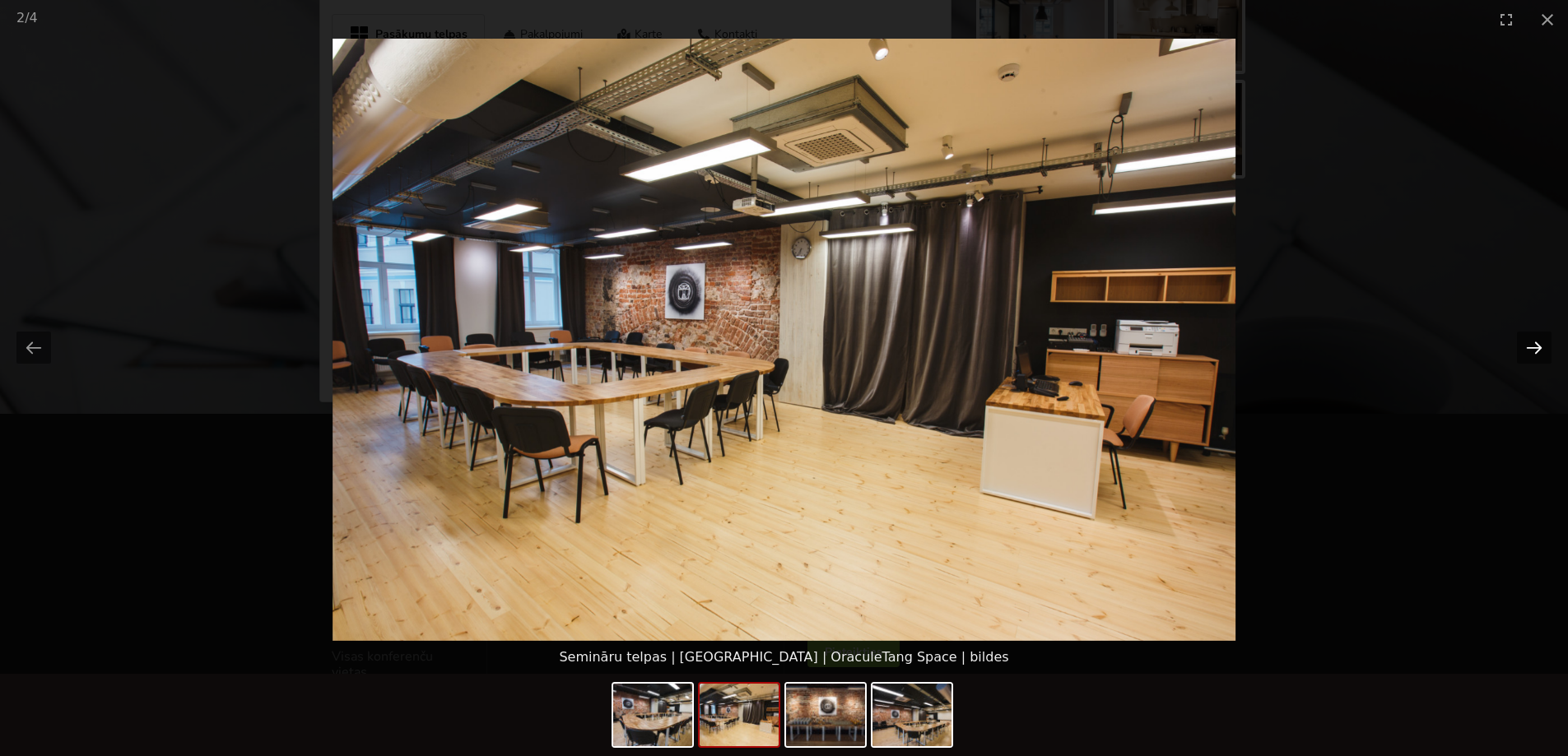
click at [1527, 352] on button "Next slide" at bounding box center [1534, 347] width 35 height 32
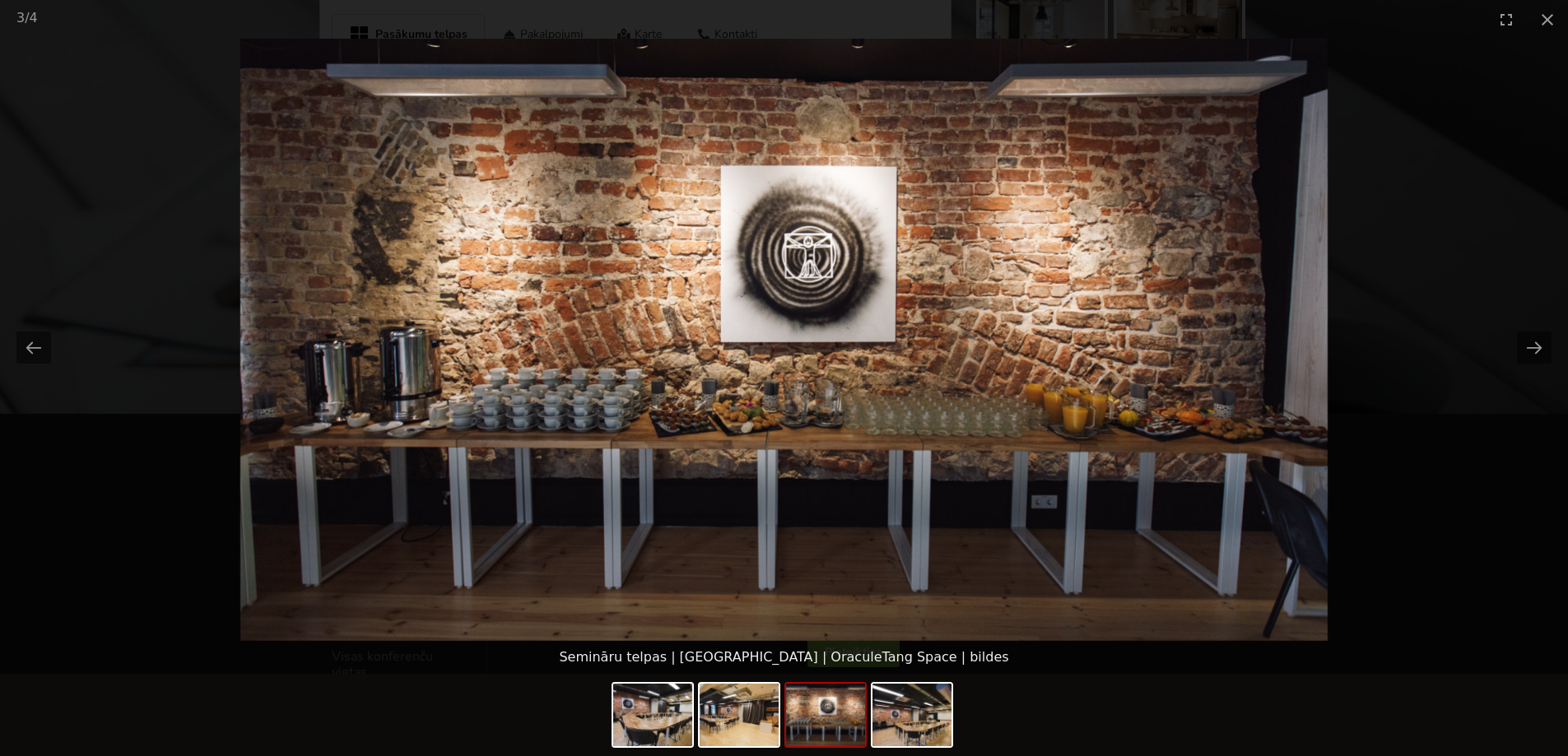
click at [1476, 148] on picture at bounding box center [784, 340] width 1568 height 602
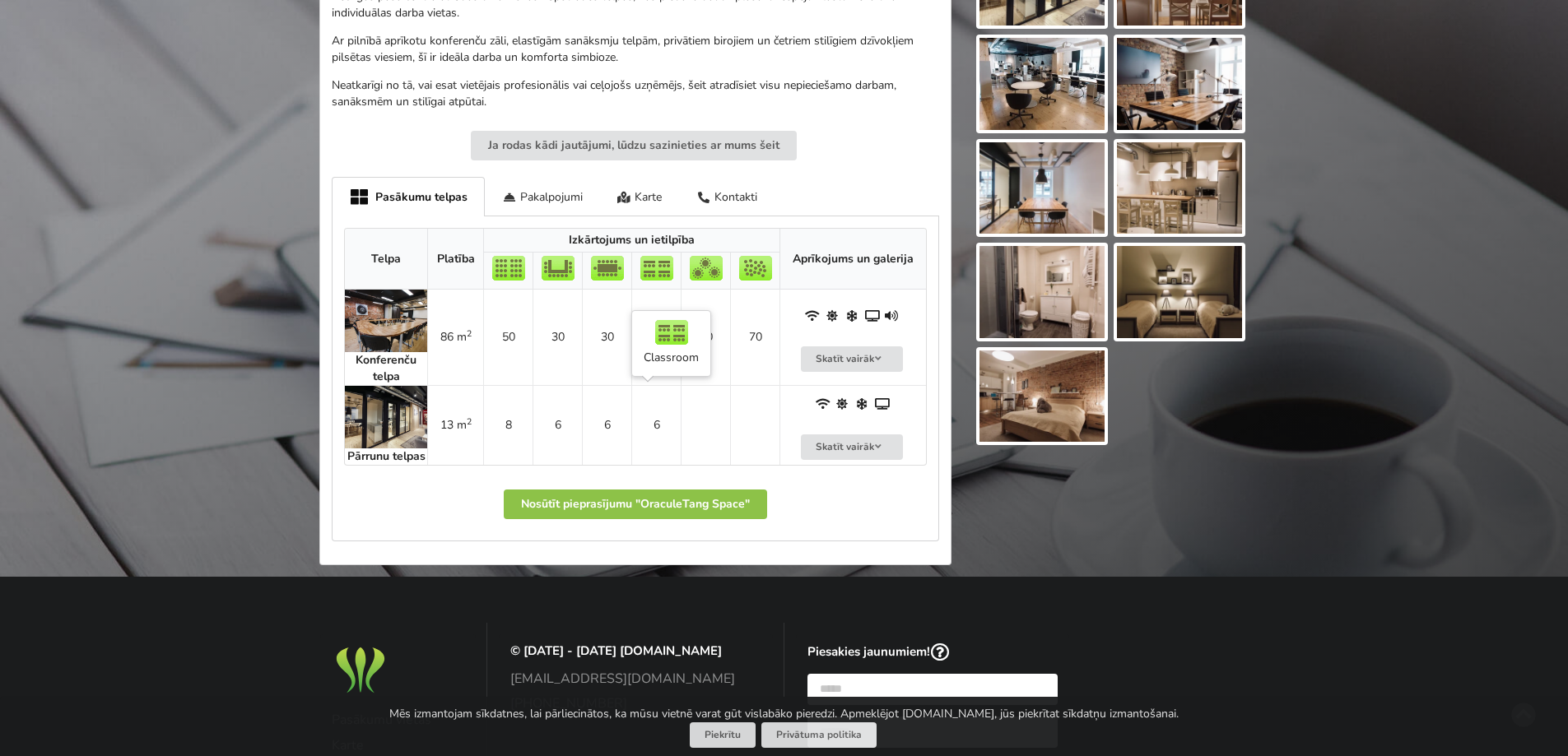
scroll to position [576, 0]
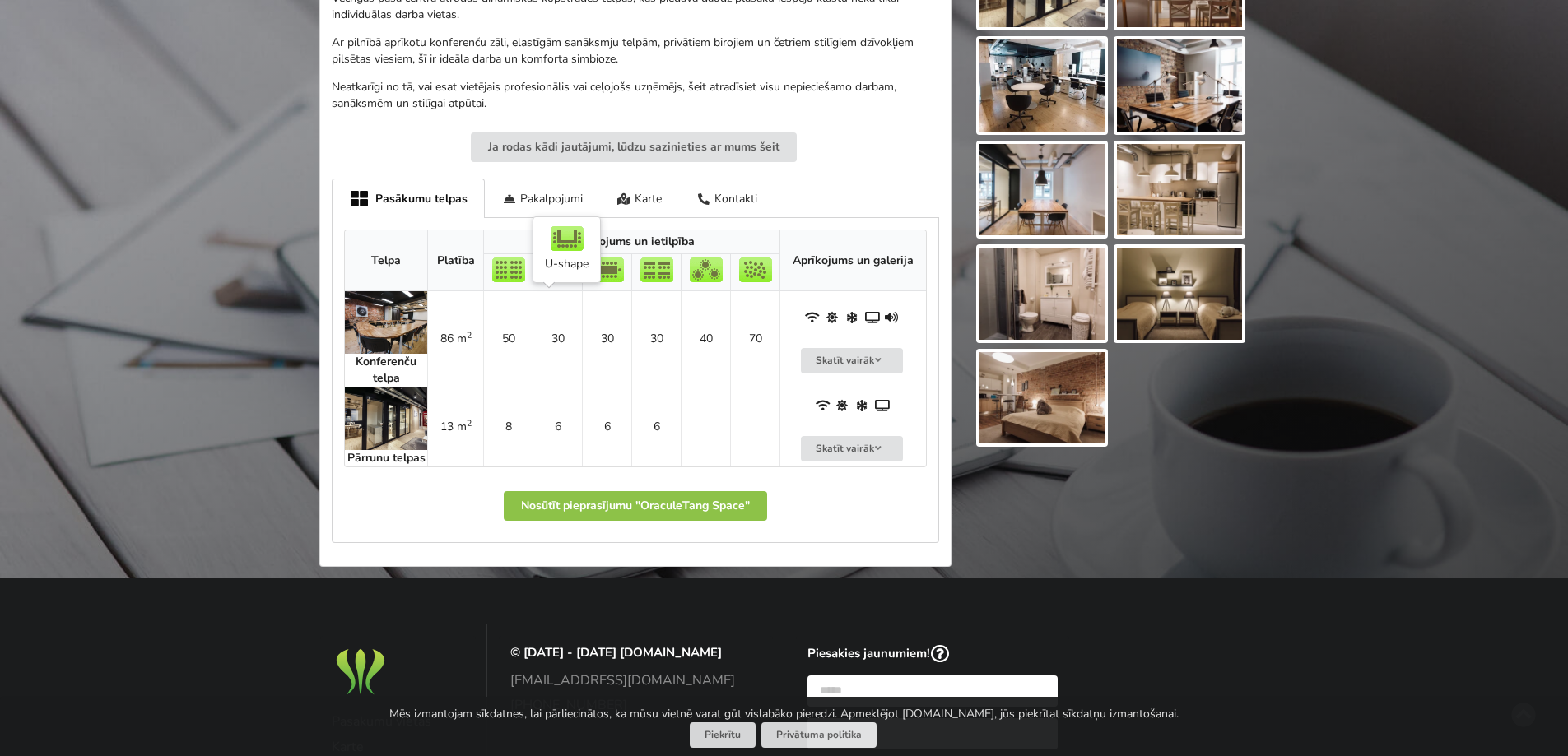
click at [560, 335] on td "30" at bounding box center [557, 339] width 49 height 95
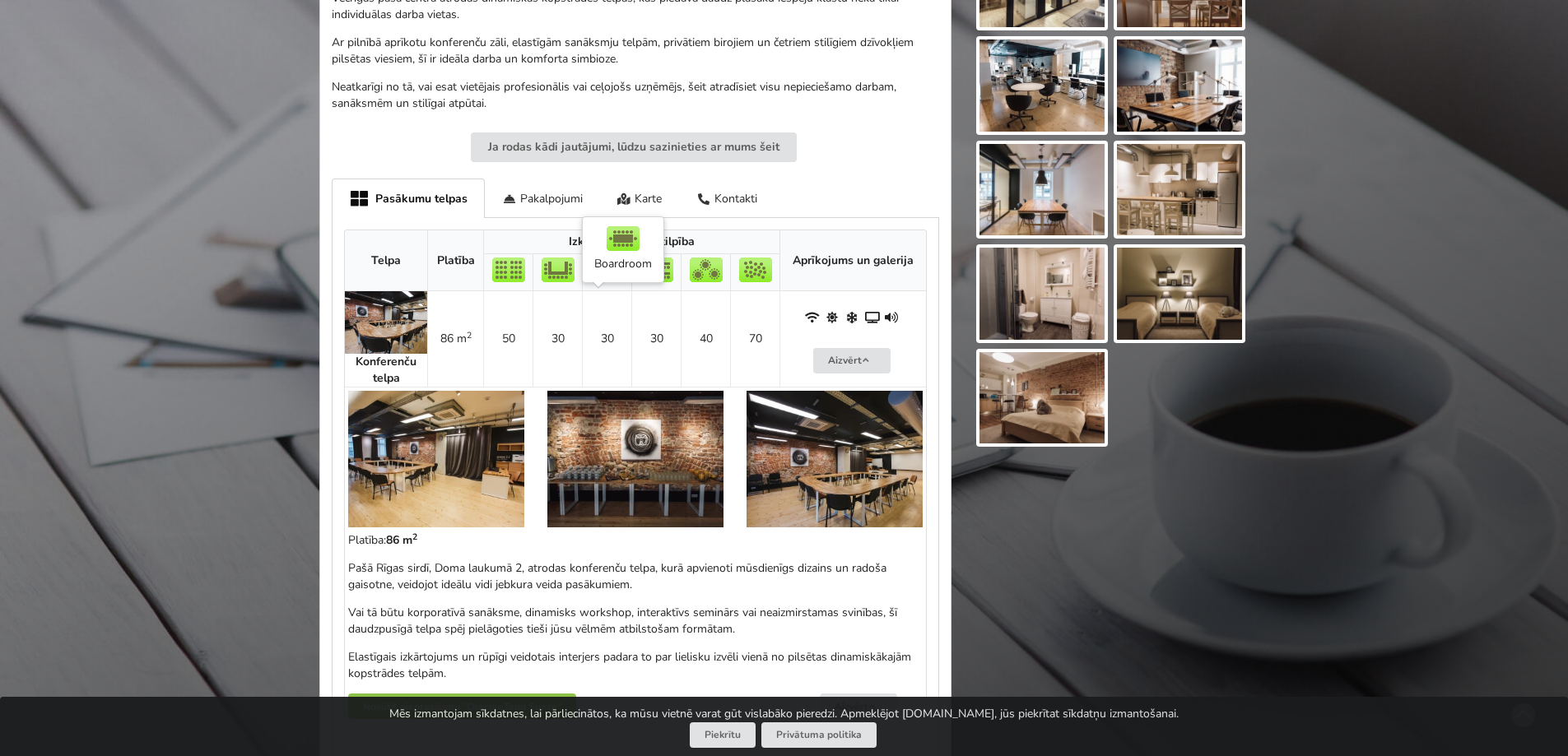
click at [603, 322] on td "30" at bounding box center [606, 339] width 49 height 95
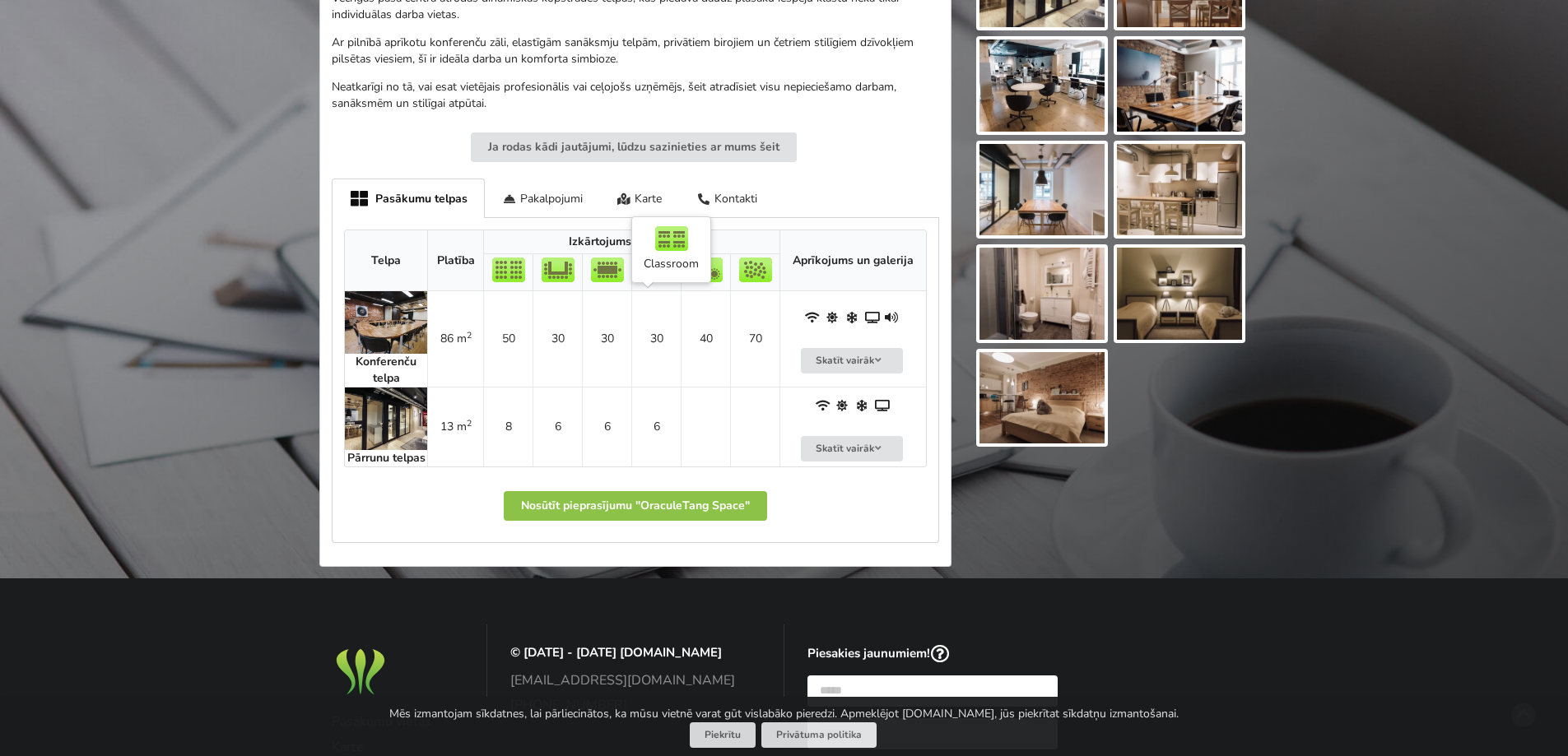
click at [664, 326] on td "30" at bounding box center [656, 339] width 49 height 95
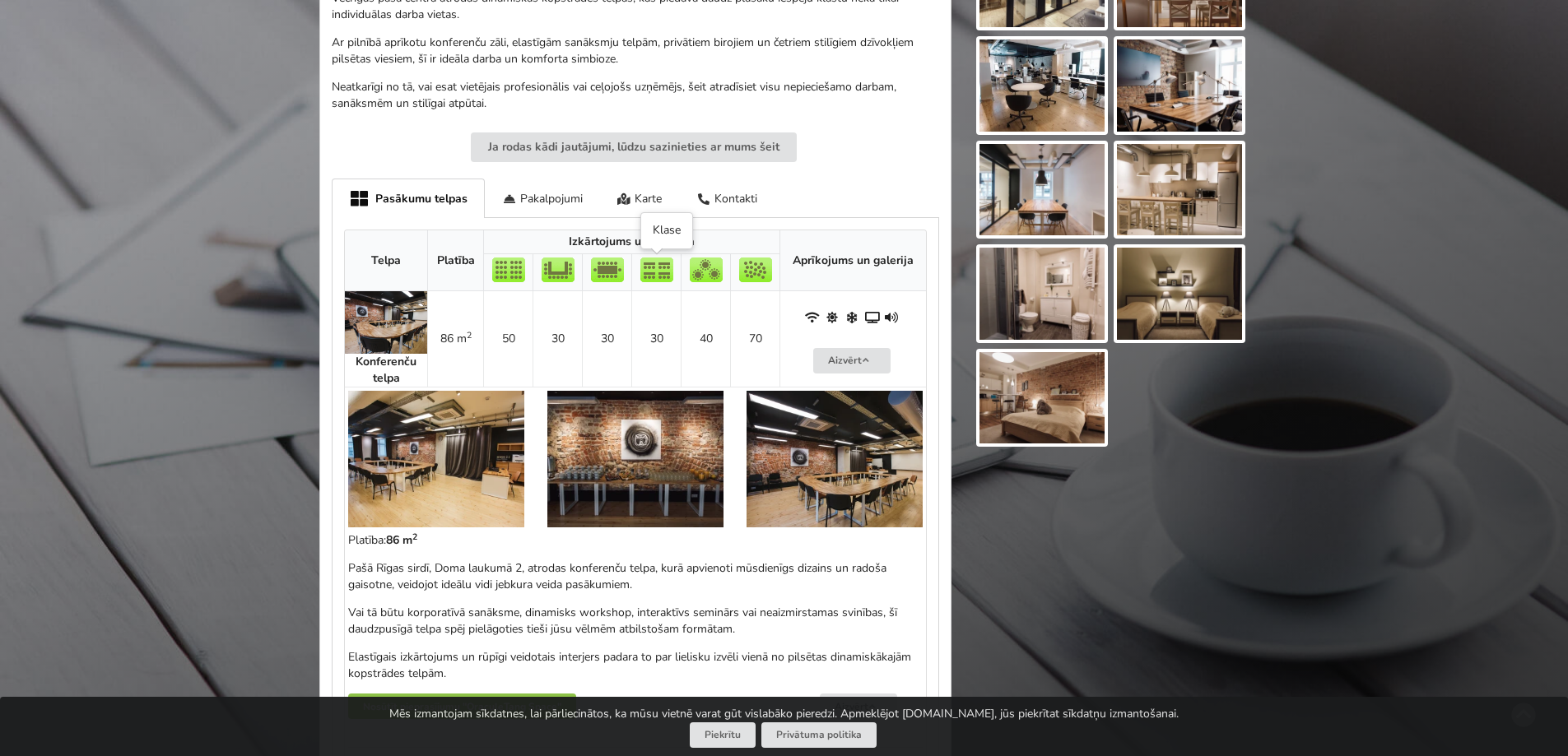
click at [651, 274] on img at bounding box center [656, 270] width 33 height 25
click at [600, 268] on img at bounding box center [607, 270] width 33 height 25
click at [552, 268] on img at bounding box center [558, 270] width 33 height 25
click at [650, 280] on img at bounding box center [656, 270] width 33 height 25
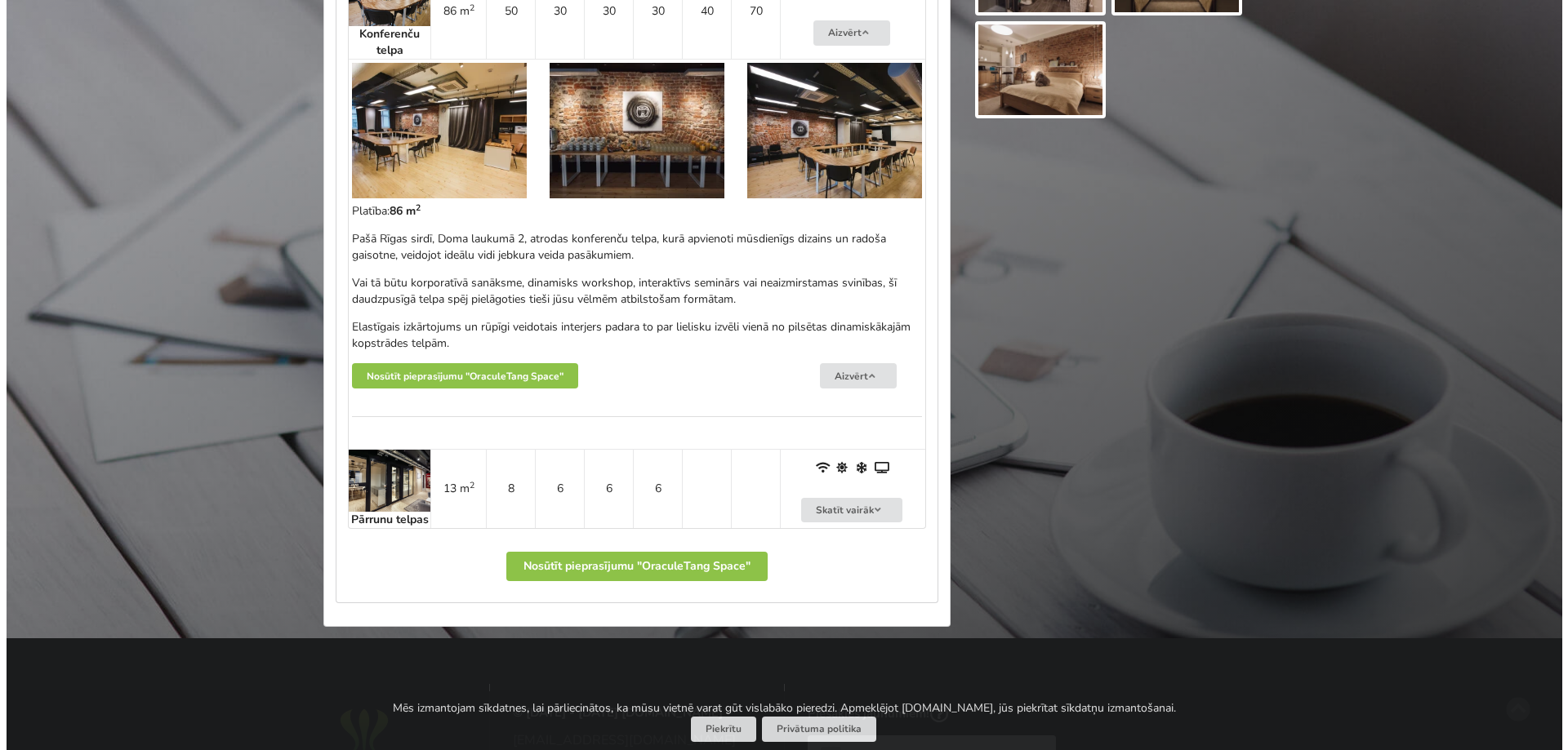
scroll to position [898, 0]
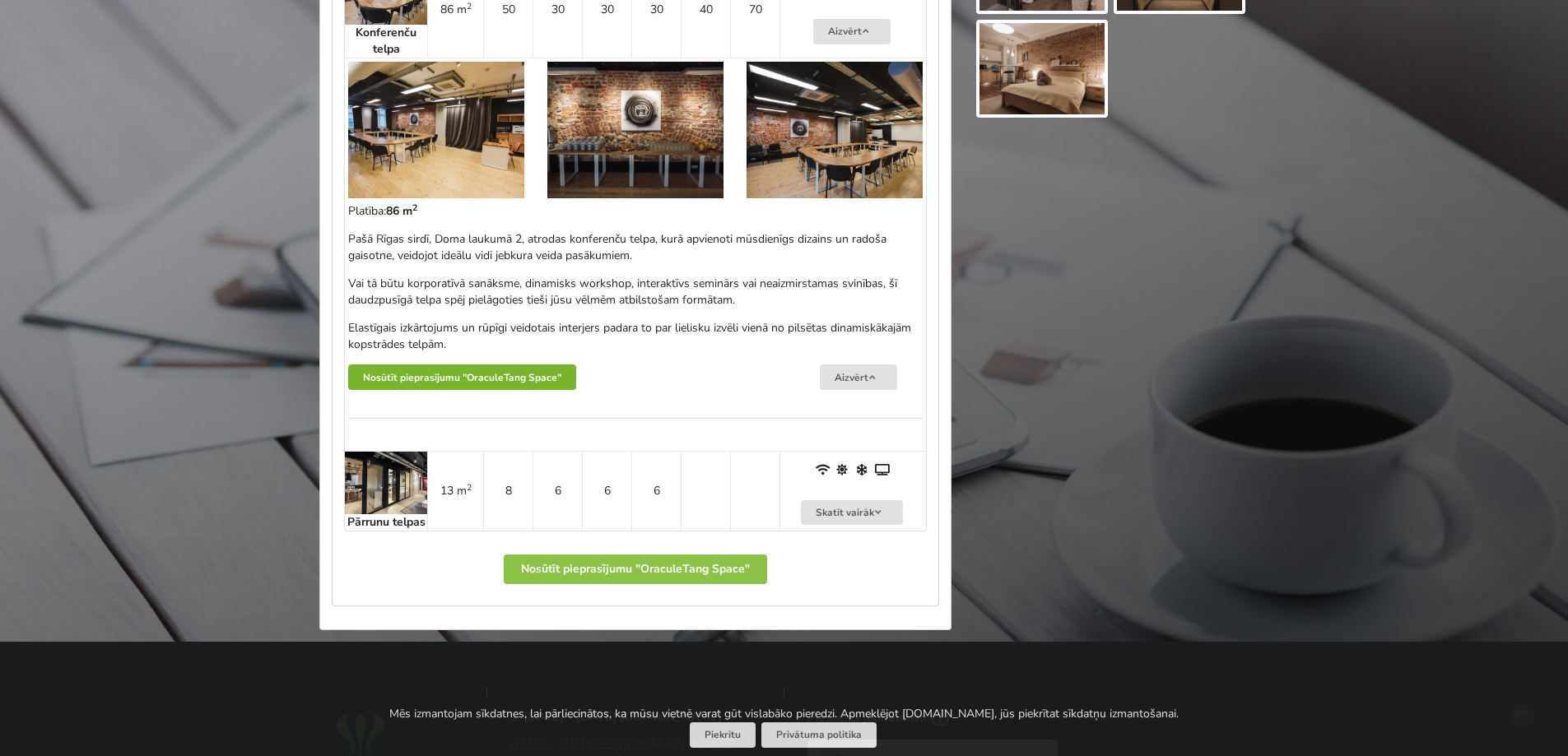
click at [436, 378] on button "Nosūtīt pieprasījumu "OraculeTang Space"" at bounding box center [462, 377] width 228 height 25
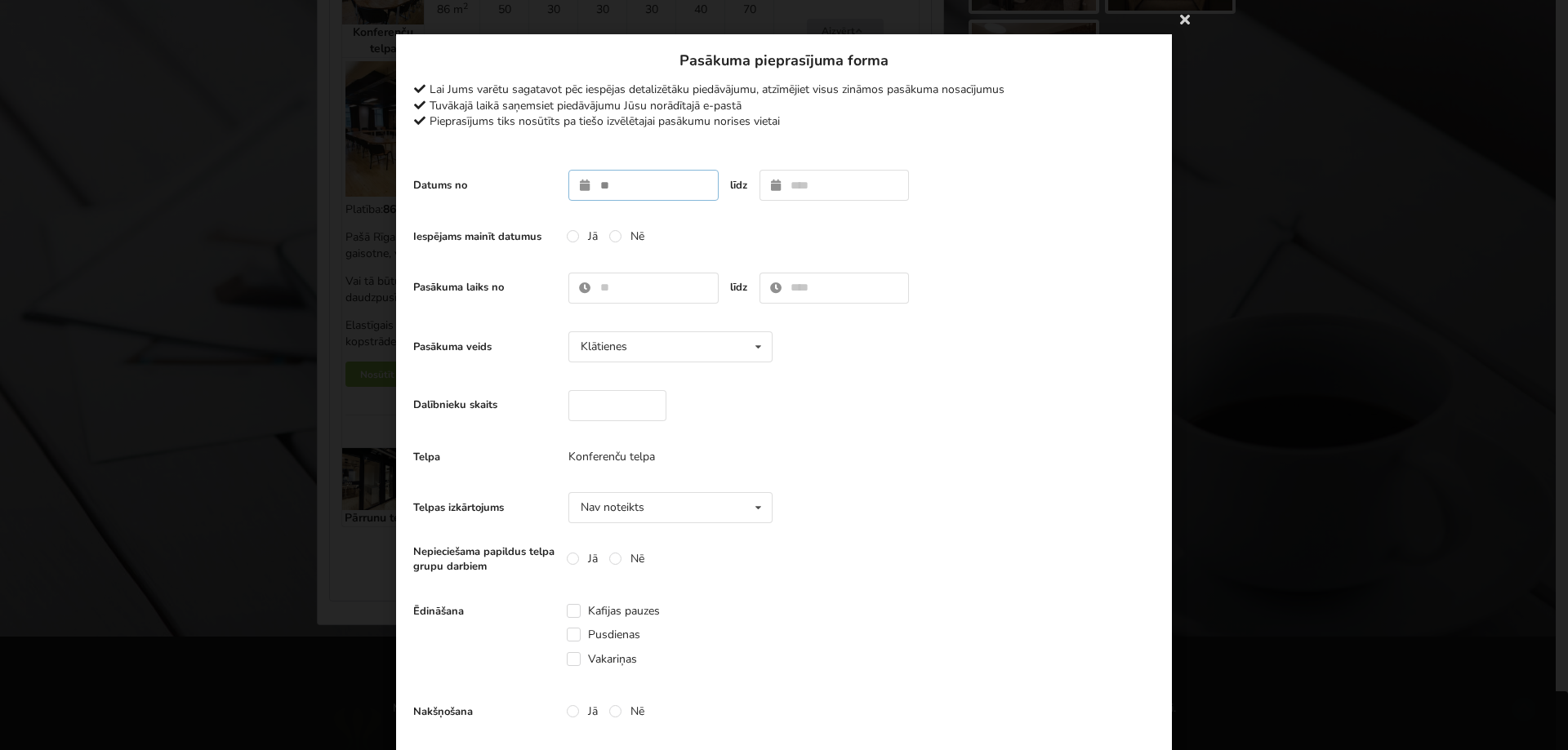
click at [655, 200] on input "text" at bounding box center [643, 184] width 150 height 31
type input "**********"
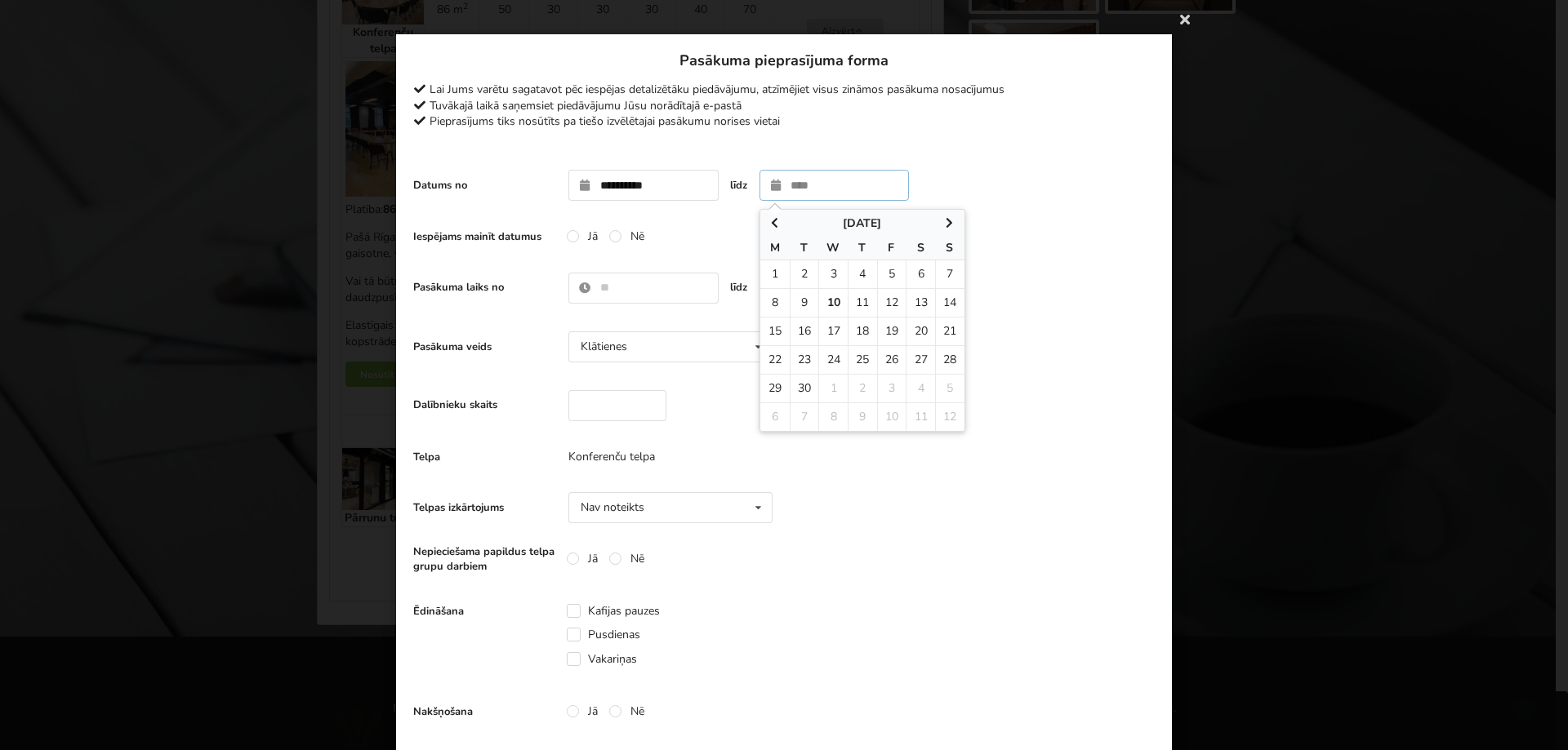
click at [946, 223] on icon at bounding box center [950, 223] width 14 height 11
click at [943, 227] on icon at bounding box center [950, 223] width 14 height 11
click at [774, 224] on icon at bounding box center [774, 223] width 14 height 11
click at [773, 222] on icon at bounding box center [774, 223] width 14 height 11
click at [939, 231] on span at bounding box center [949, 223] width 29 height 16
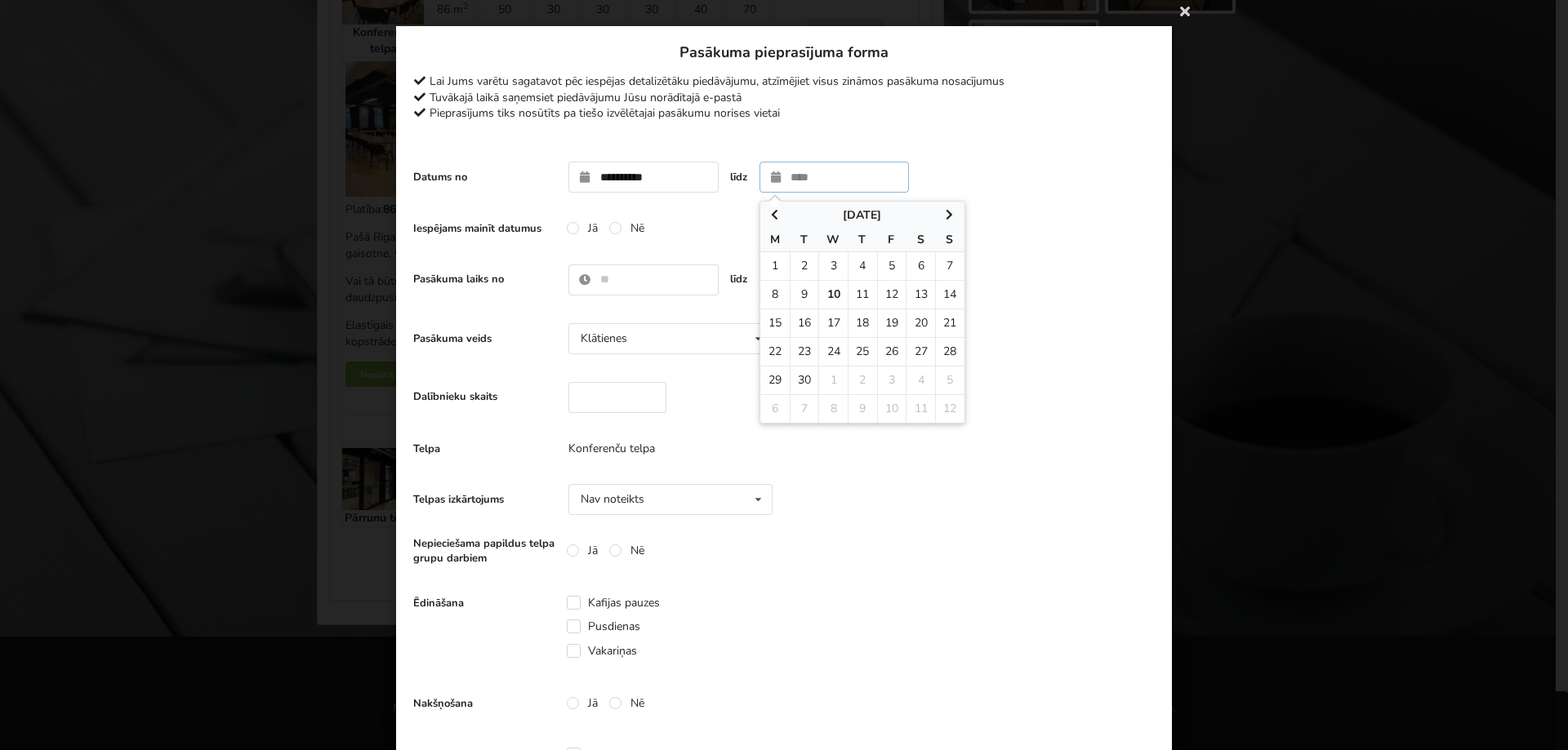
scroll to position [0, 0]
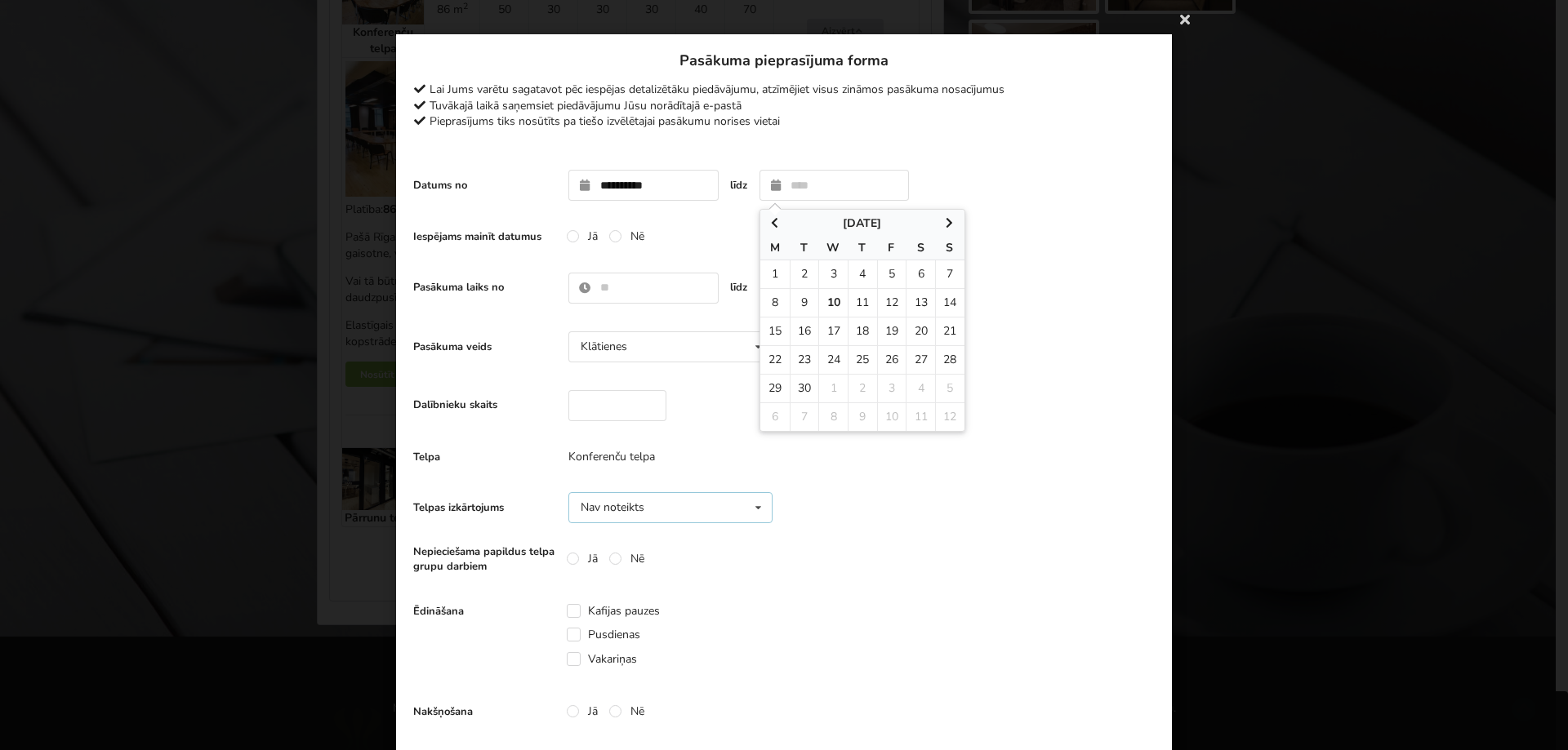
click at [696, 507] on div "Nav noteikts Nav noteikts Teātris U-Veids Sapulce Klase" at bounding box center [671, 507] width 204 height 31
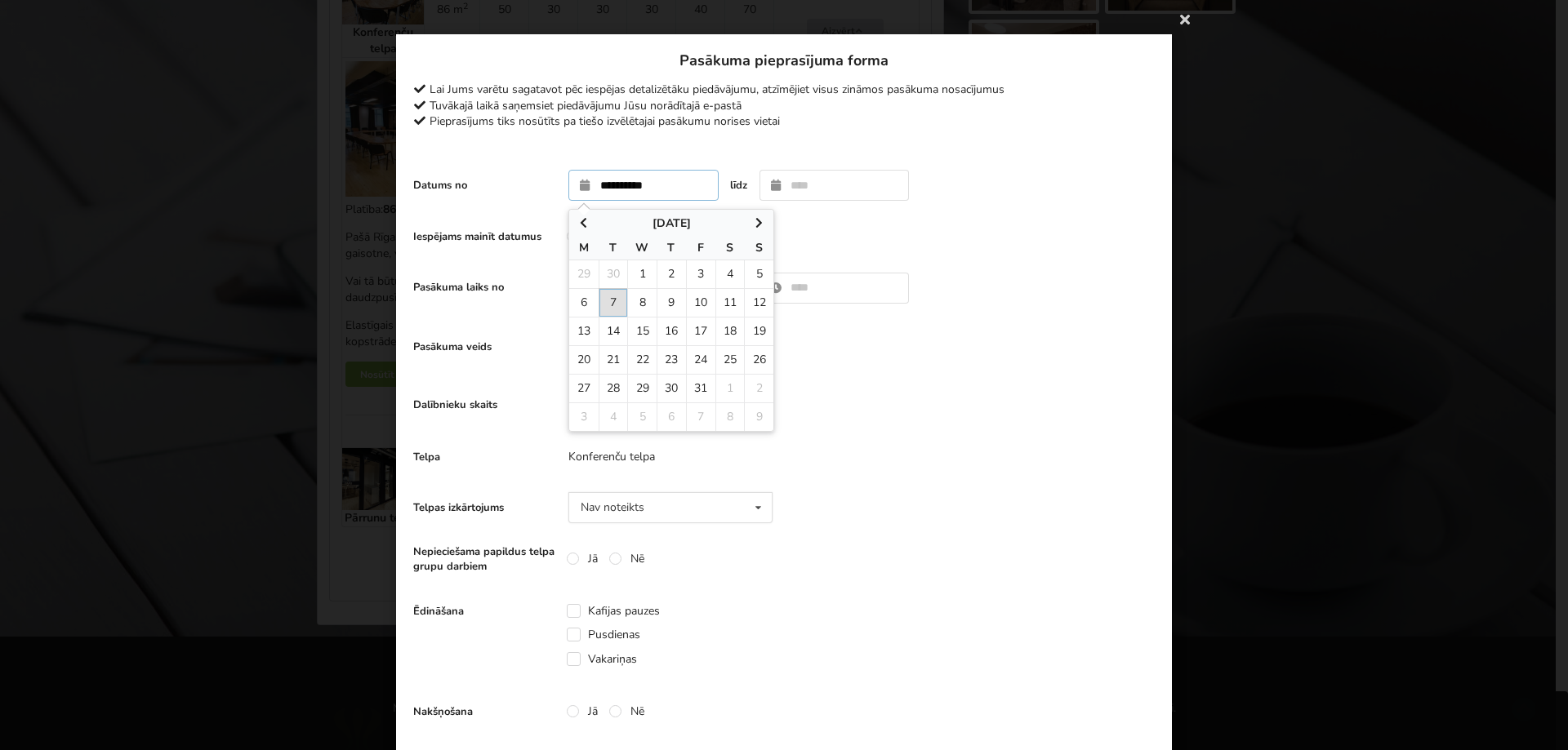
click at [666, 182] on input "**********" at bounding box center [643, 184] width 150 height 31
click at [612, 305] on td "7" at bounding box center [613, 302] width 29 height 29
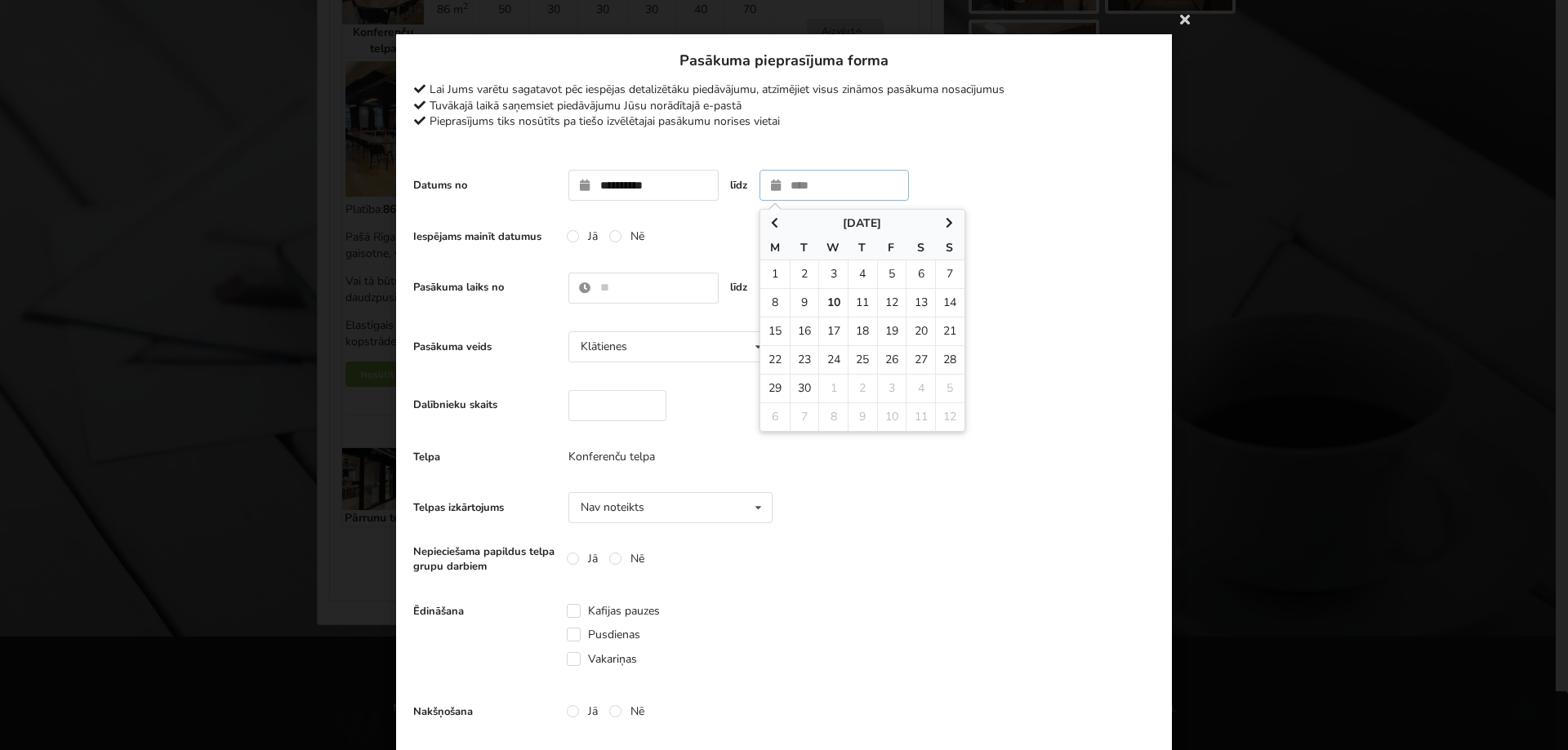
click at [943, 220] on icon at bounding box center [950, 223] width 14 height 11
click at [789, 226] on th "September 2025" at bounding box center [863, 224] width 204 height 28
type input "**********"
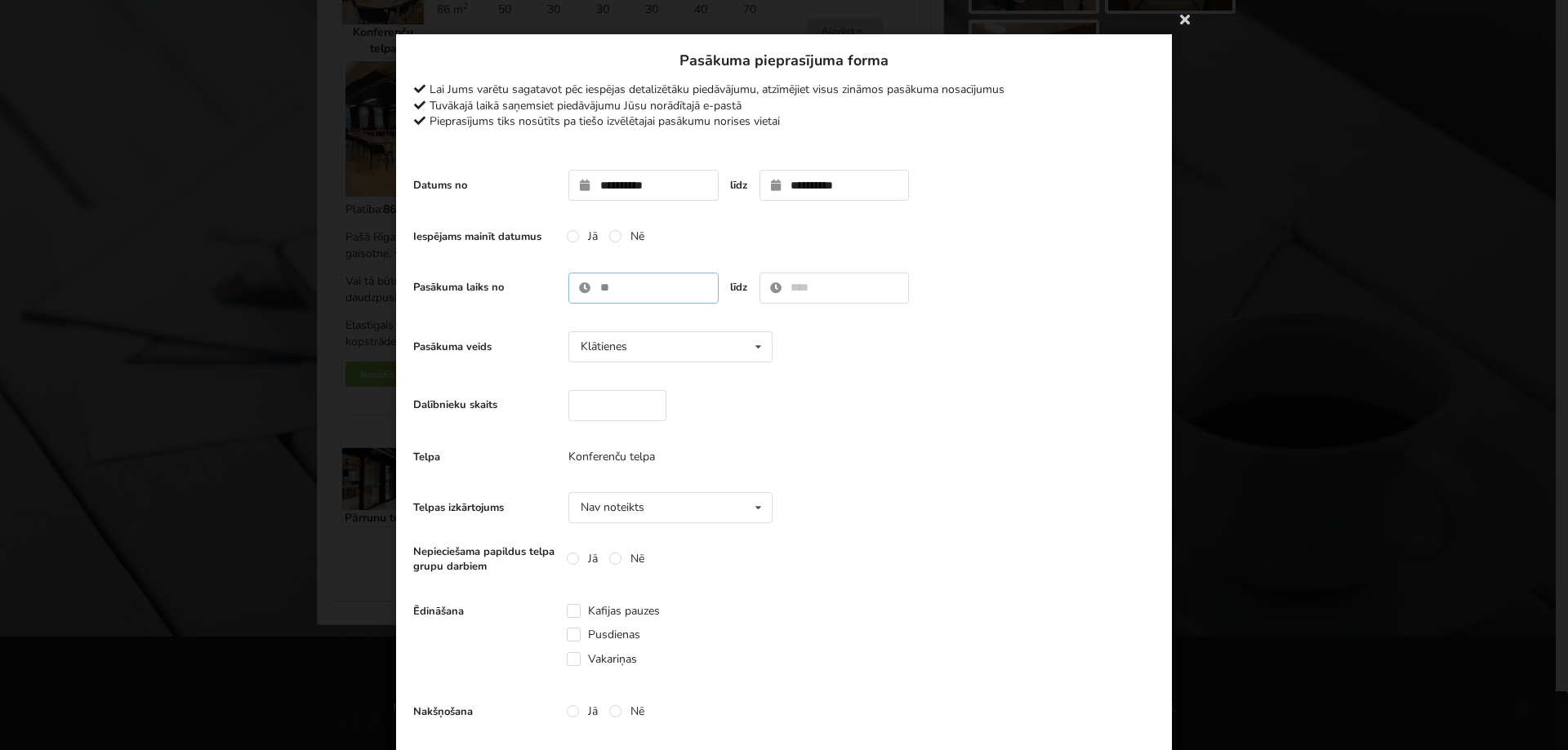
click at [601, 300] on input "text" at bounding box center [643, 287] width 150 height 31
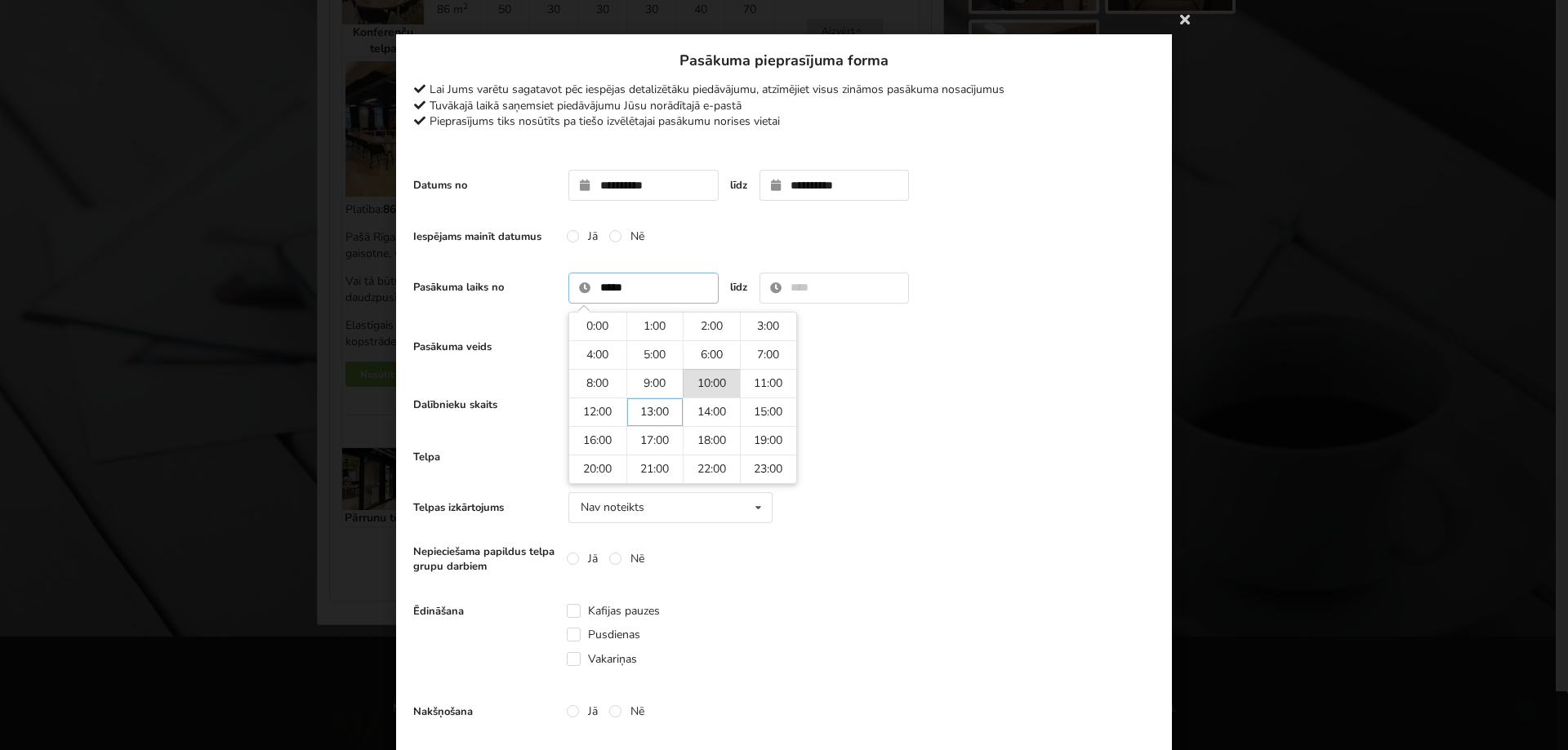
type input "*****"
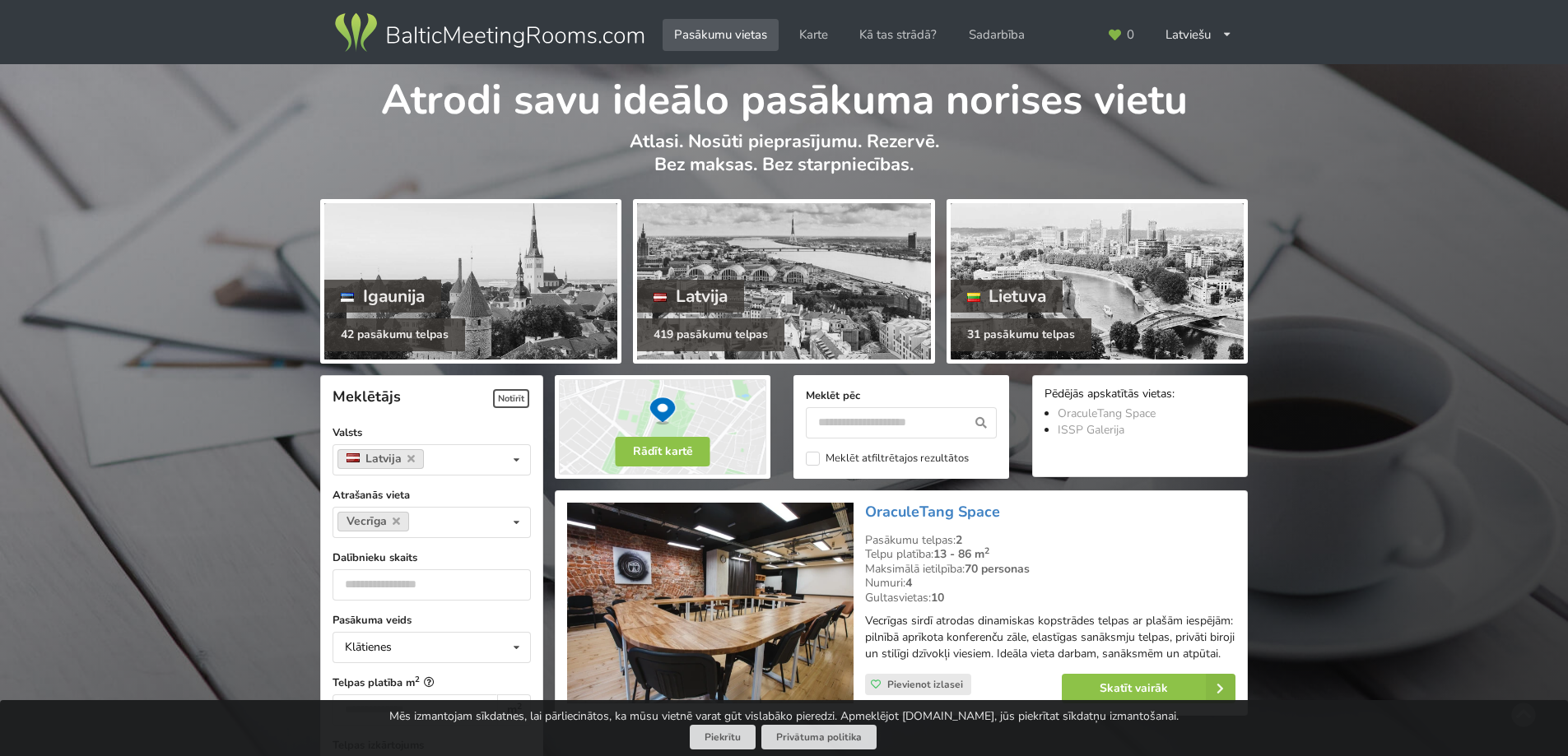
scroll to position [287, 0]
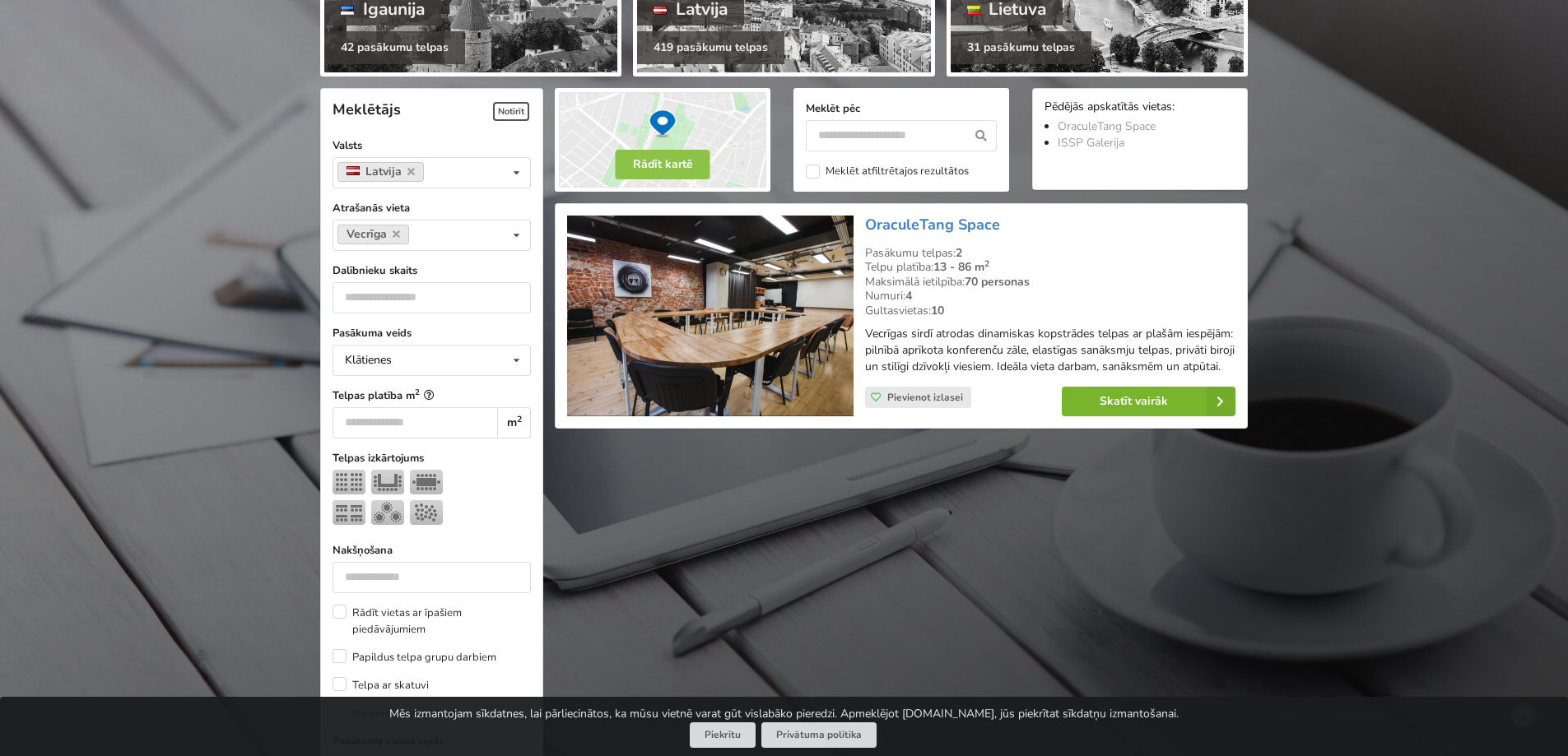
click at [1125, 416] on link "Skatīt vairāk" at bounding box center [1149, 401] width 174 height 29
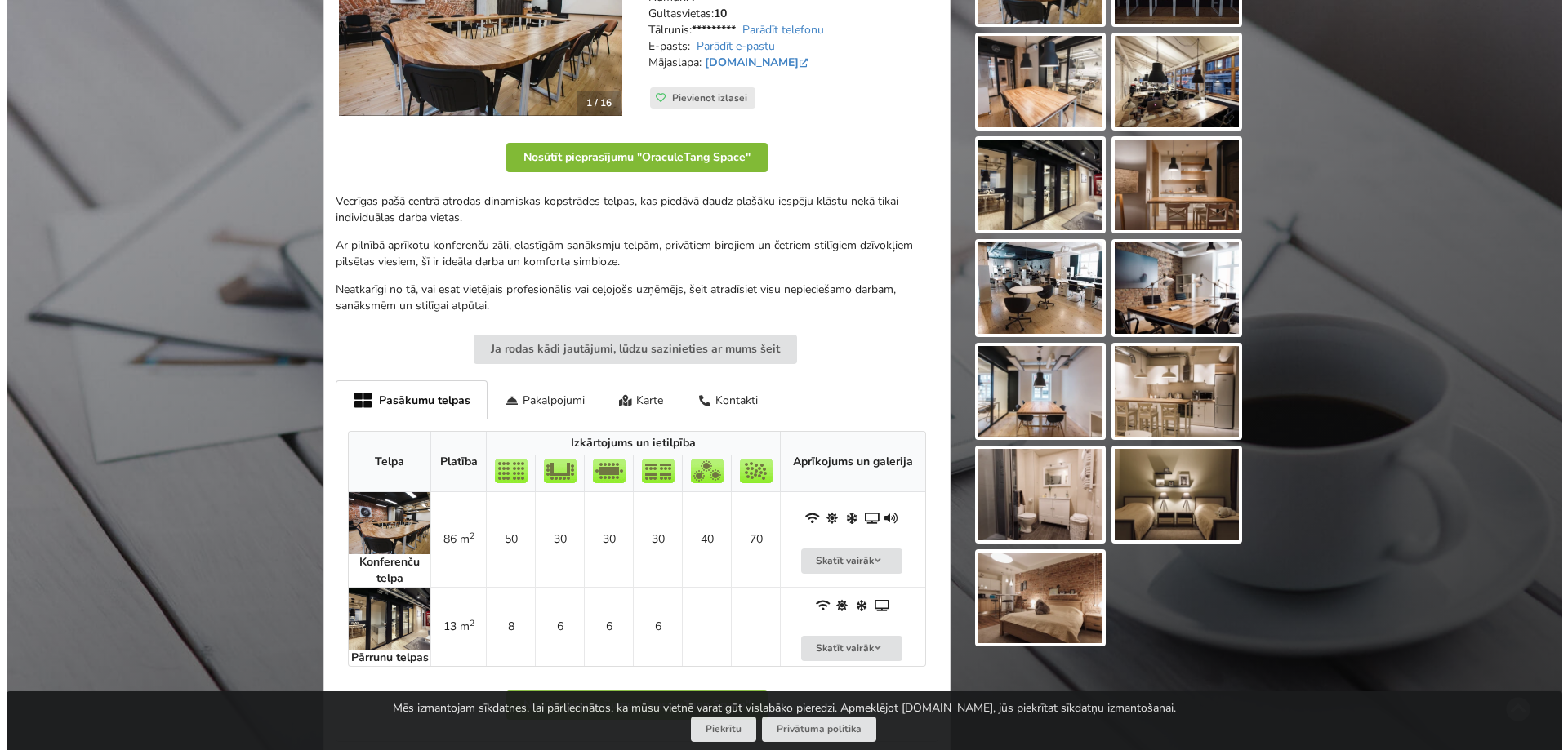
scroll to position [408, 0]
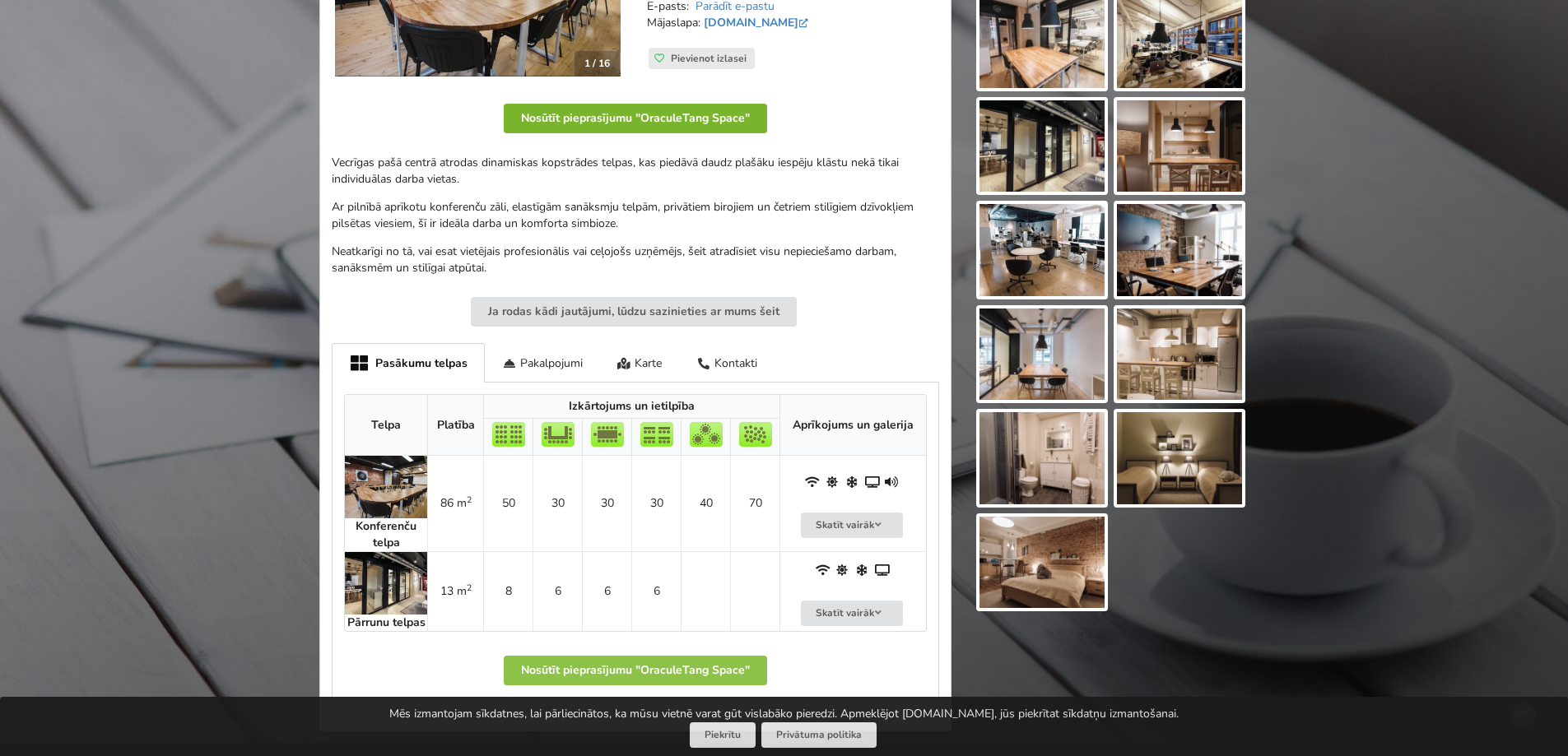
click at [614, 112] on button "Nosūtīt pieprasījumu "OraculeTang Space"" at bounding box center [635, 118] width 263 height 29
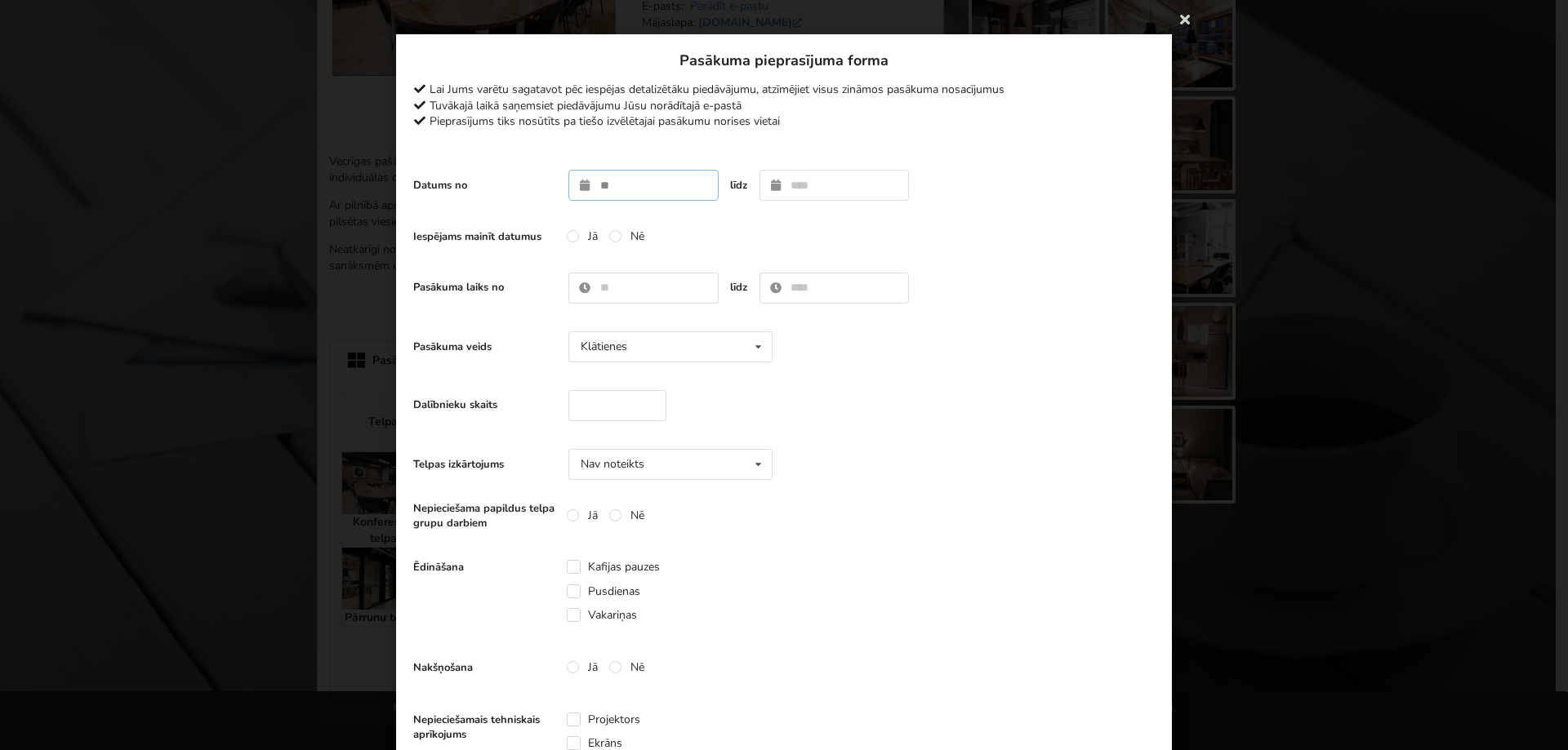
click at [624, 189] on input "text" at bounding box center [643, 184] width 150 height 31
type input "**********"
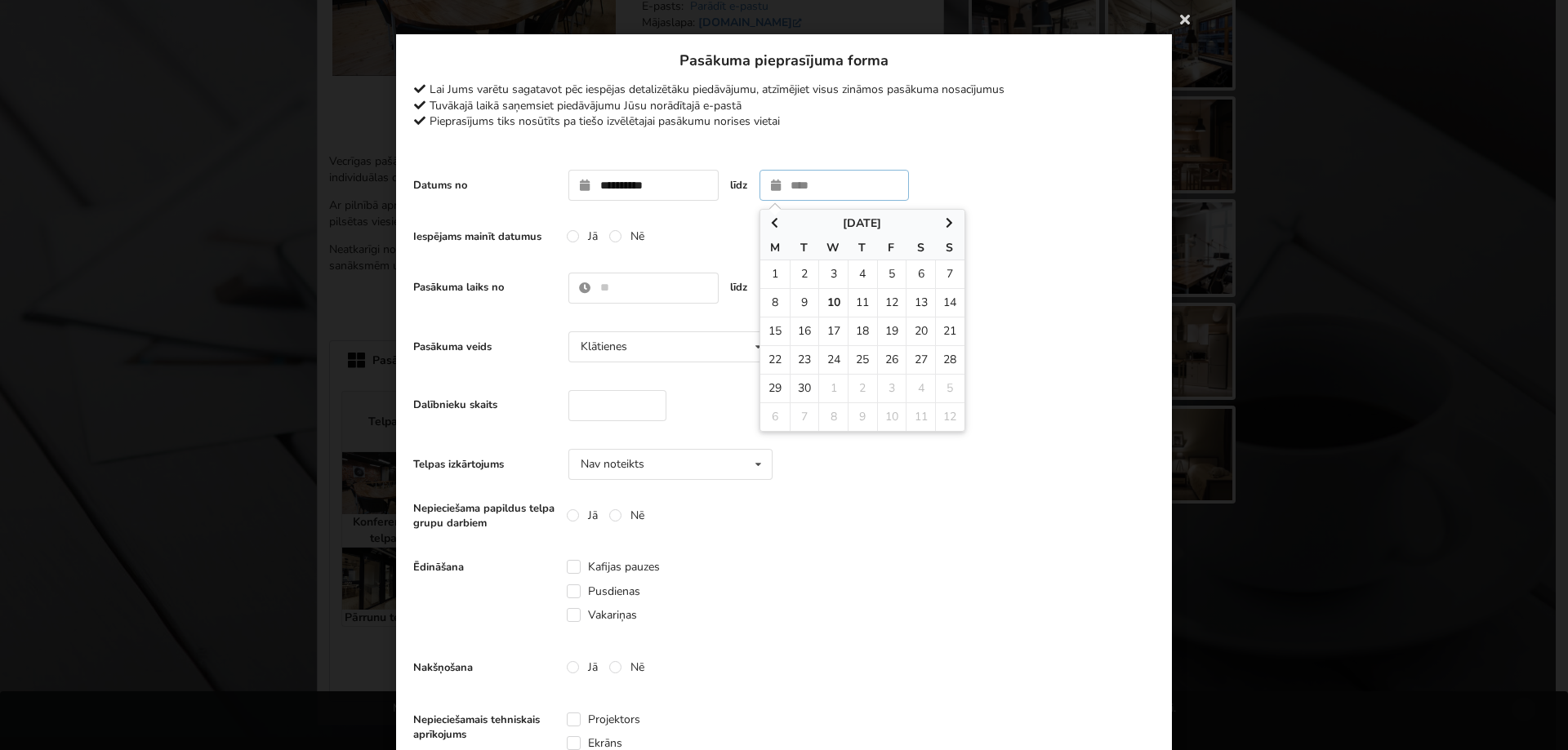
click at [945, 218] on icon at bounding box center [950, 223] width 14 height 11
click at [569, 238] on label "Jā" at bounding box center [582, 236] width 31 height 14
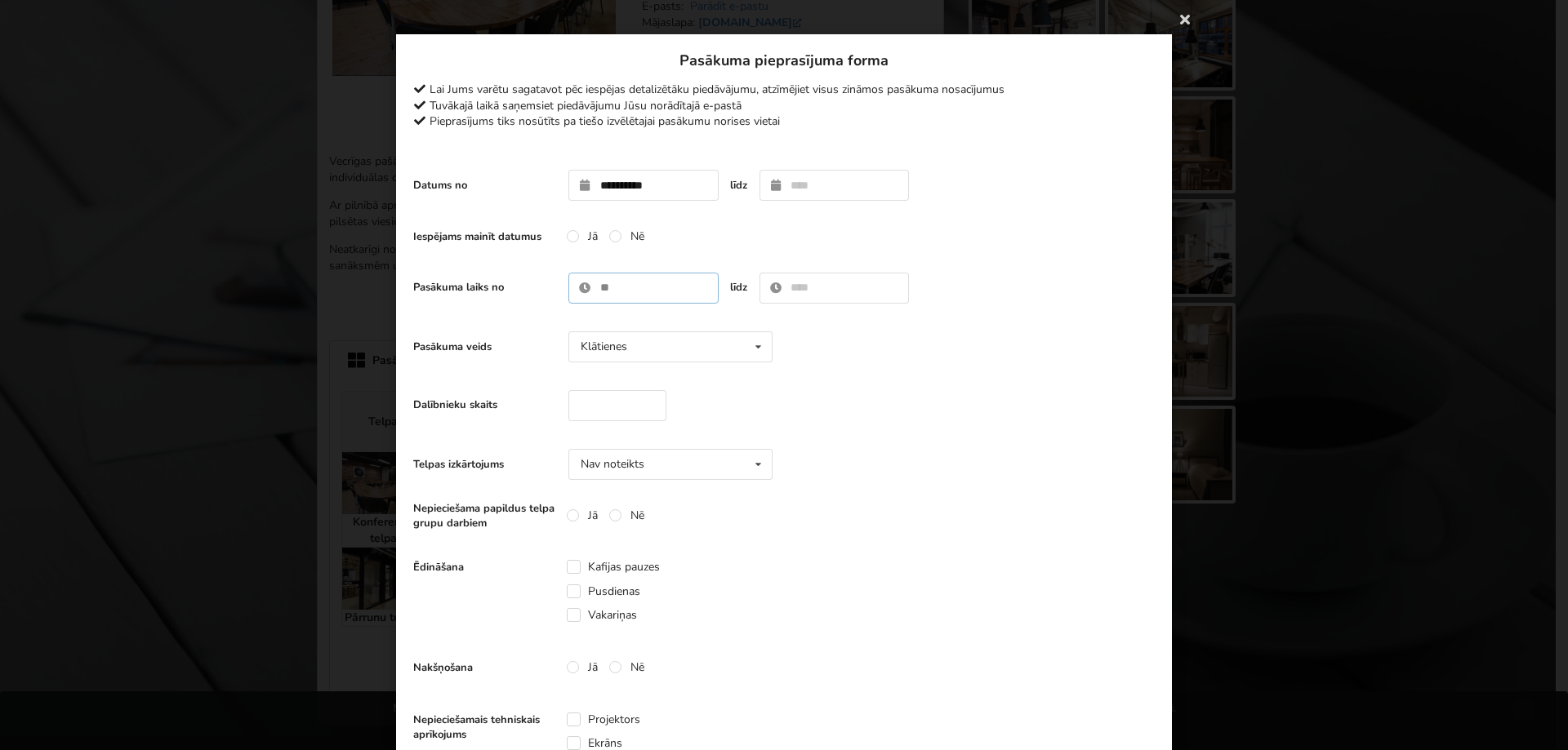
click at [601, 291] on input "text" at bounding box center [643, 287] width 150 height 31
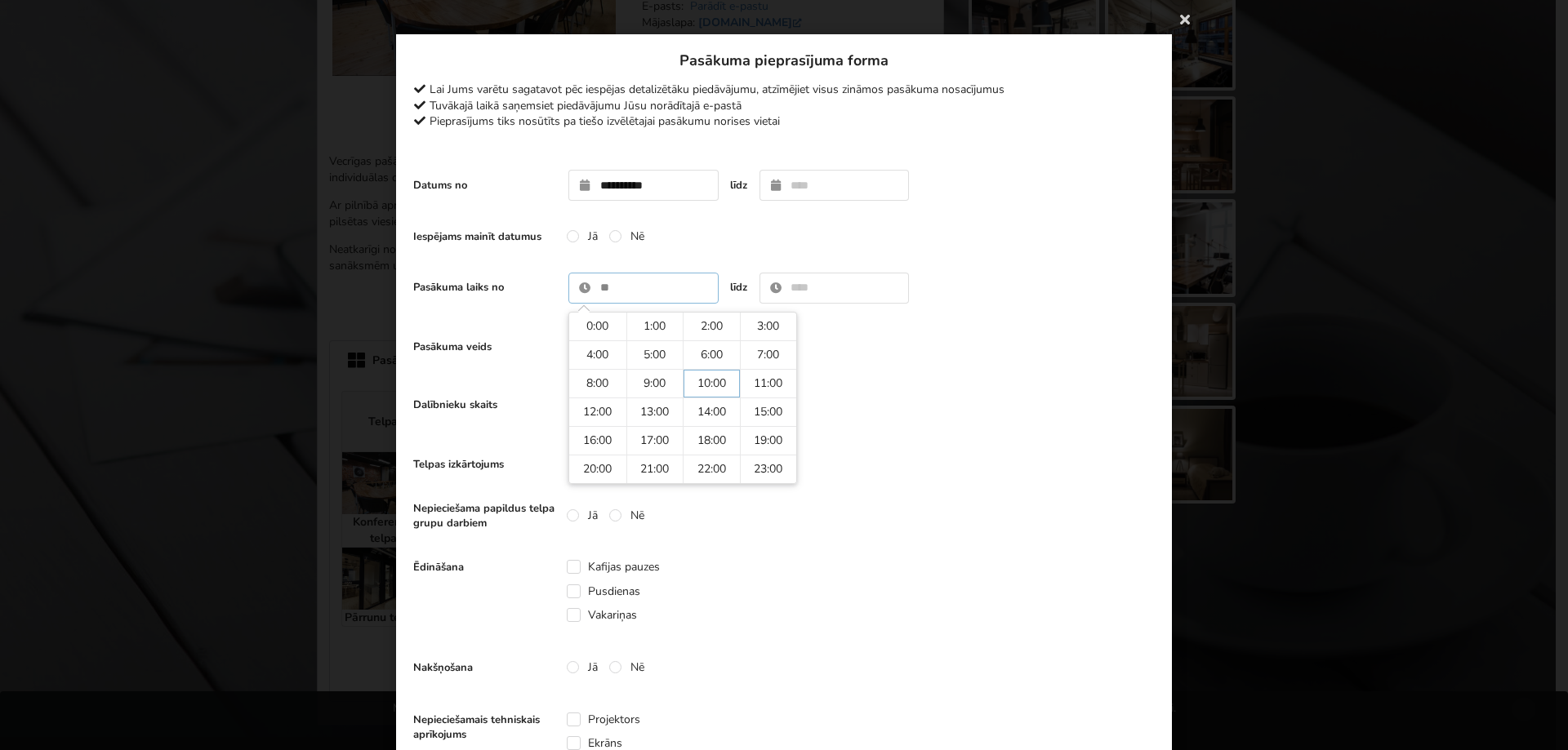
type input "*****"
click at [811, 288] on input "text" at bounding box center [835, 287] width 150 height 31
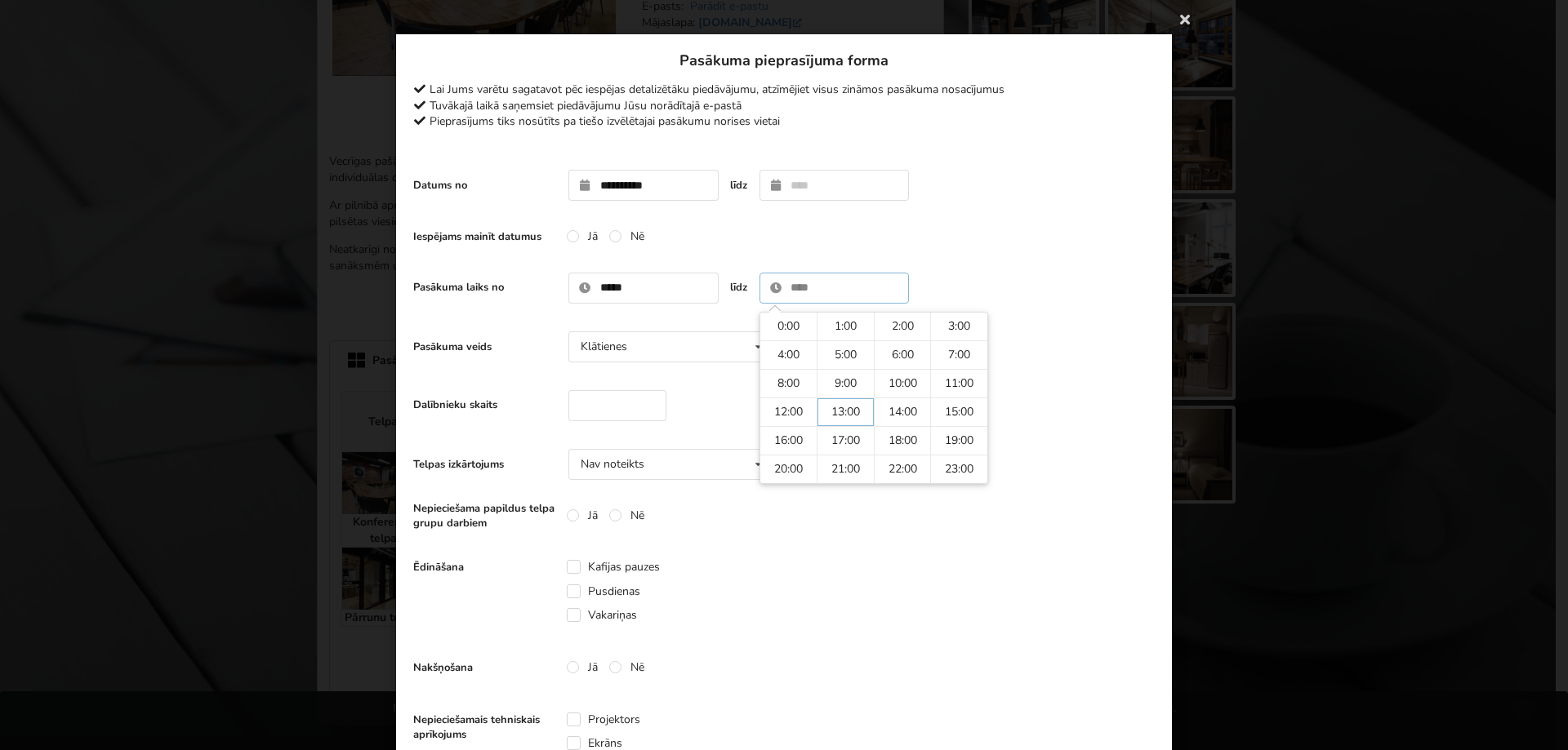
type input "*****"
click at [661, 291] on input "*****" at bounding box center [643, 287] width 150 height 31
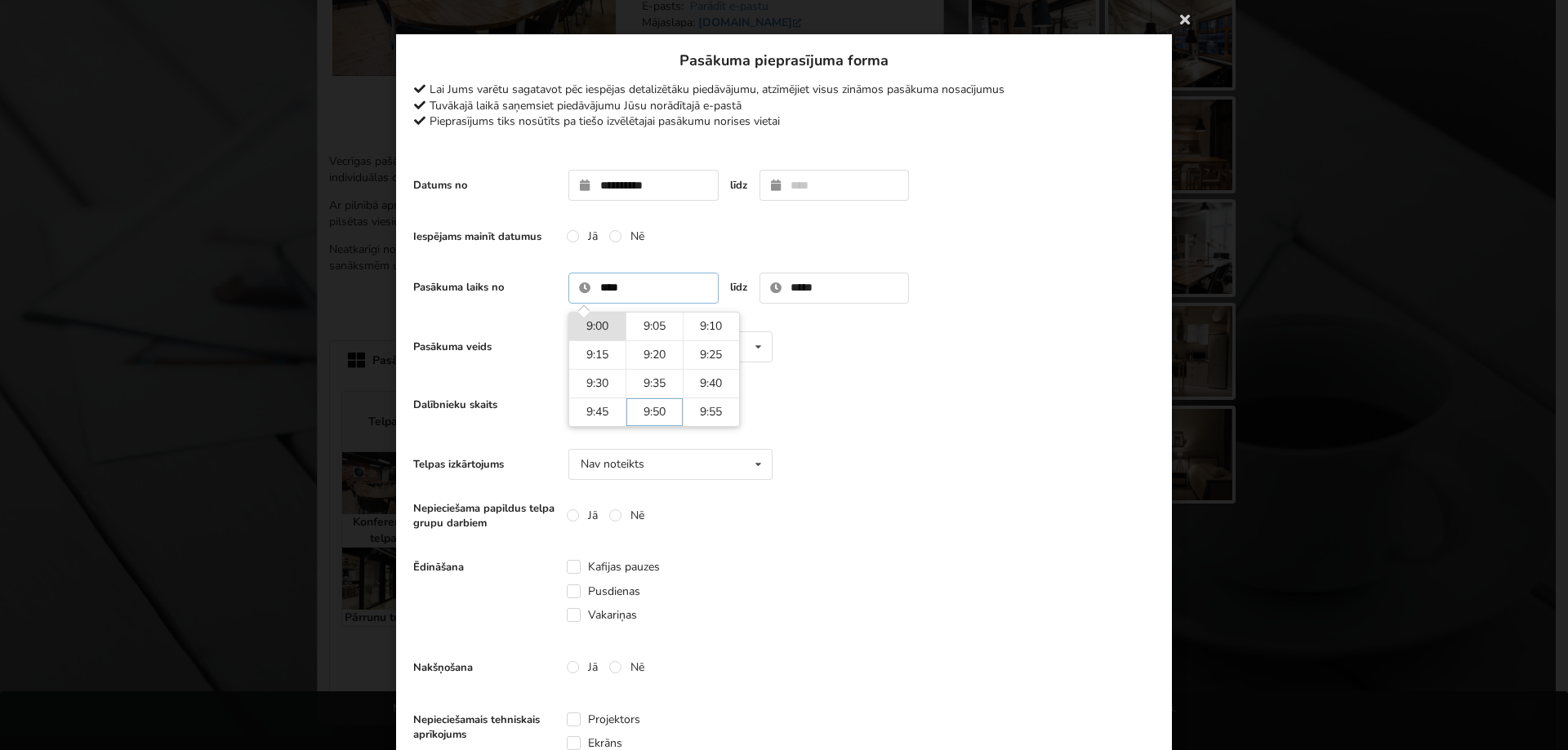
type input "****"
click at [807, 284] on input "*****" at bounding box center [835, 287] width 150 height 31
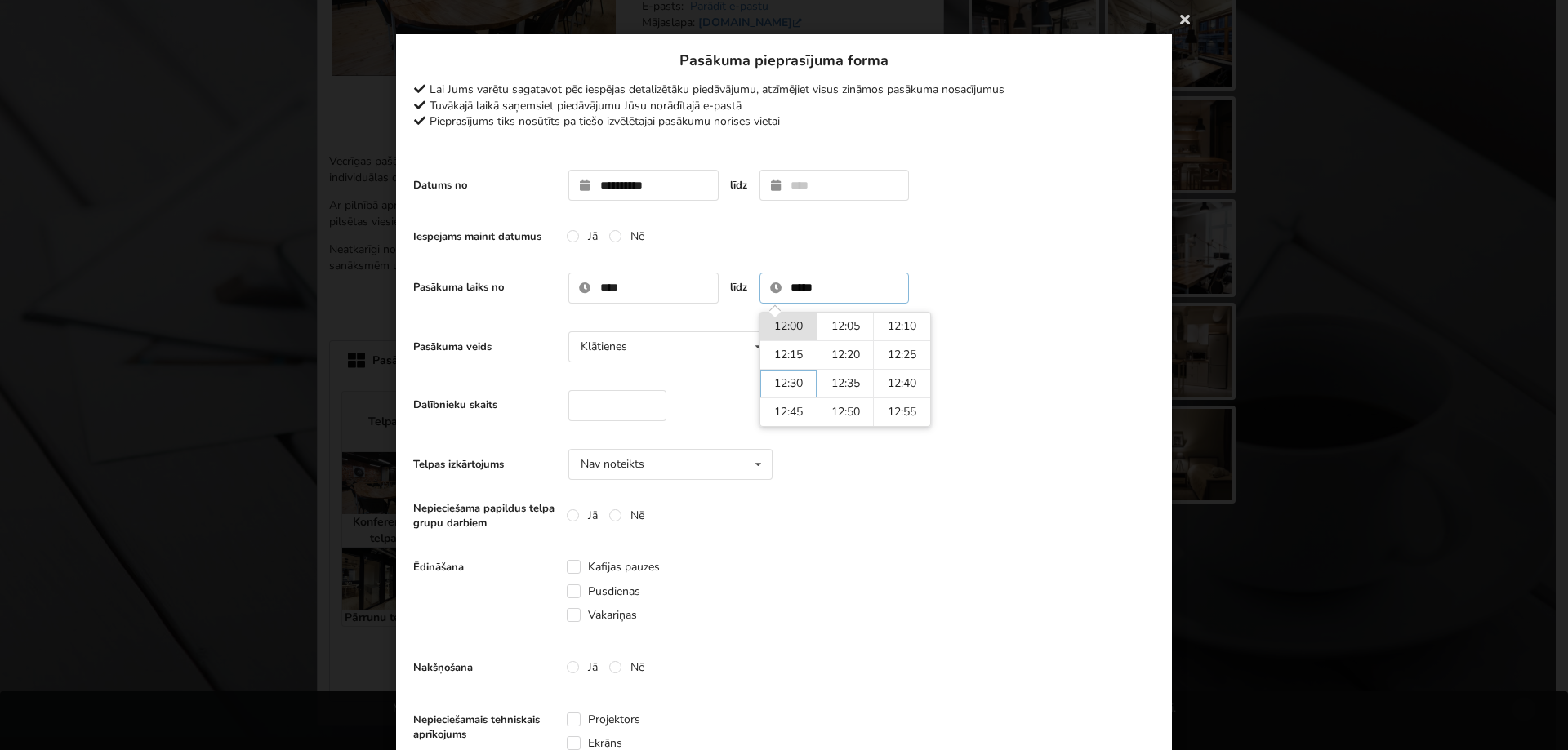
type input "*****"
click at [750, 349] on icon at bounding box center [758, 347] width 23 height 30
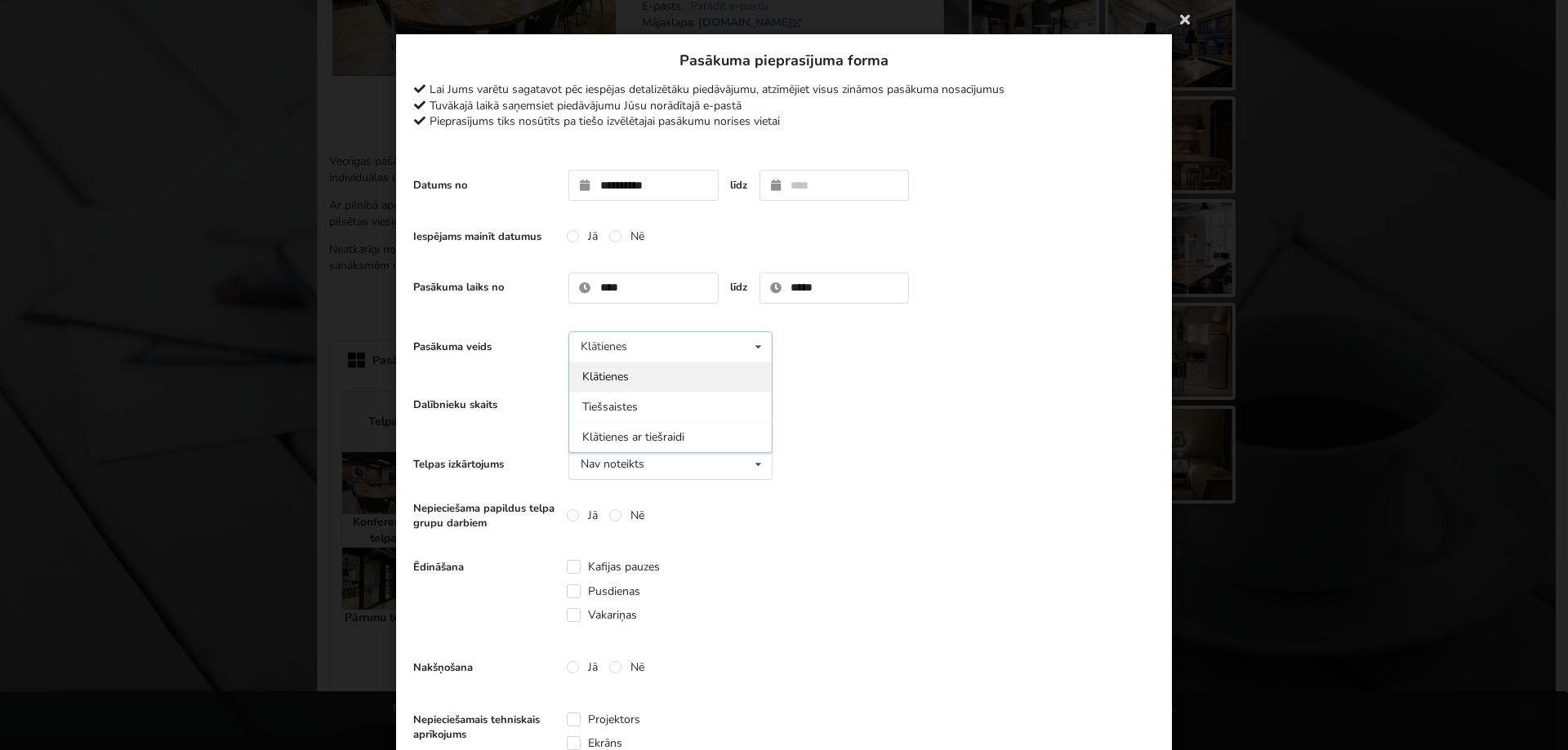
click at [602, 370] on div "Klātienes" at bounding box center [671, 376] width 202 height 30
click at [641, 406] on input "**" at bounding box center [617, 405] width 98 height 31
click at [644, 401] on input "*" at bounding box center [617, 405] width 98 height 31
click at [644, 401] on input "**" at bounding box center [617, 405] width 98 height 31
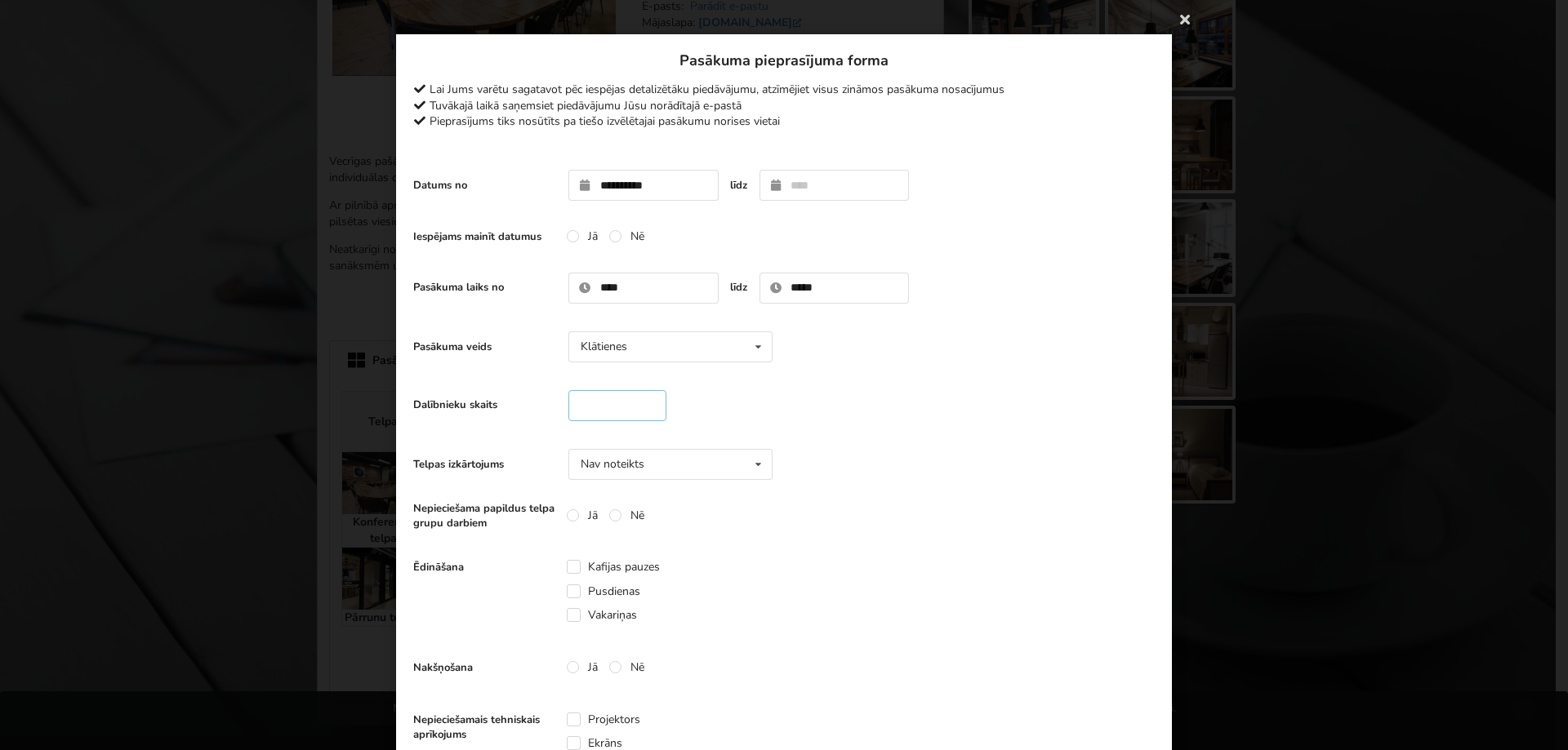
click at [644, 401] on input "**" at bounding box center [617, 405] width 98 height 31
type input "**"
click at [644, 401] on input "**" at bounding box center [617, 405] width 98 height 31
click at [750, 463] on icon at bounding box center [758, 464] width 23 height 30
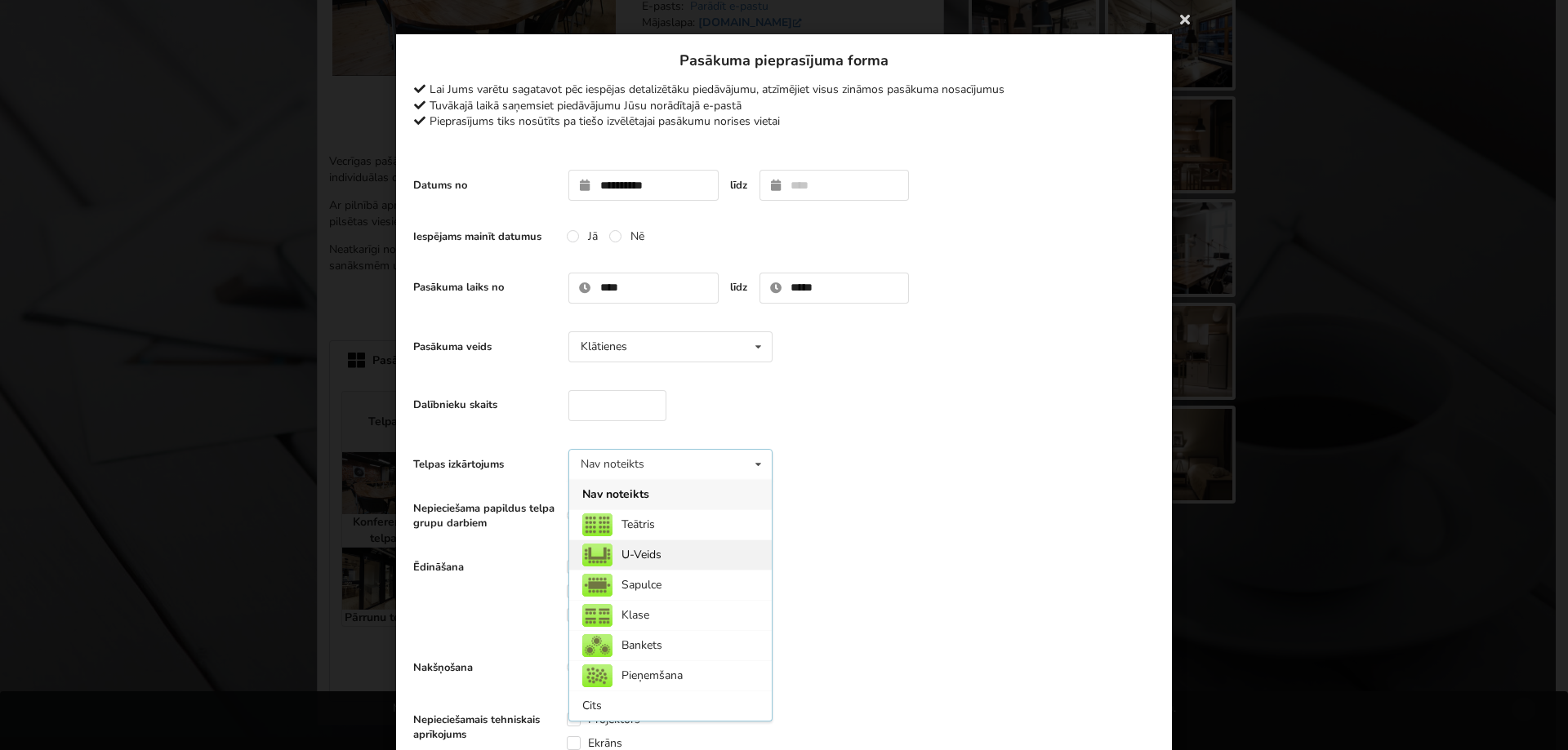
click at [595, 560] on img at bounding box center [598, 555] width 30 height 22
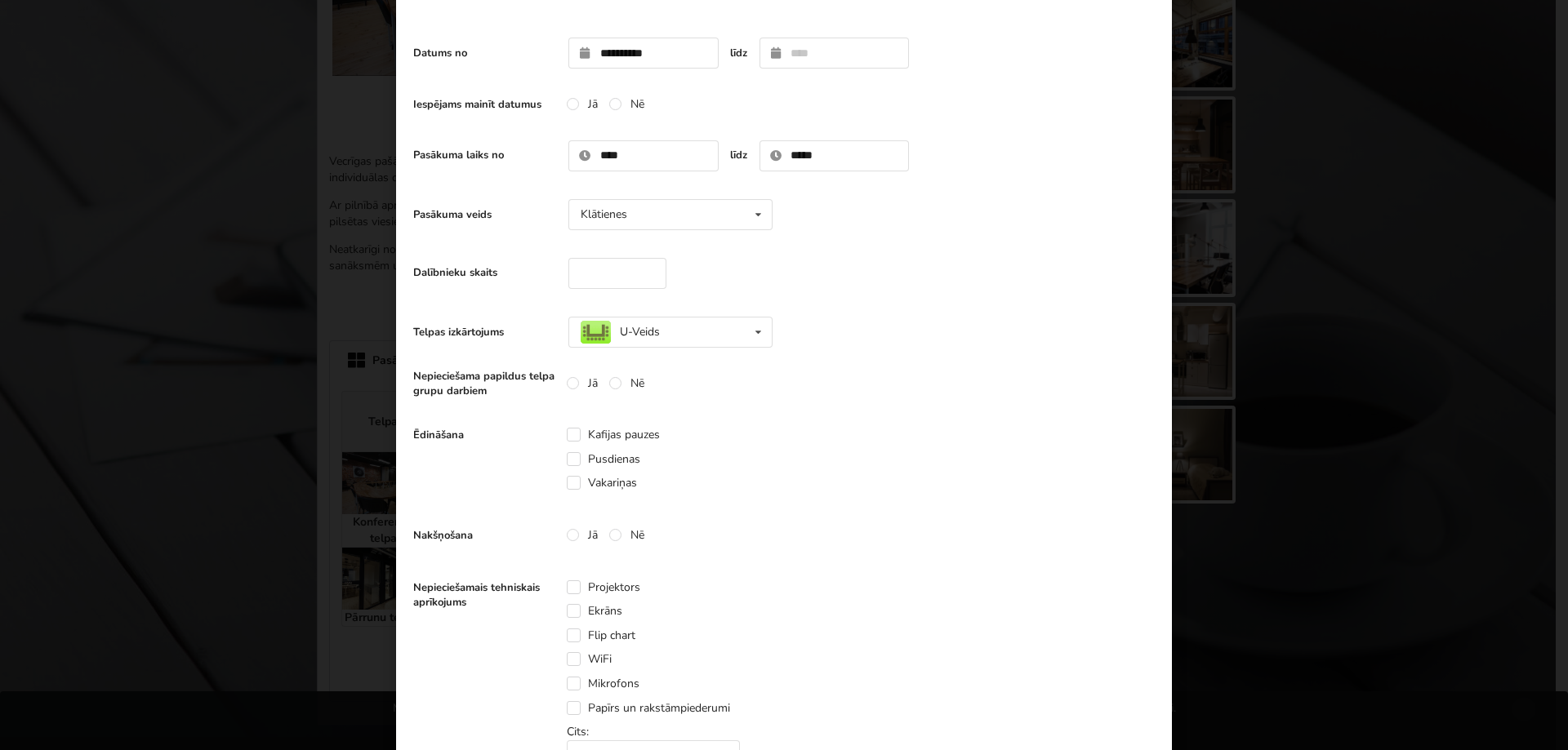
scroll to position [163, 0]
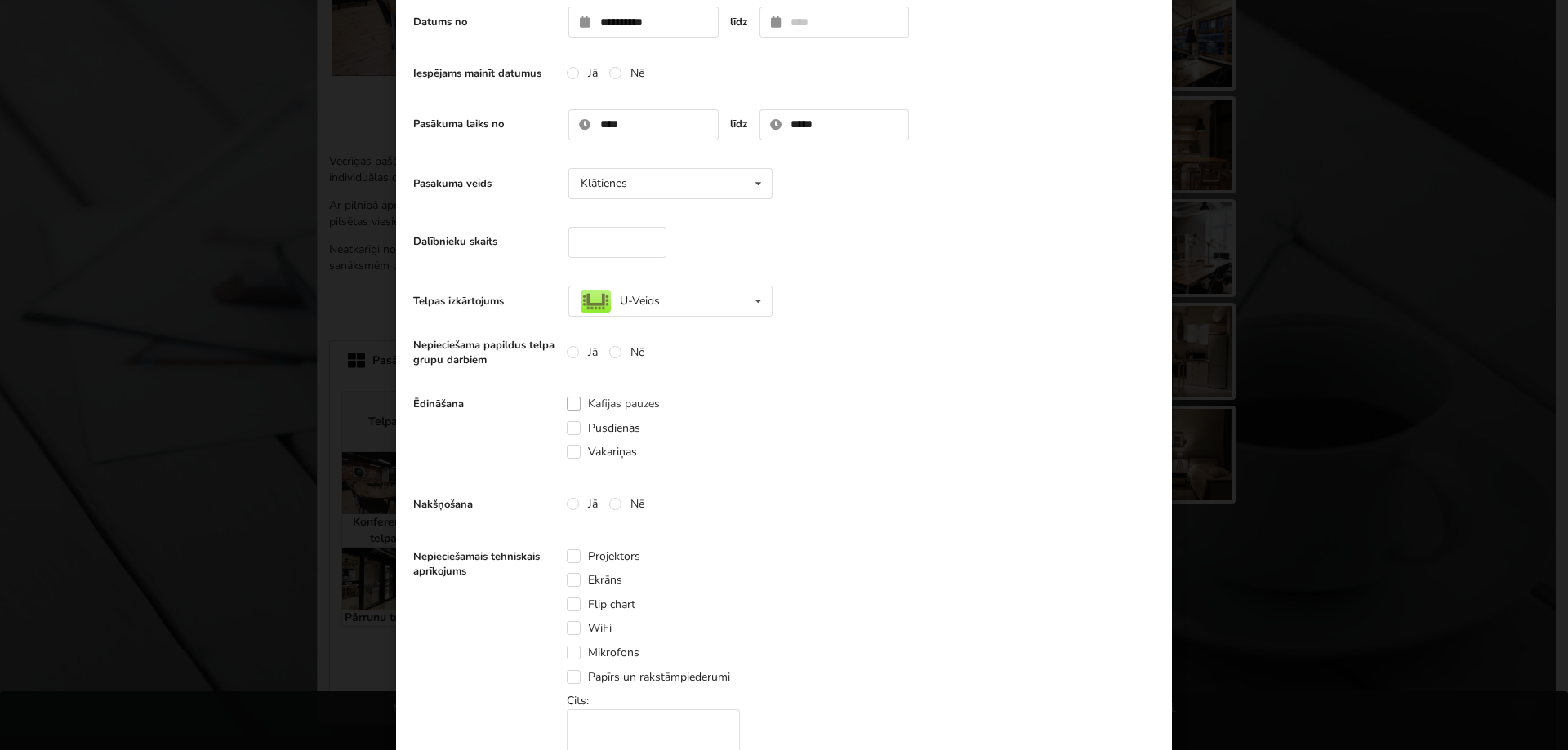
click at [572, 403] on label "Kafijas pauzes" at bounding box center [613, 404] width 93 height 14
click at [567, 423] on label "Pusdienas" at bounding box center [603, 428] width 73 height 14
click at [618, 507] on label "Nē" at bounding box center [626, 504] width 35 height 14
click at [571, 554] on label "Projektors" at bounding box center [603, 556] width 73 height 14
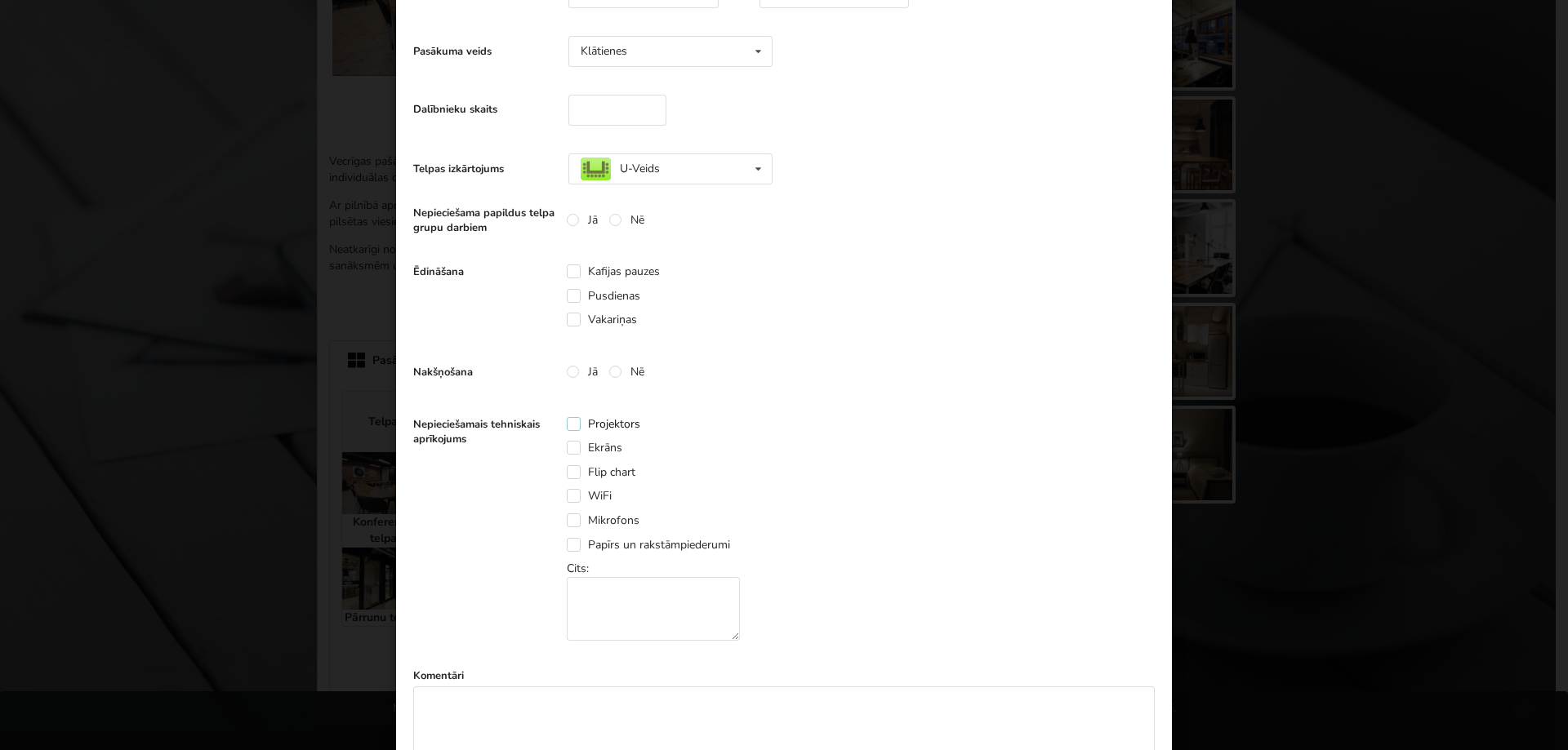
scroll to position [327, 0]
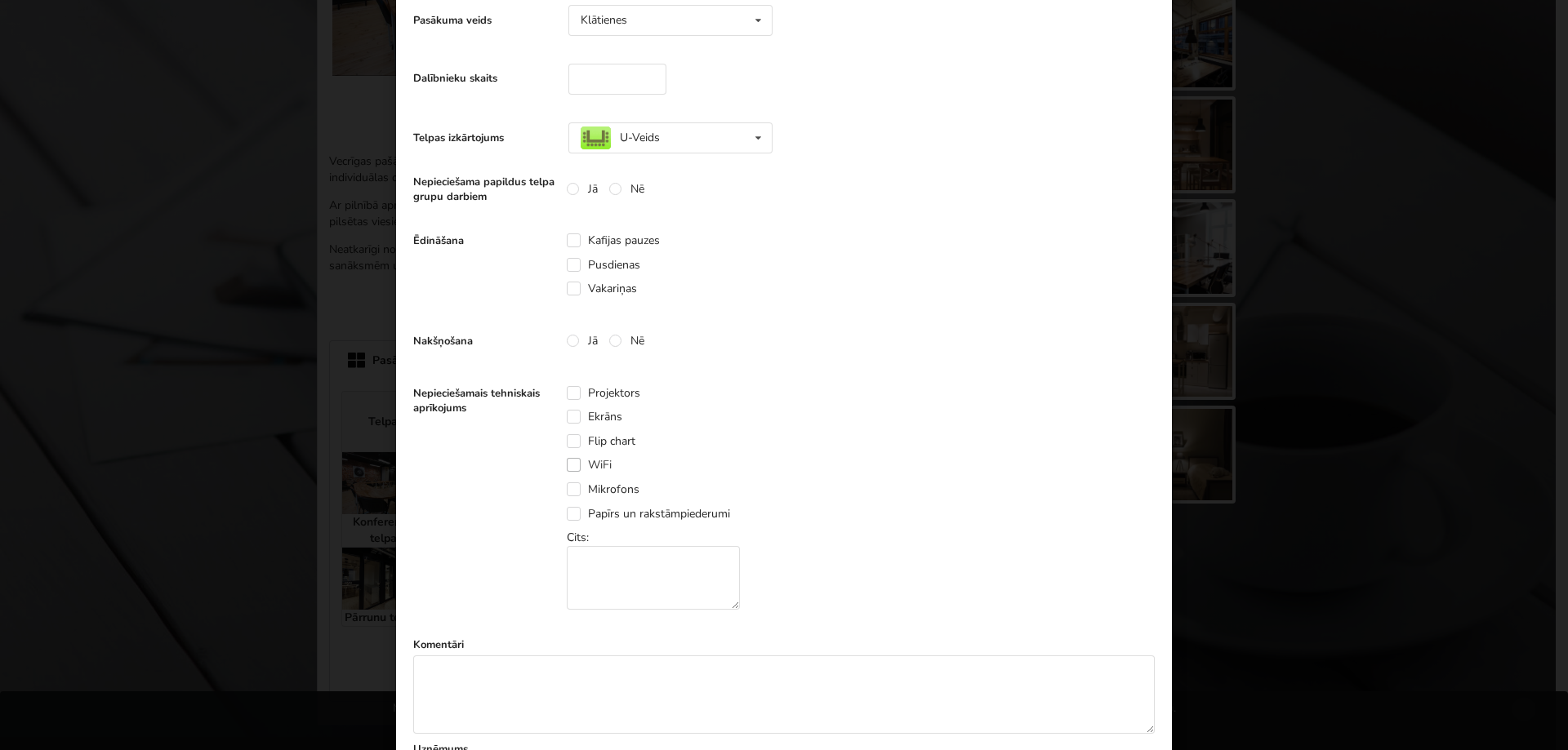
click at [570, 468] on label "WiFi" at bounding box center [589, 464] width 45 height 14
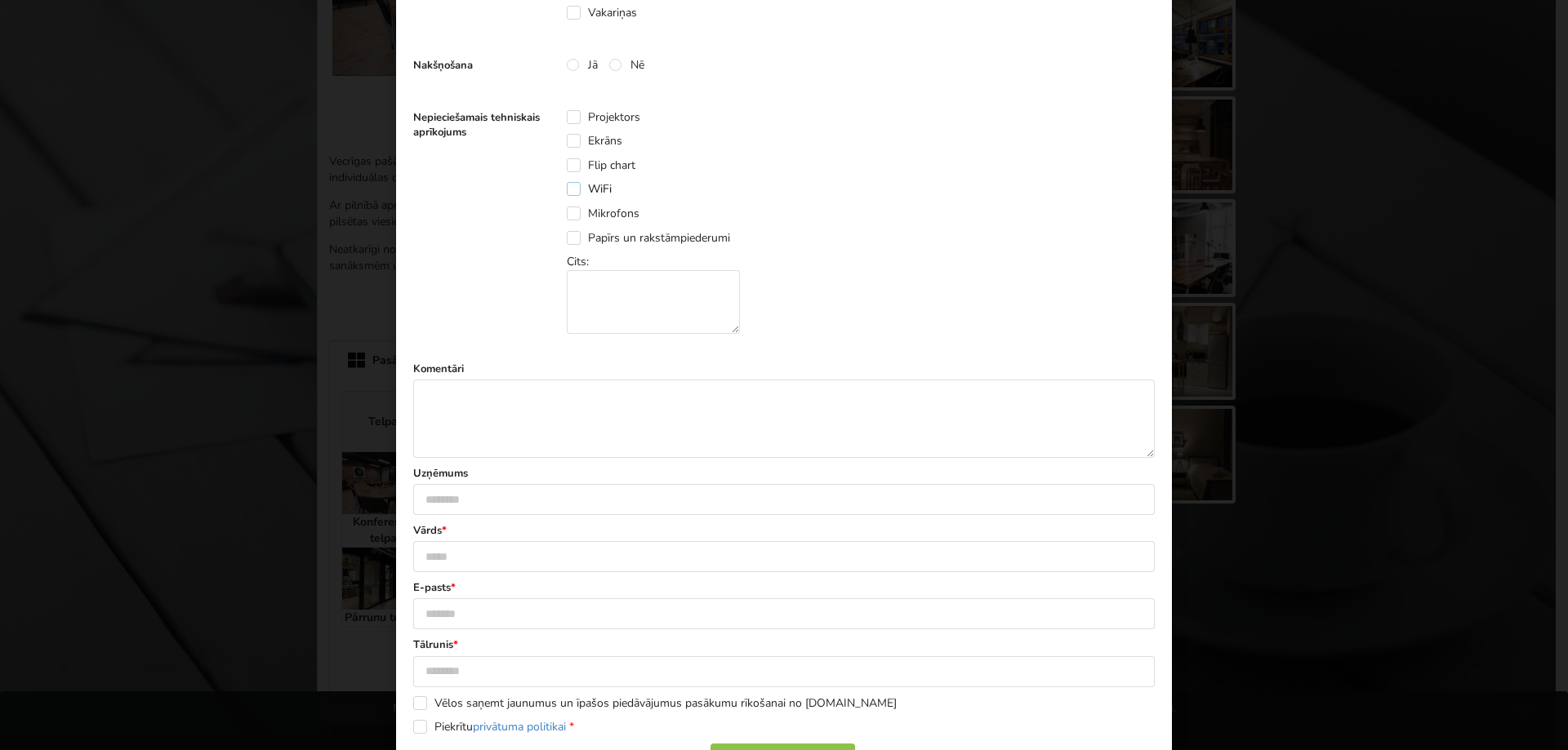
scroll to position [653, 0]
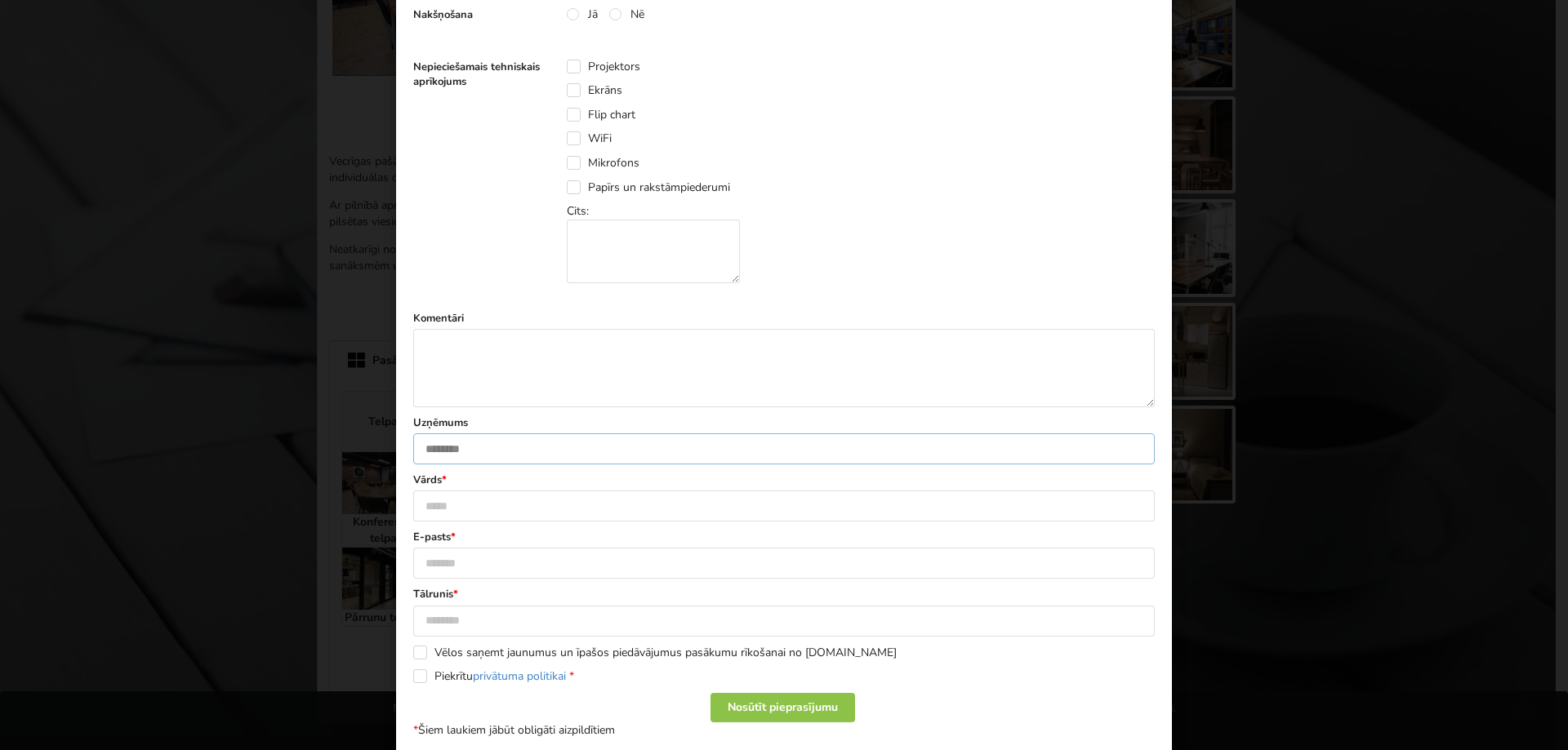
click at [466, 442] on input "text" at bounding box center [784, 449] width 742 height 31
click at [449, 452] on input "********" at bounding box center [784, 449] width 742 height 31
type input "**********"
drag, startPoint x: 432, startPoint y: 508, endPoint x: 440, endPoint y: 507, distance: 8.1
click at [435, 507] on input "text" at bounding box center [784, 506] width 742 height 31
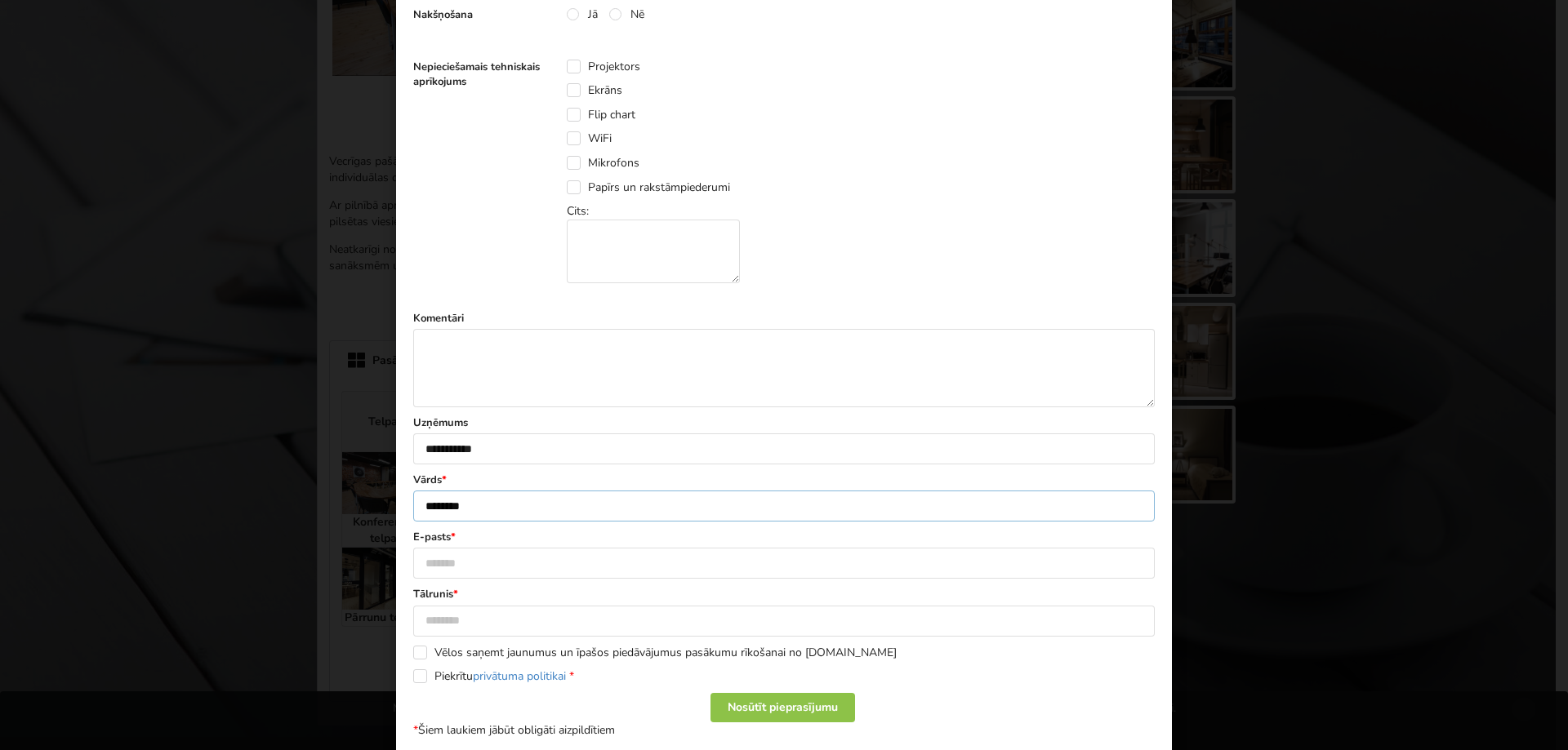
type input "********"
click at [449, 562] on input "text" at bounding box center [784, 563] width 742 height 31
type input "**********"
click at [537, 633] on input "text" at bounding box center [784, 621] width 742 height 31
type input "********"
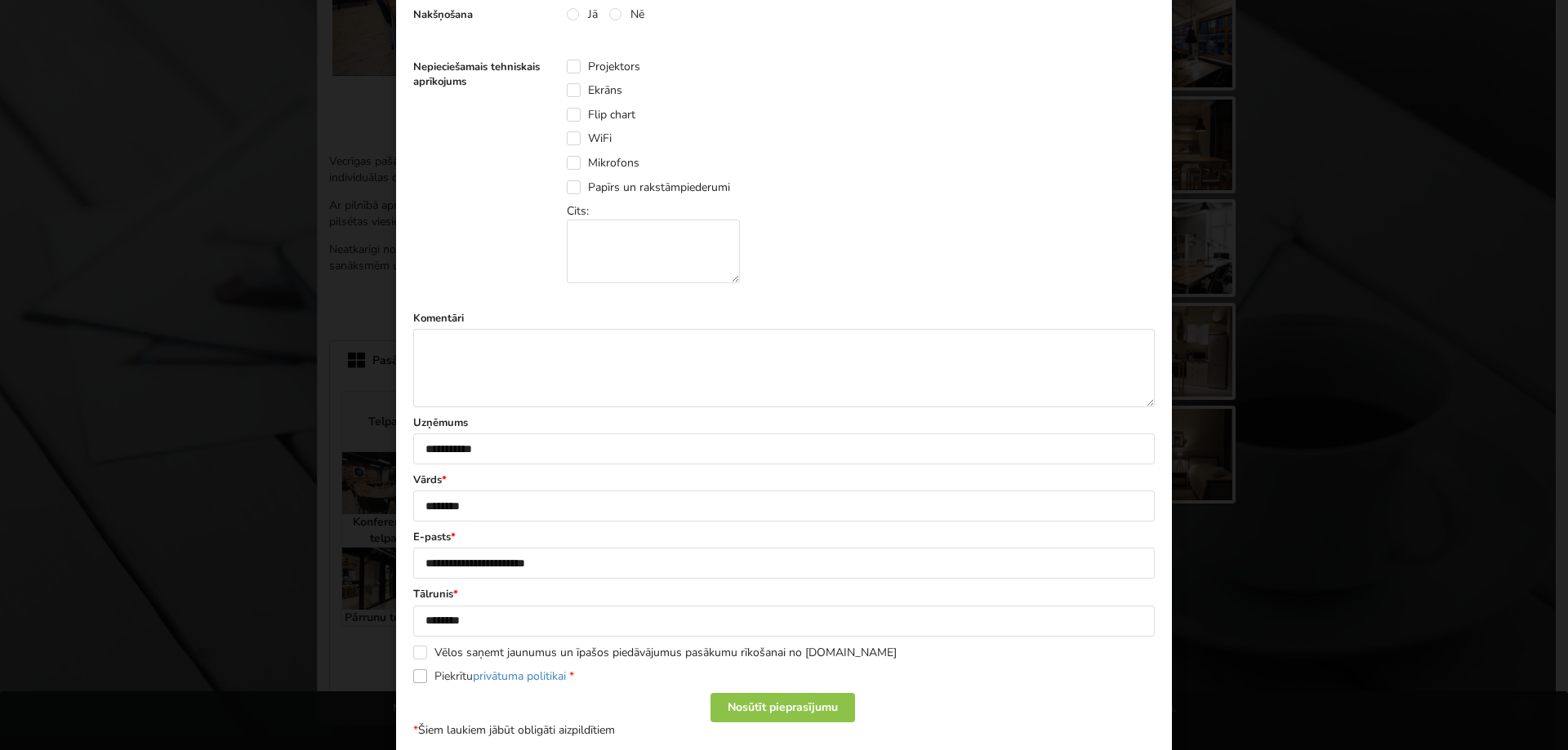
drag, startPoint x: 417, startPoint y: 678, endPoint x: 596, endPoint y: 728, distance: 185.9
click at [426, 681] on label "Piekrītu privātuma politikai *" at bounding box center [494, 676] width 161 height 14
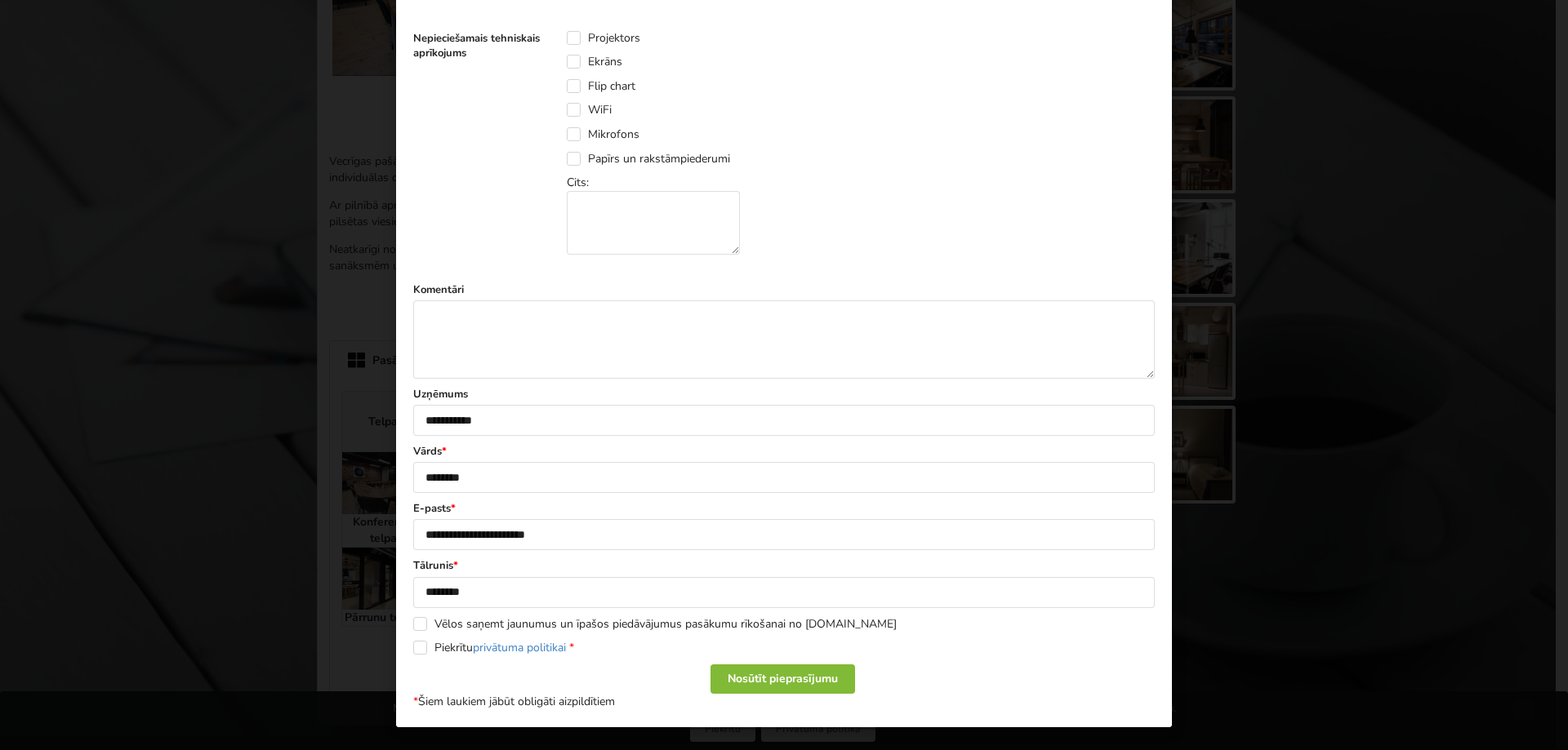
click at [759, 685] on div "Nosūtīt pieprasījumu" at bounding box center [782, 679] width 144 height 29
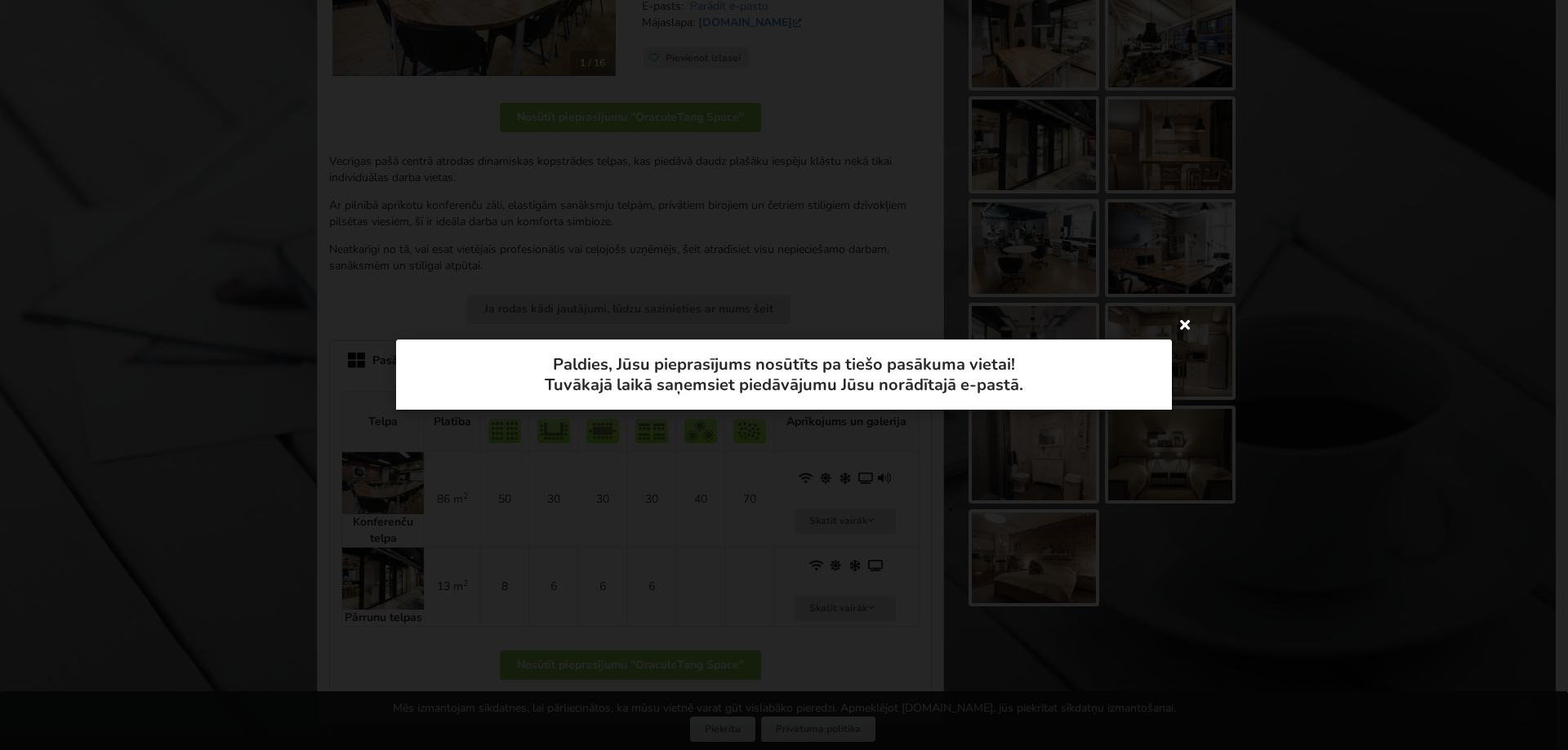
click at [1186, 325] on icon at bounding box center [1185, 324] width 26 height 26
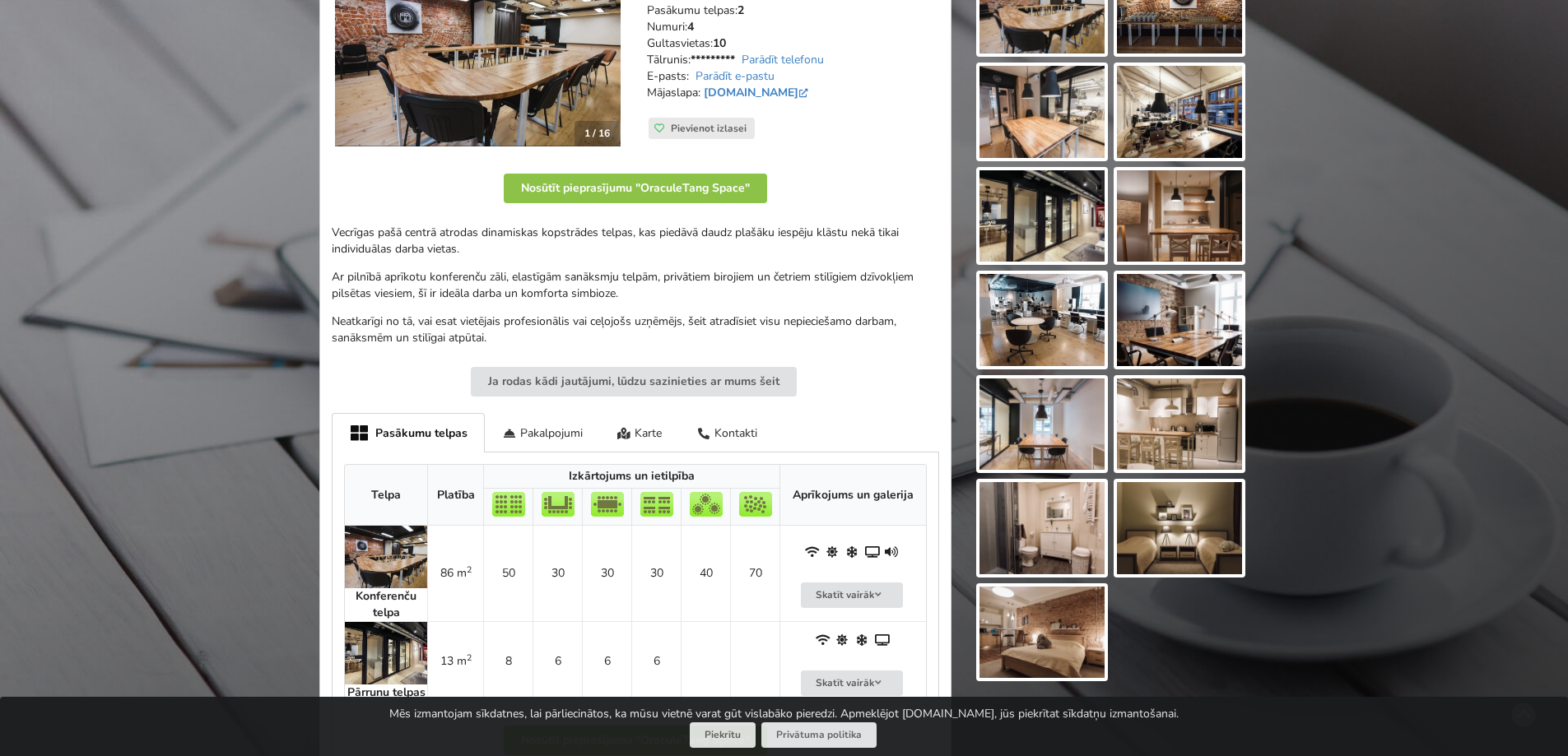
scroll to position [82, 0]
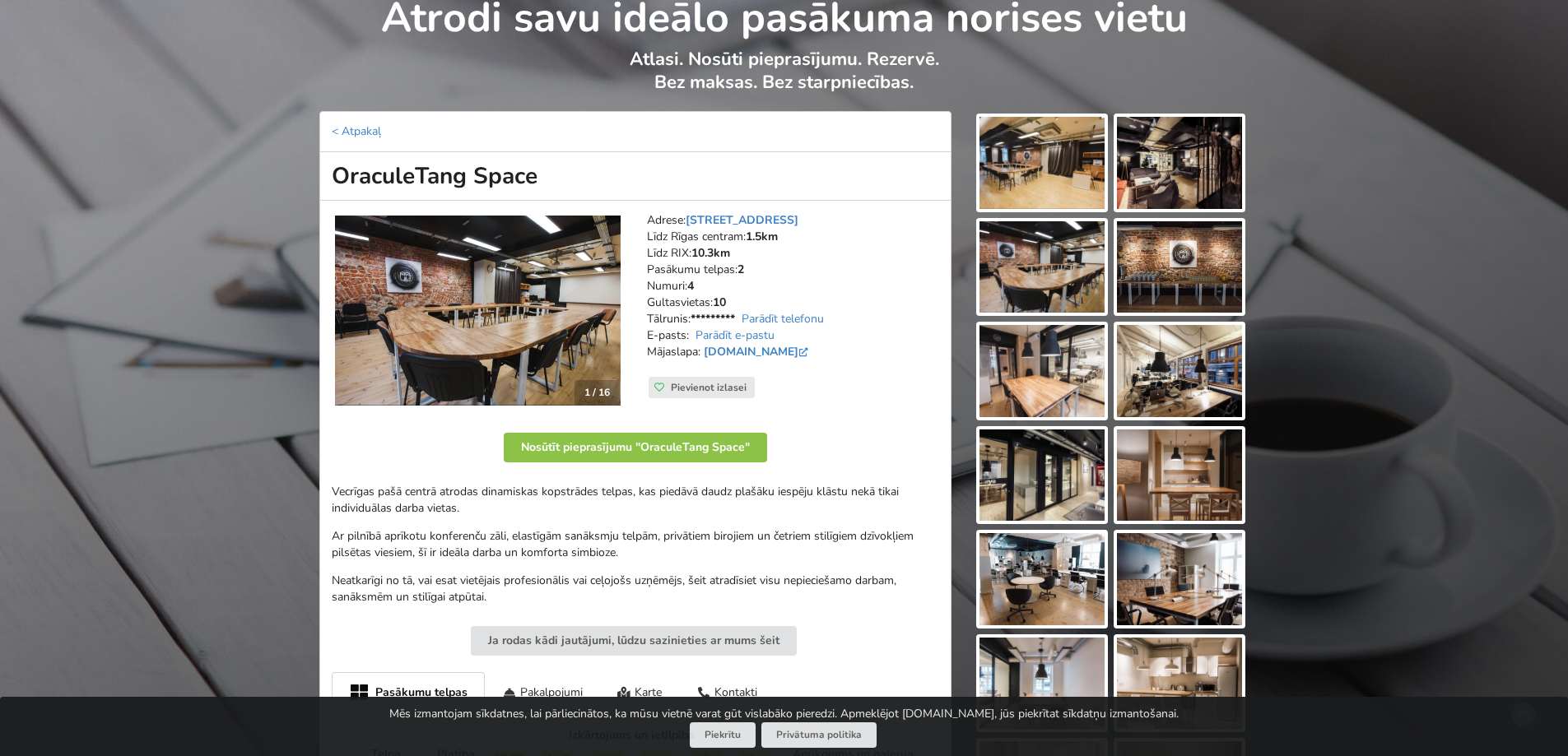
drag, startPoint x: 563, startPoint y: 184, endPoint x: 330, endPoint y: 173, distance: 233.3
click at [330, 173] on h1 "OraculeTang Space" at bounding box center [635, 176] width 632 height 48
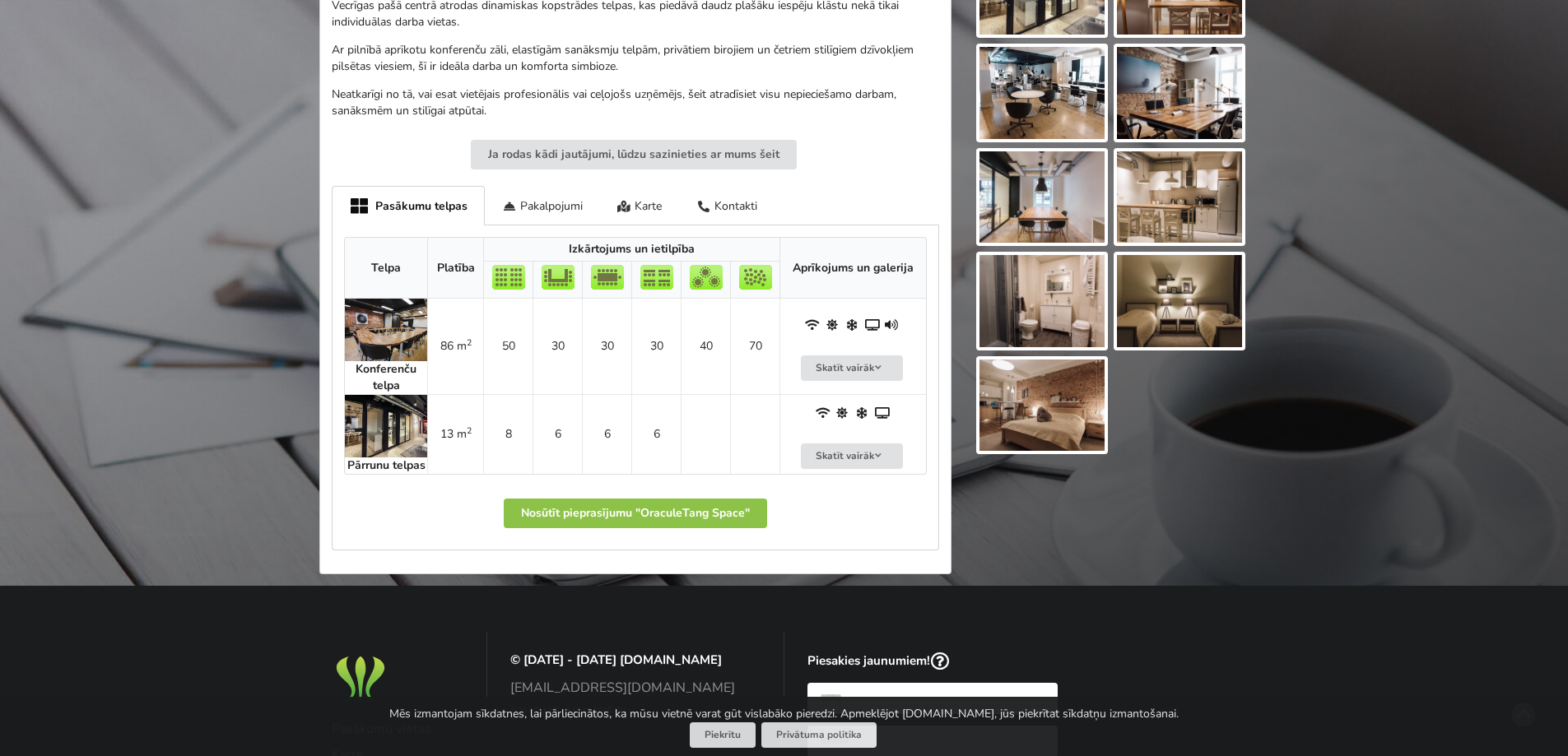
scroll to position [576, 0]
